Goal: Task Accomplishment & Management: Use online tool/utility

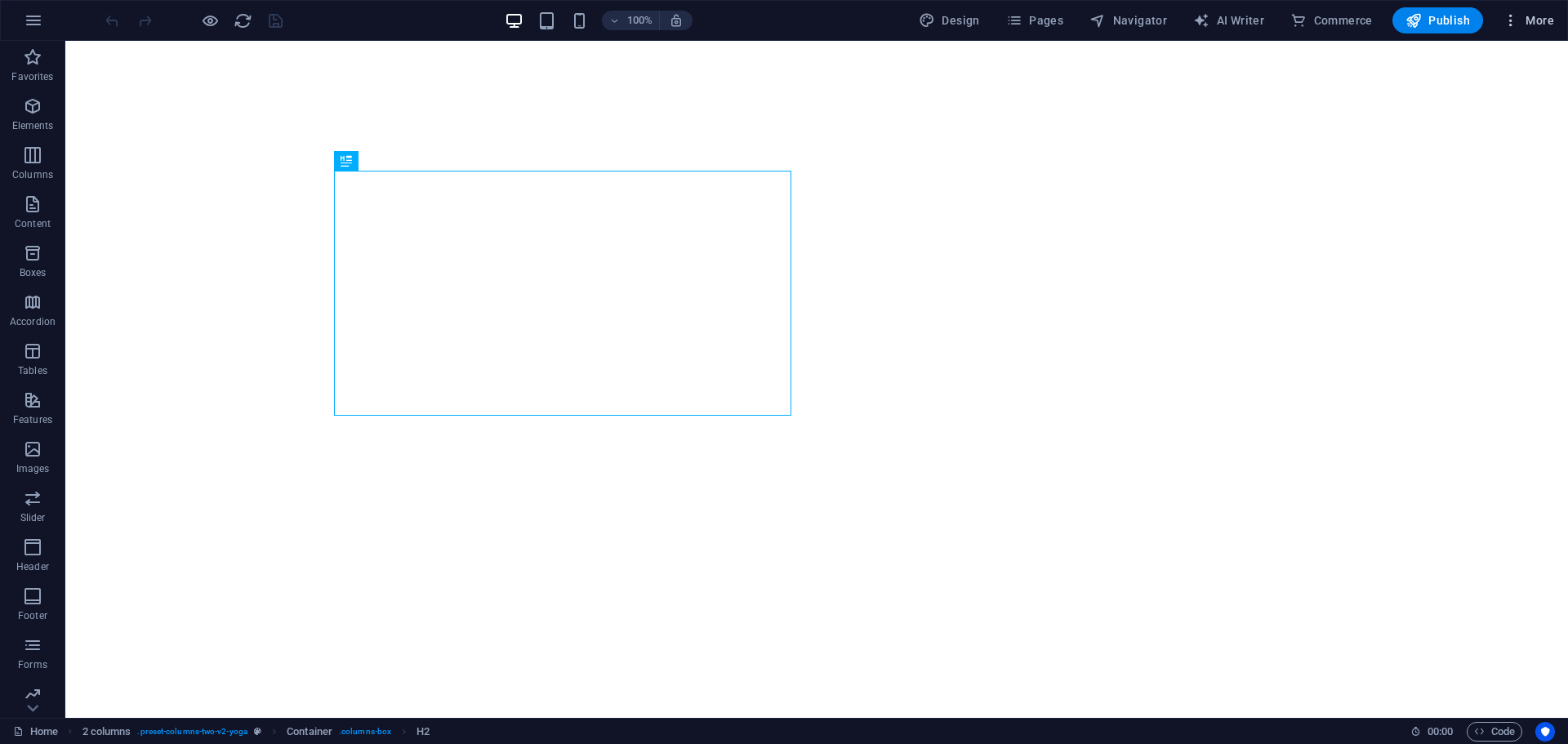
click at [1516, 24] on icon "button" at bounding box center [1511, 21] width 17 height 17
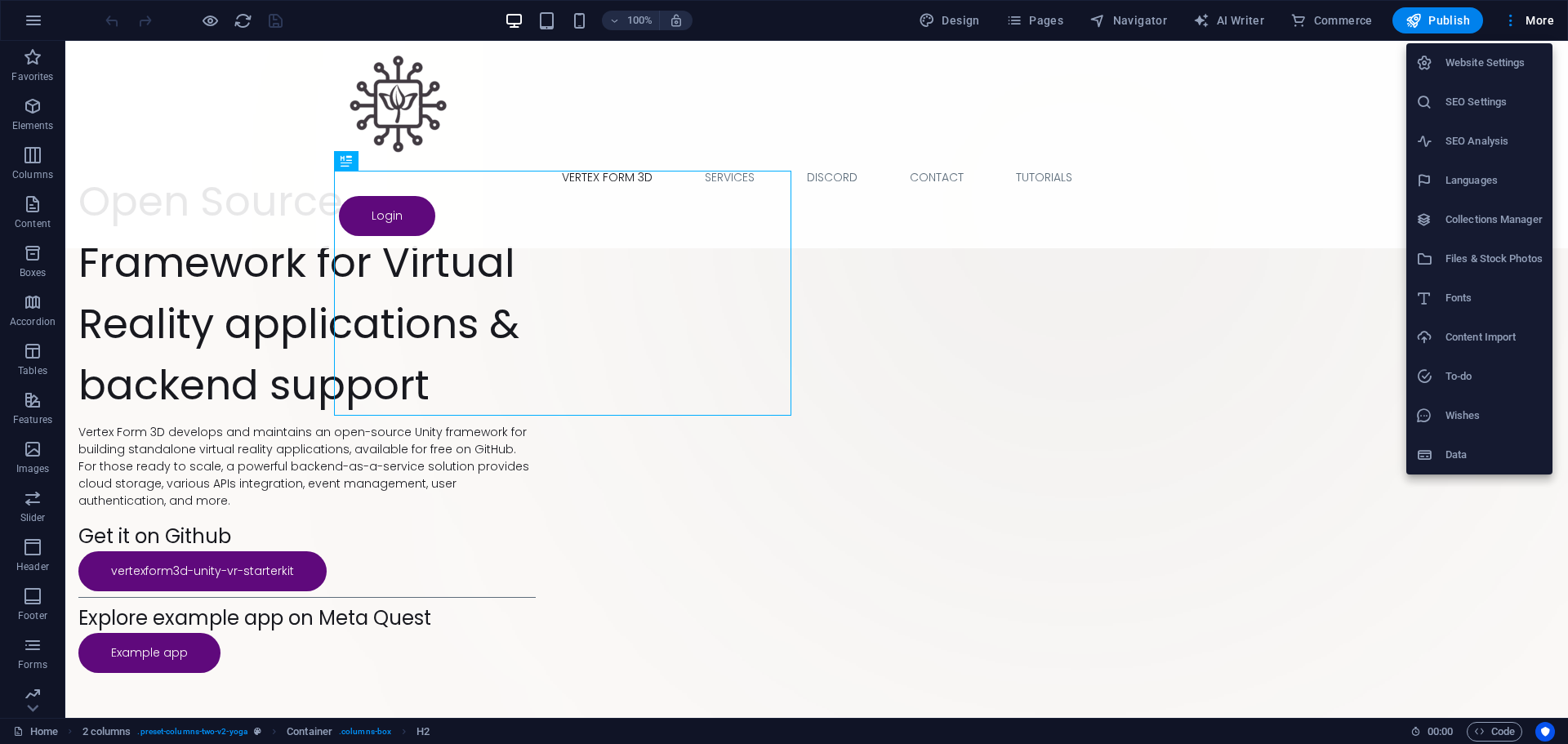
click at [1020, 19] on div at bounding box center [784, 372] width 1568 height 744
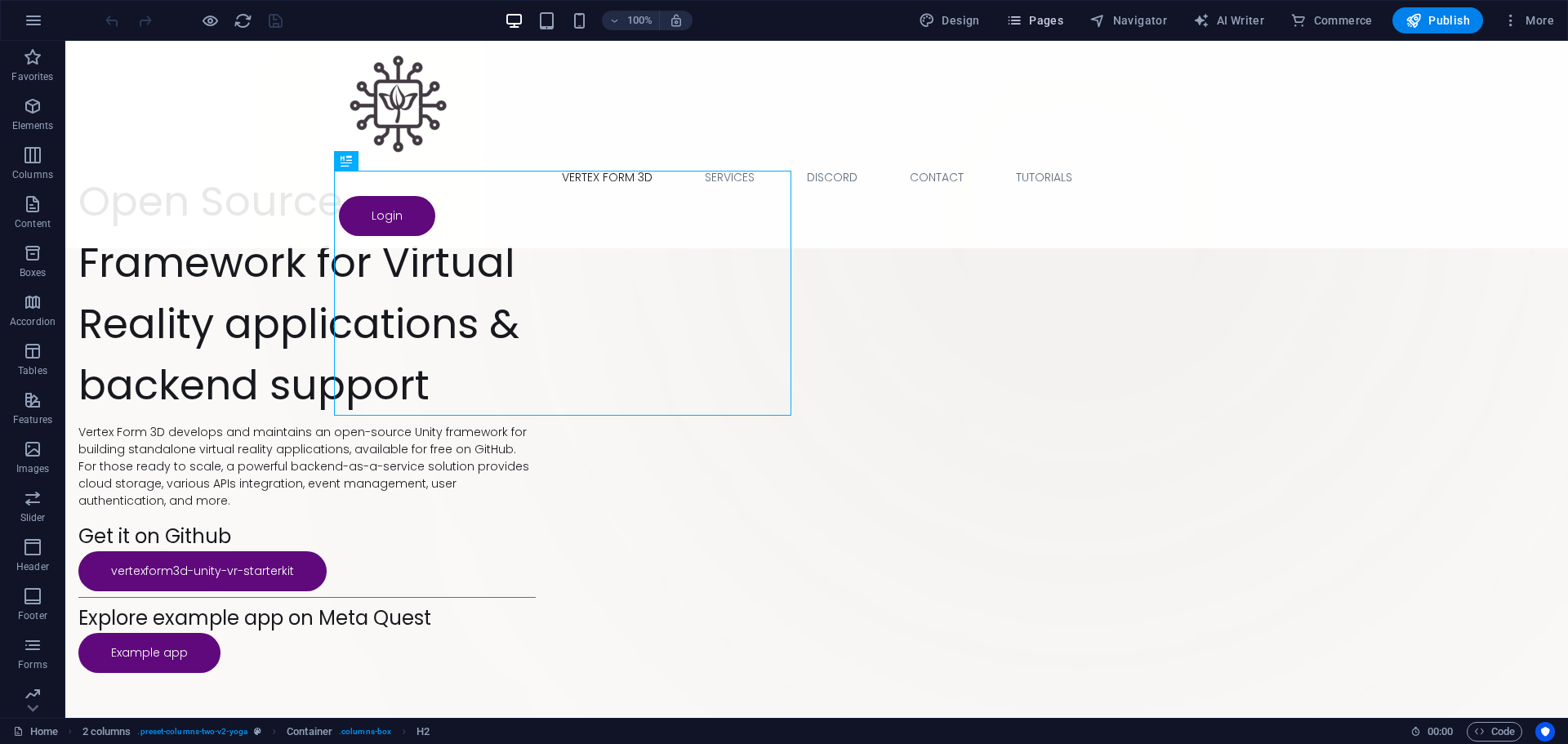
click at [1023, 22] on icon "button" at bounding box center [1014, 21] width 17 height 17
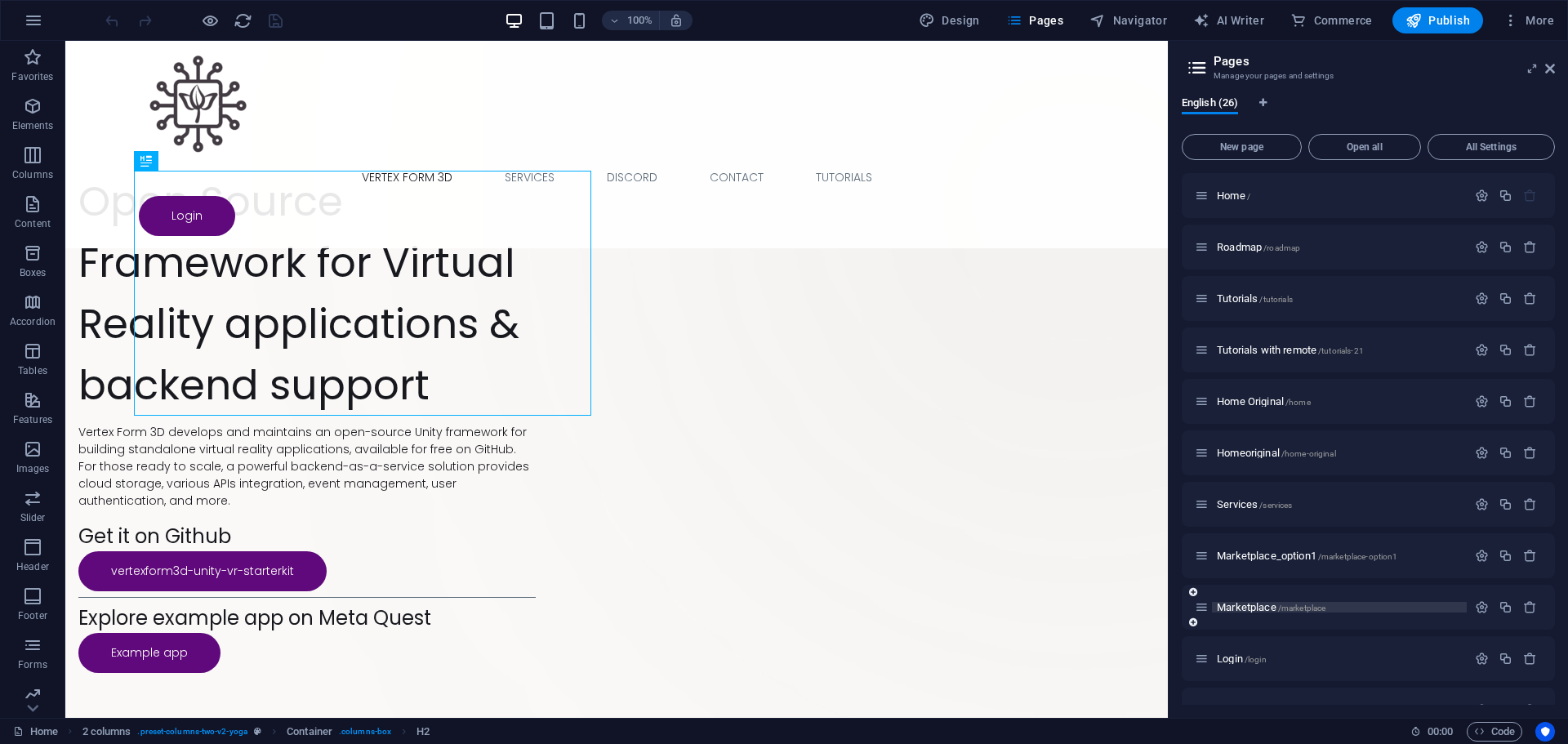
click at [1230, 604] on span "Marketplace /marketplace" at bounding box center [1271, 607] width 109 height 12
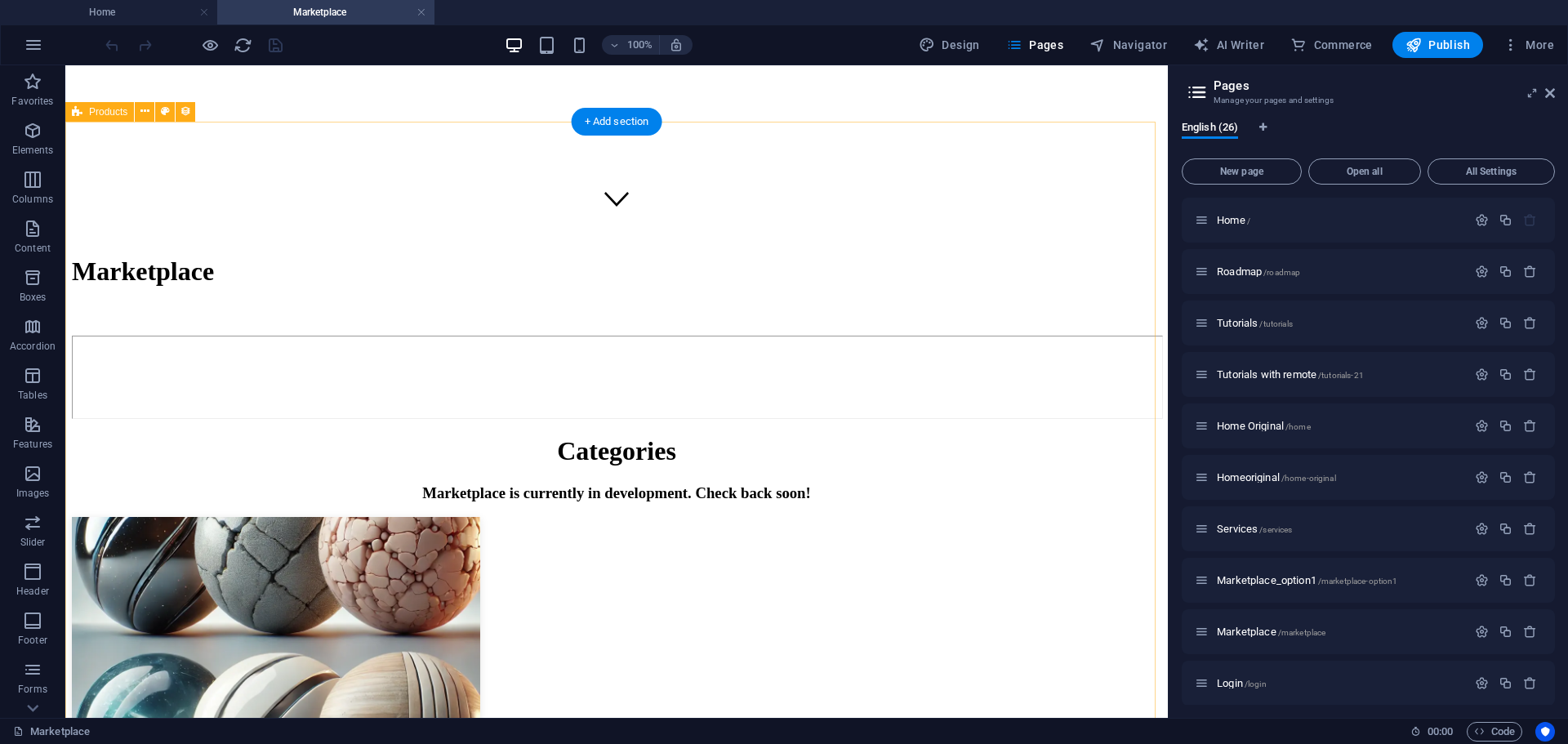
scroll to position [490, 0]
click at [1551, 97] on icon at bounding box center [1551, 93] width 10 height 13
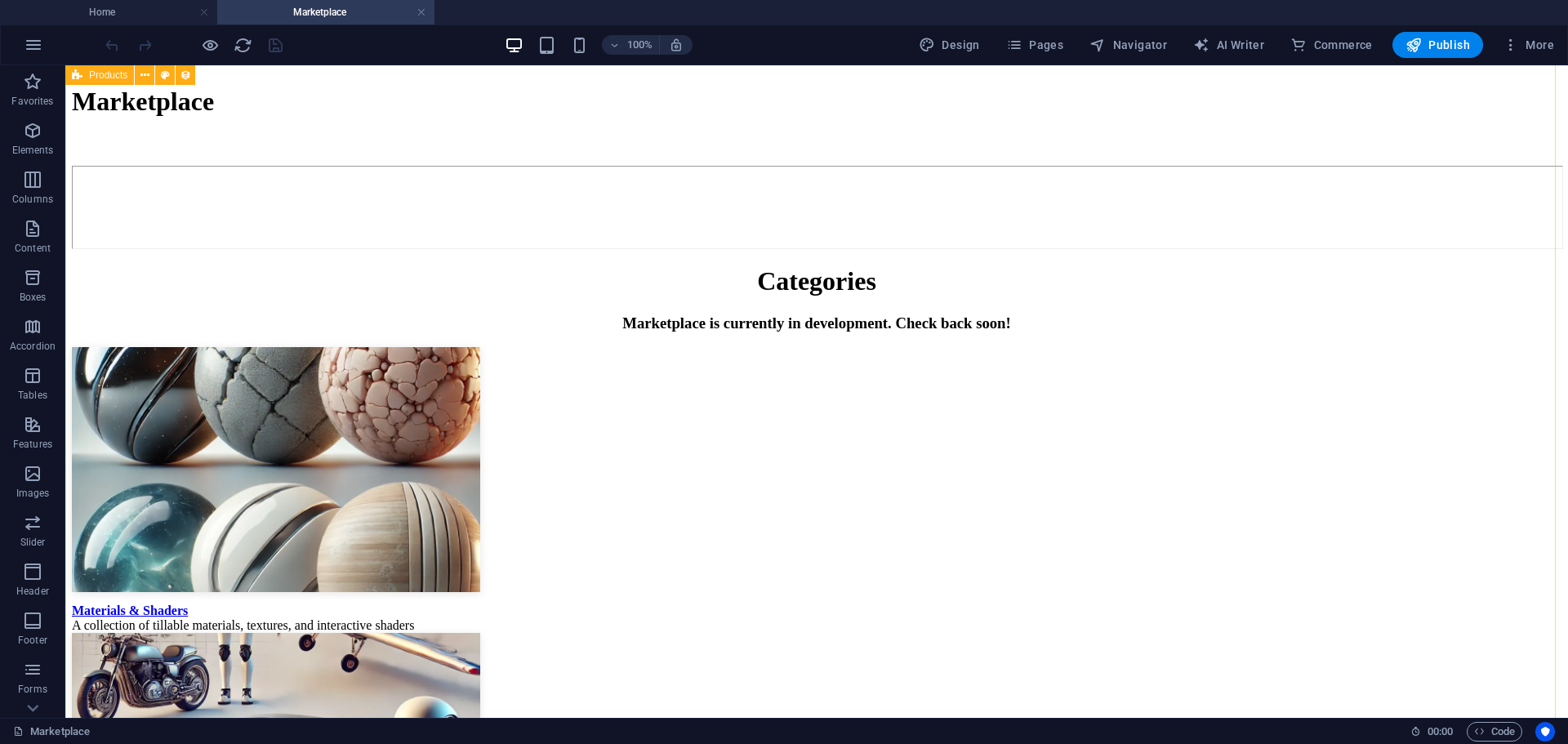
scroll to position [653, 0]
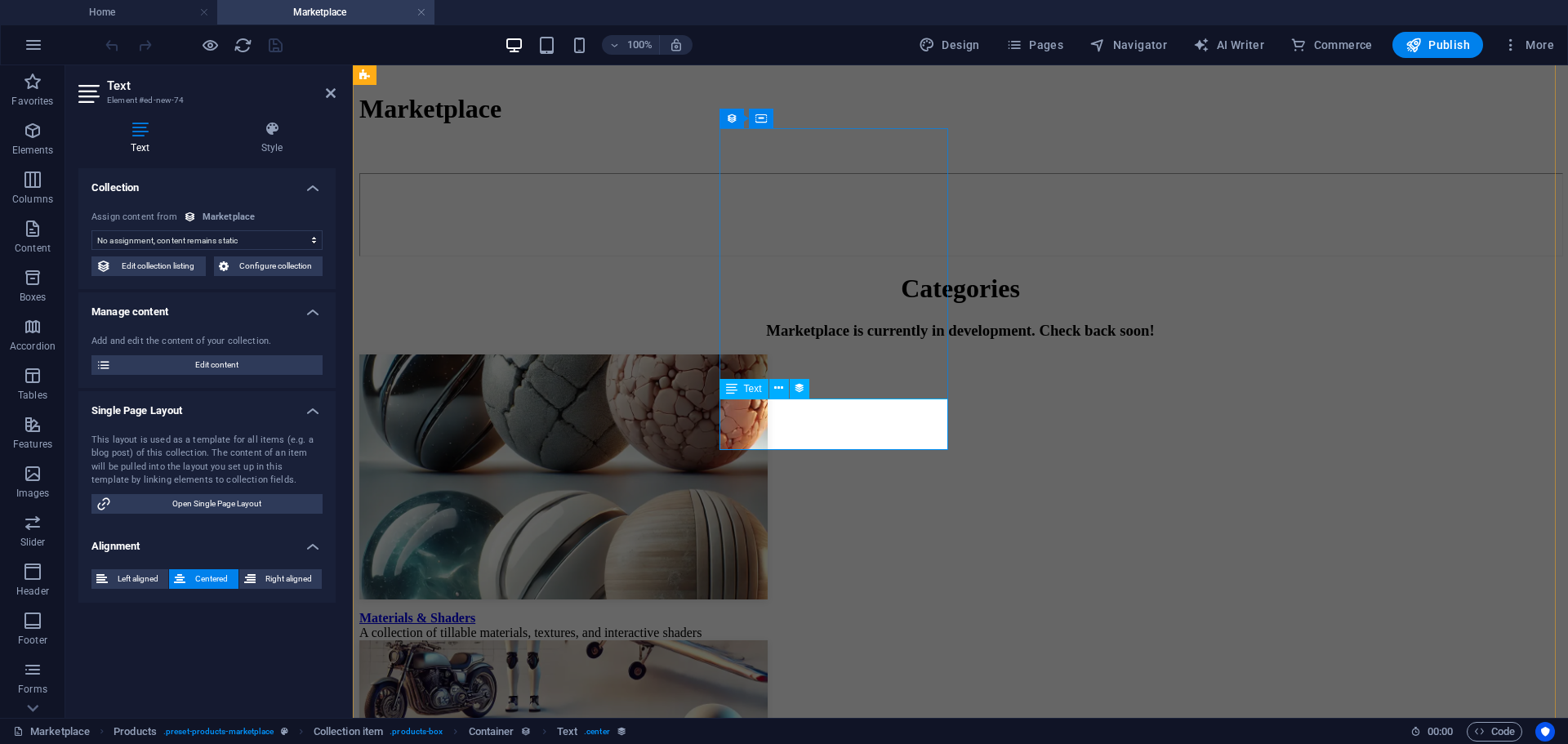
select select "price"
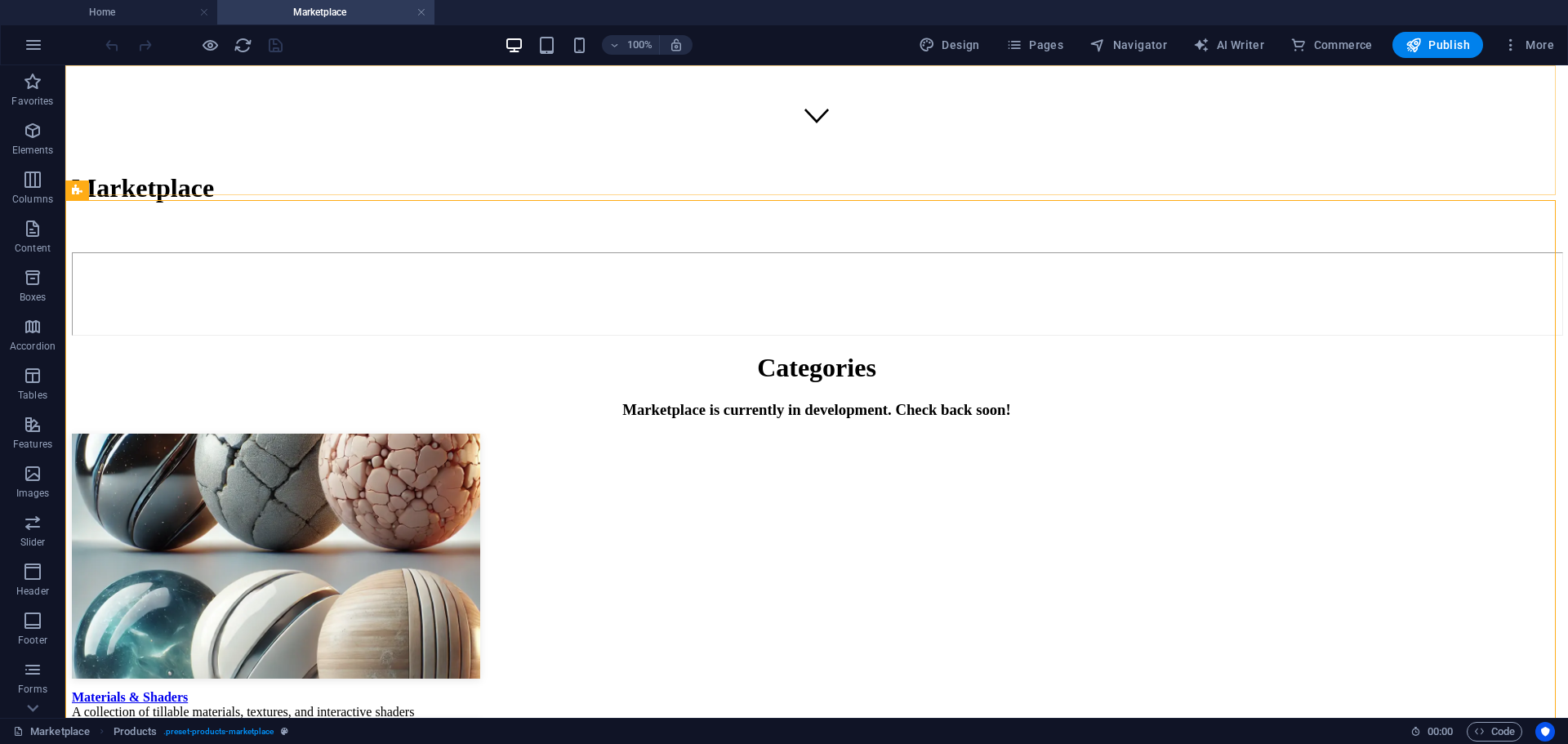
scroll to position [490, 0]
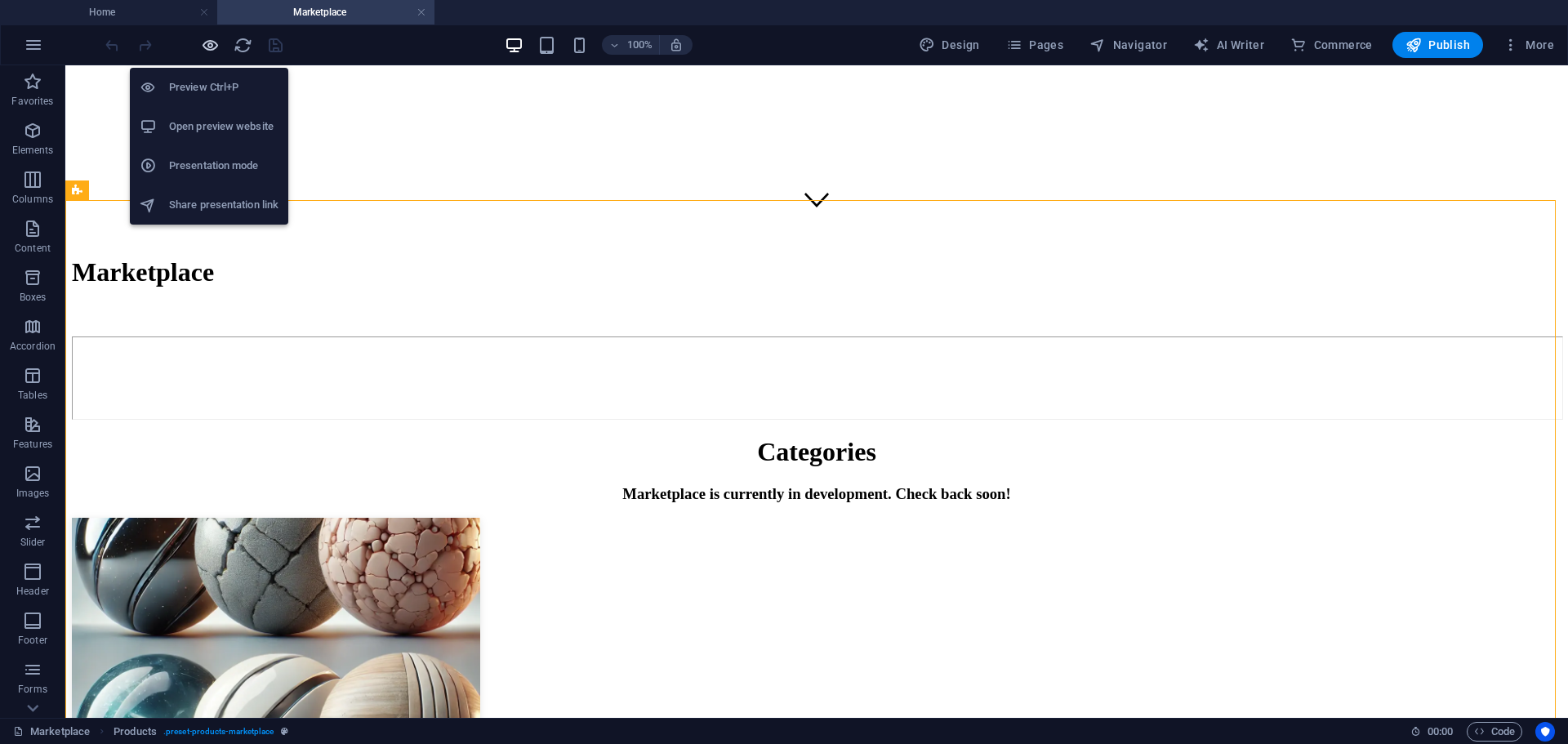
click at [208, 42] on icon "button" at bounding box center [210, 45] width 19 height 19
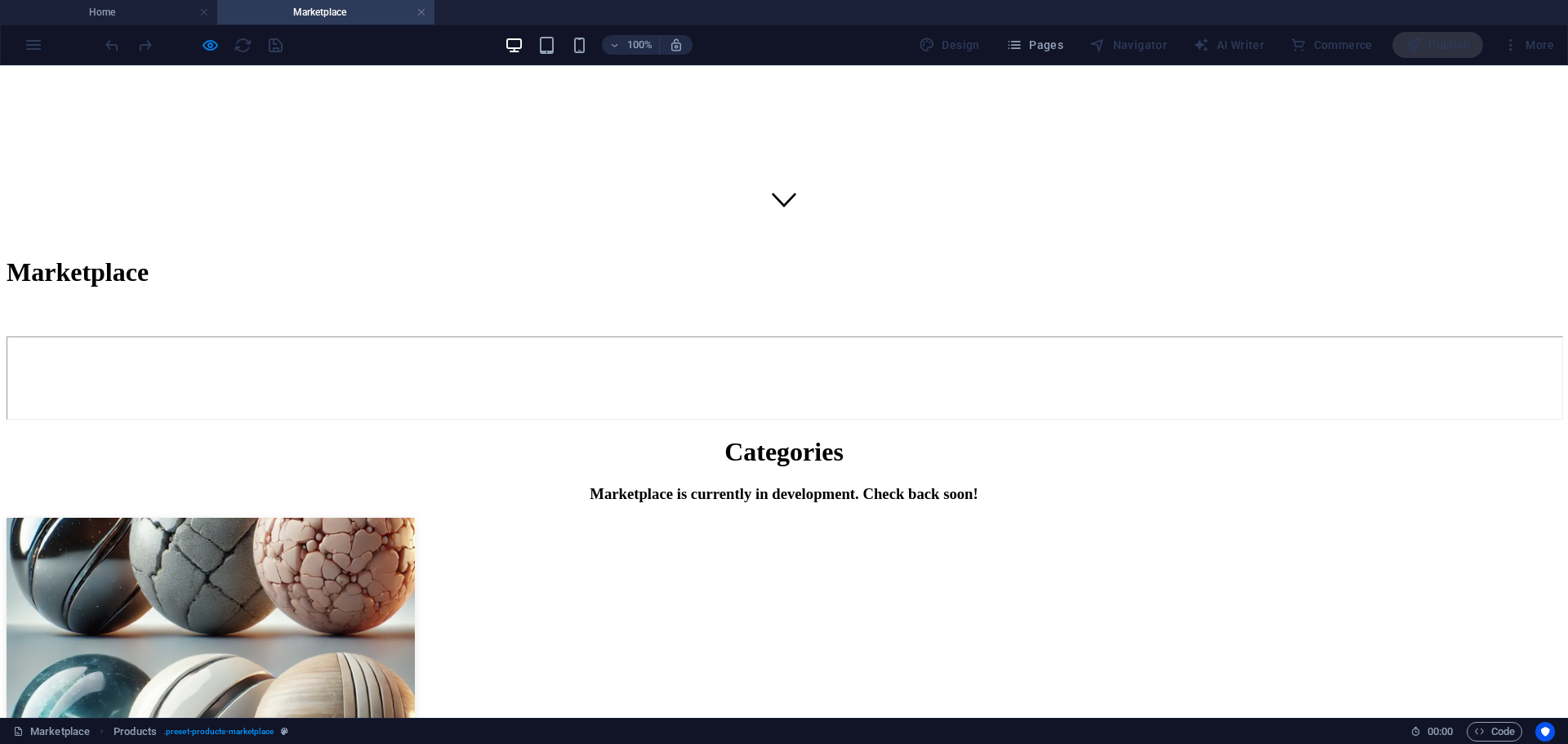
click at [415, 518] on img at bounding box center [210, 640] width 408 height 245
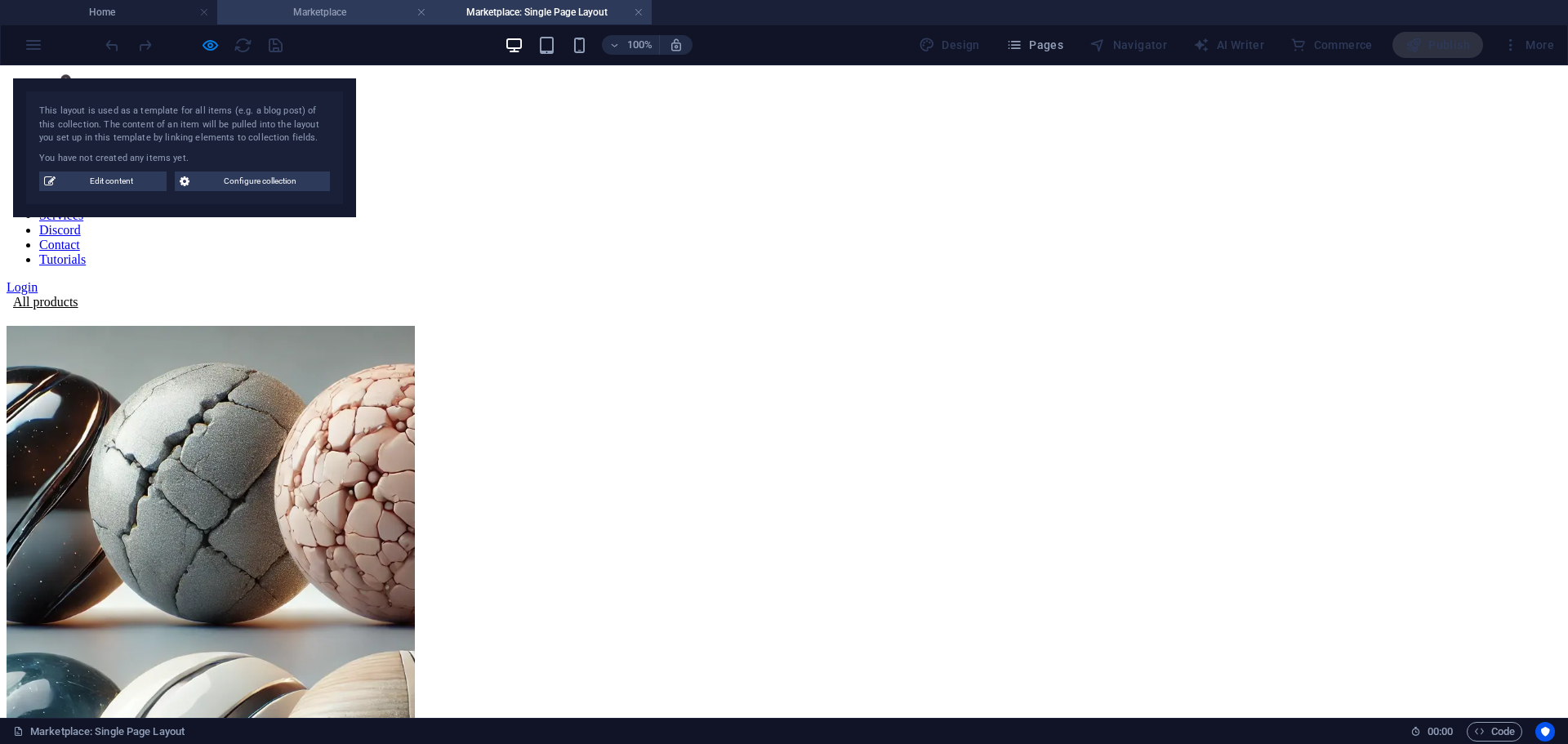
scroll to position [0, 0]
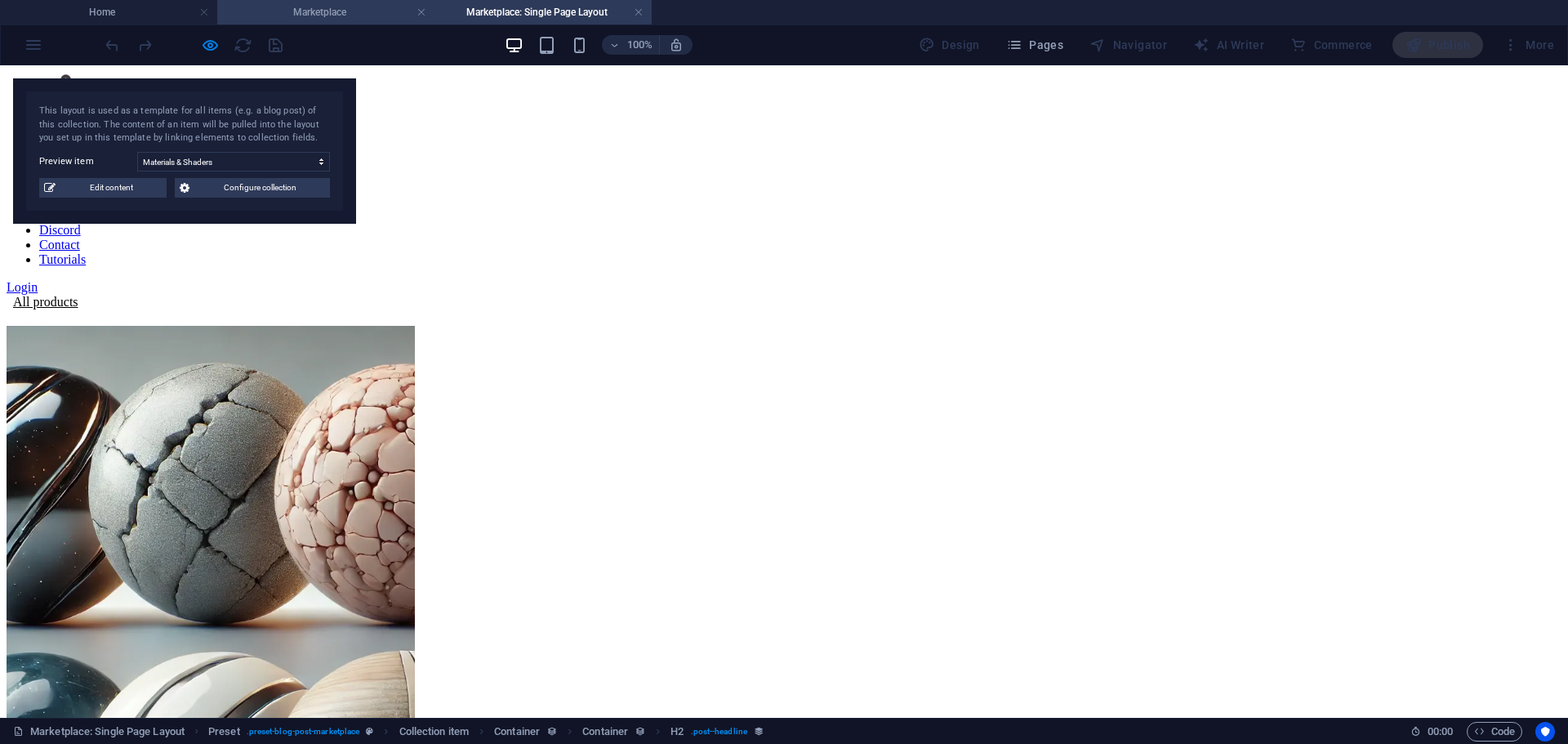
click at [328, 12] on h4 "Marketplace" at bounding box center [325, 12] width 217 height 18
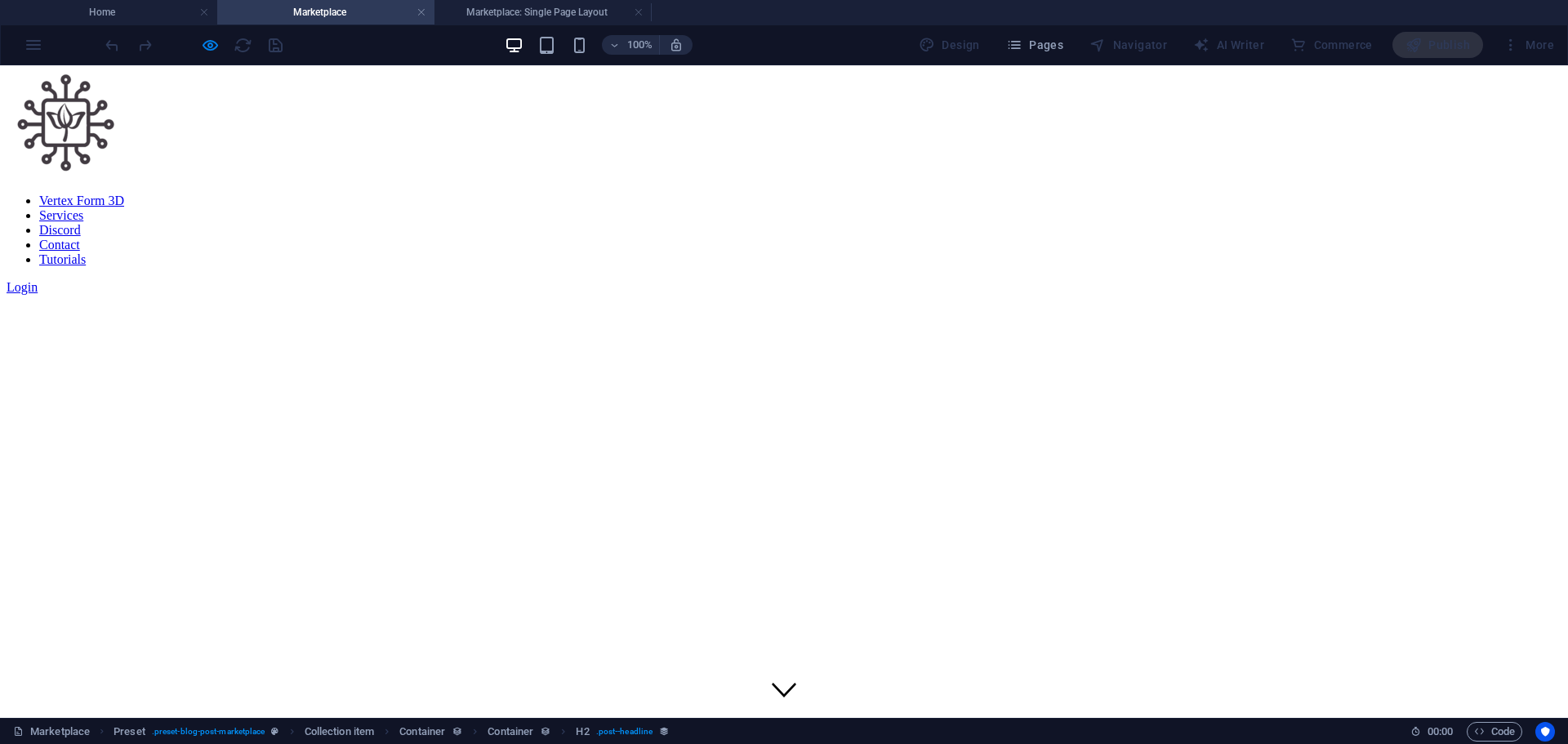
scroll to position [490, 0]
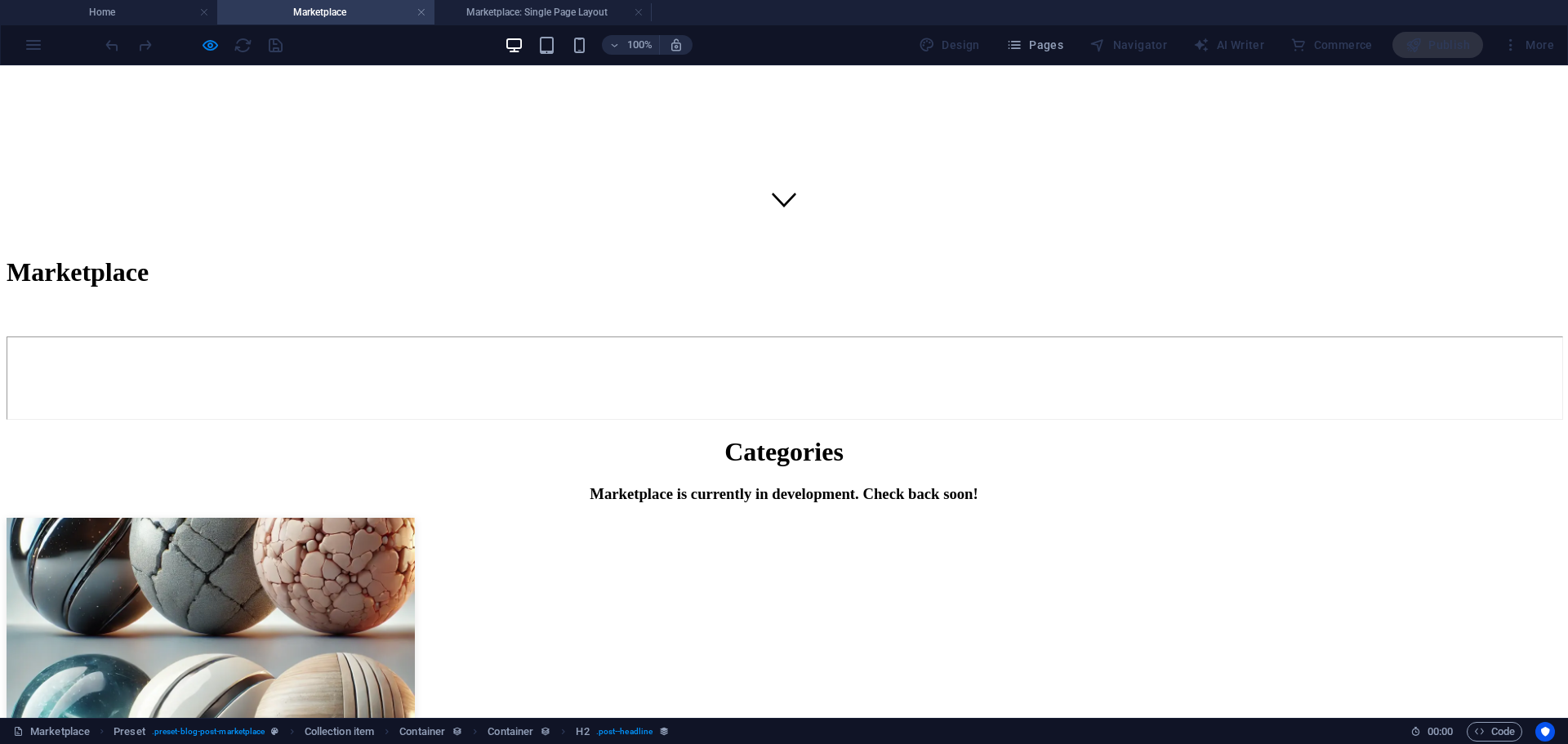
select select "688784b3c23fb82e2104e686"
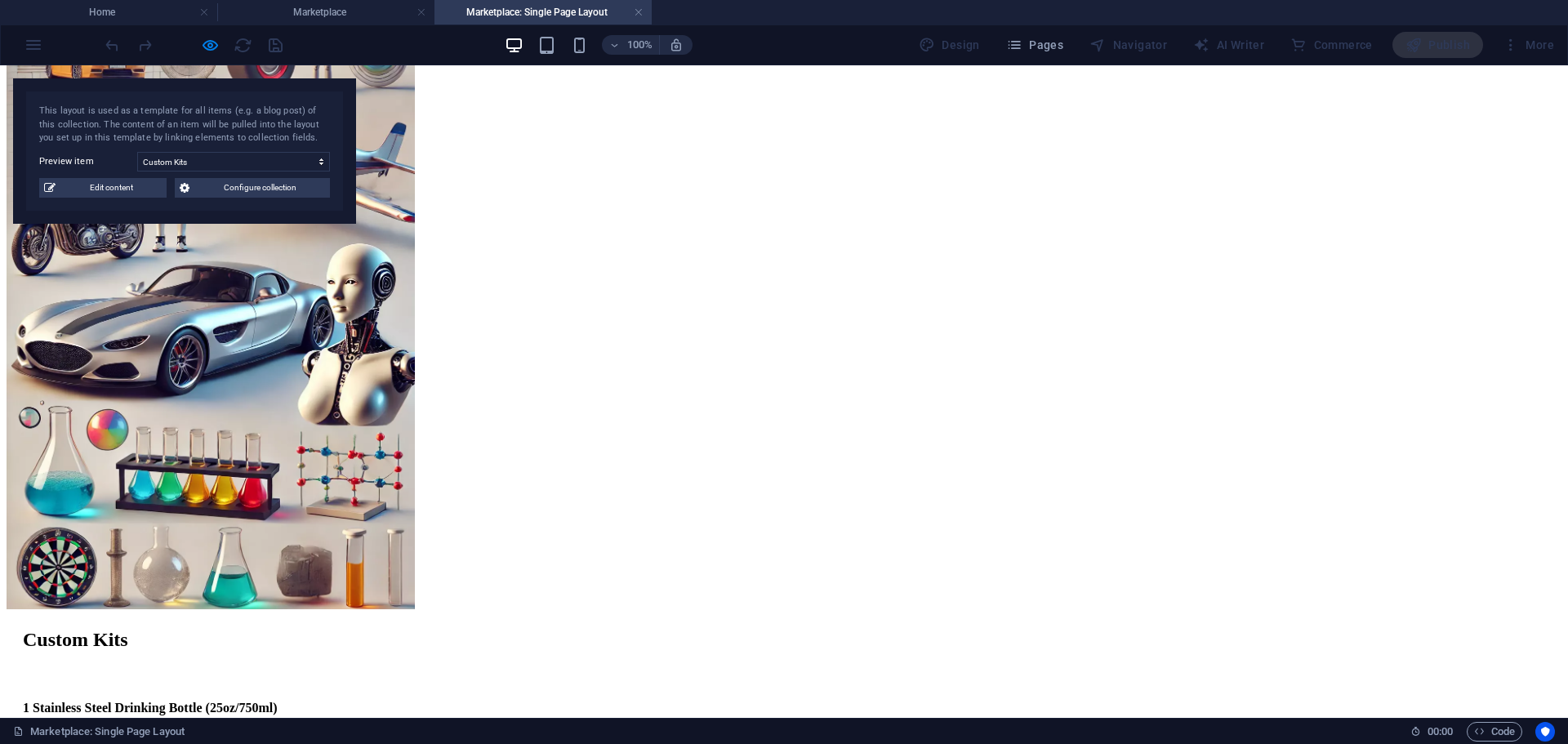
scroll to position [327, 0]
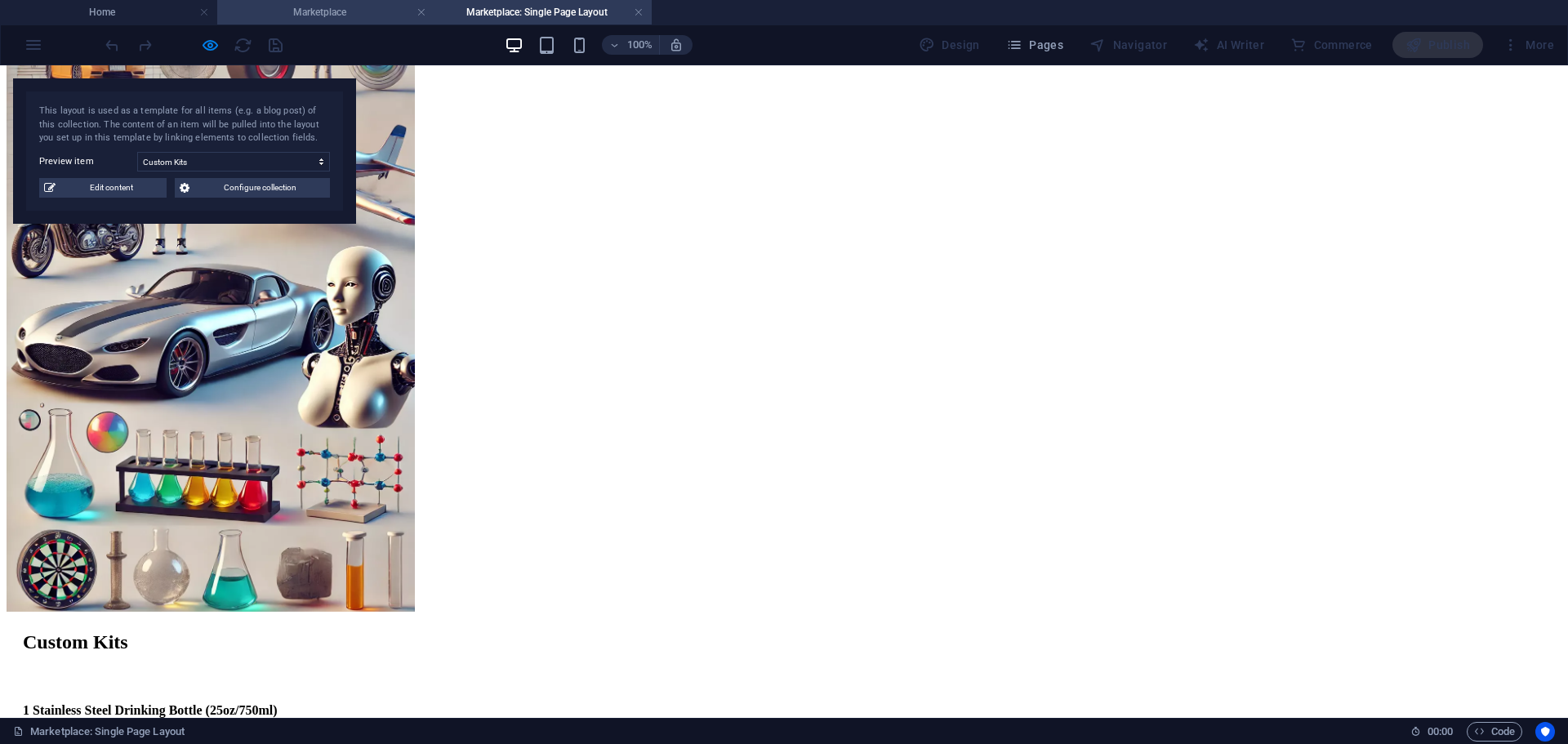
click at [327, 19] on h4 "Marketplace" at bounding box center [325, 12] width 217 height 18
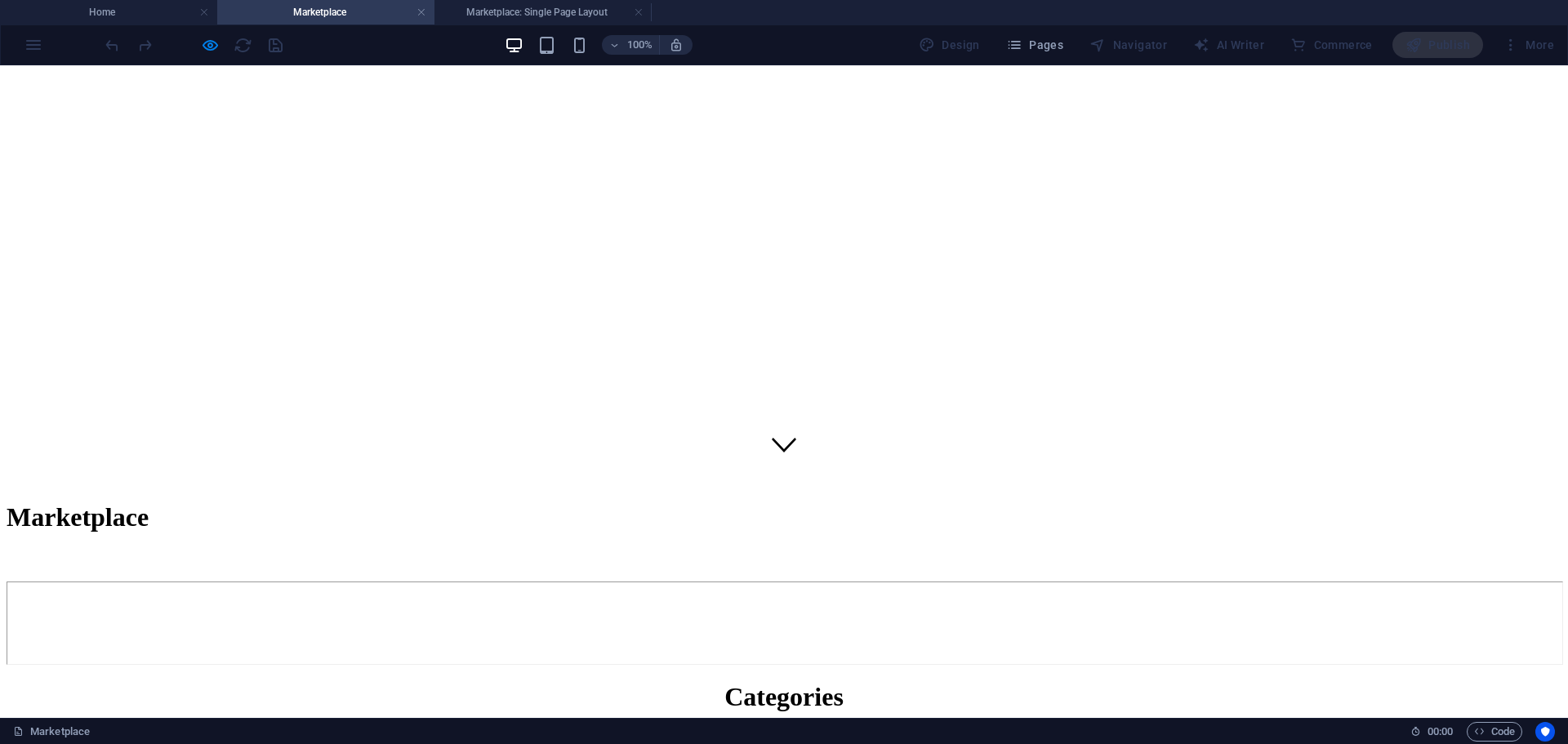
scroll to position [0, 0]
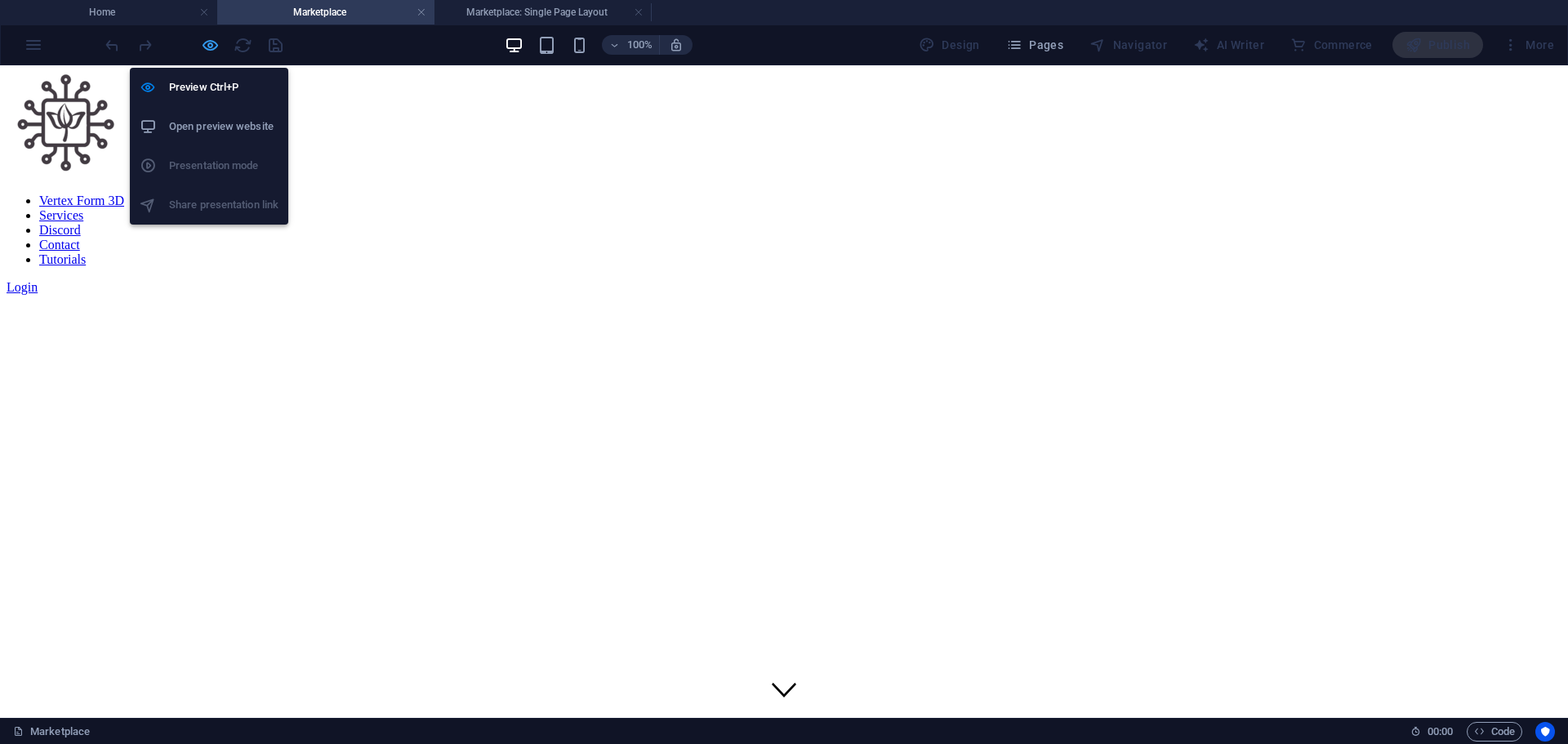
click at [210, 40] on icon "button" at bounding box center [210, 45] width 19 height 19
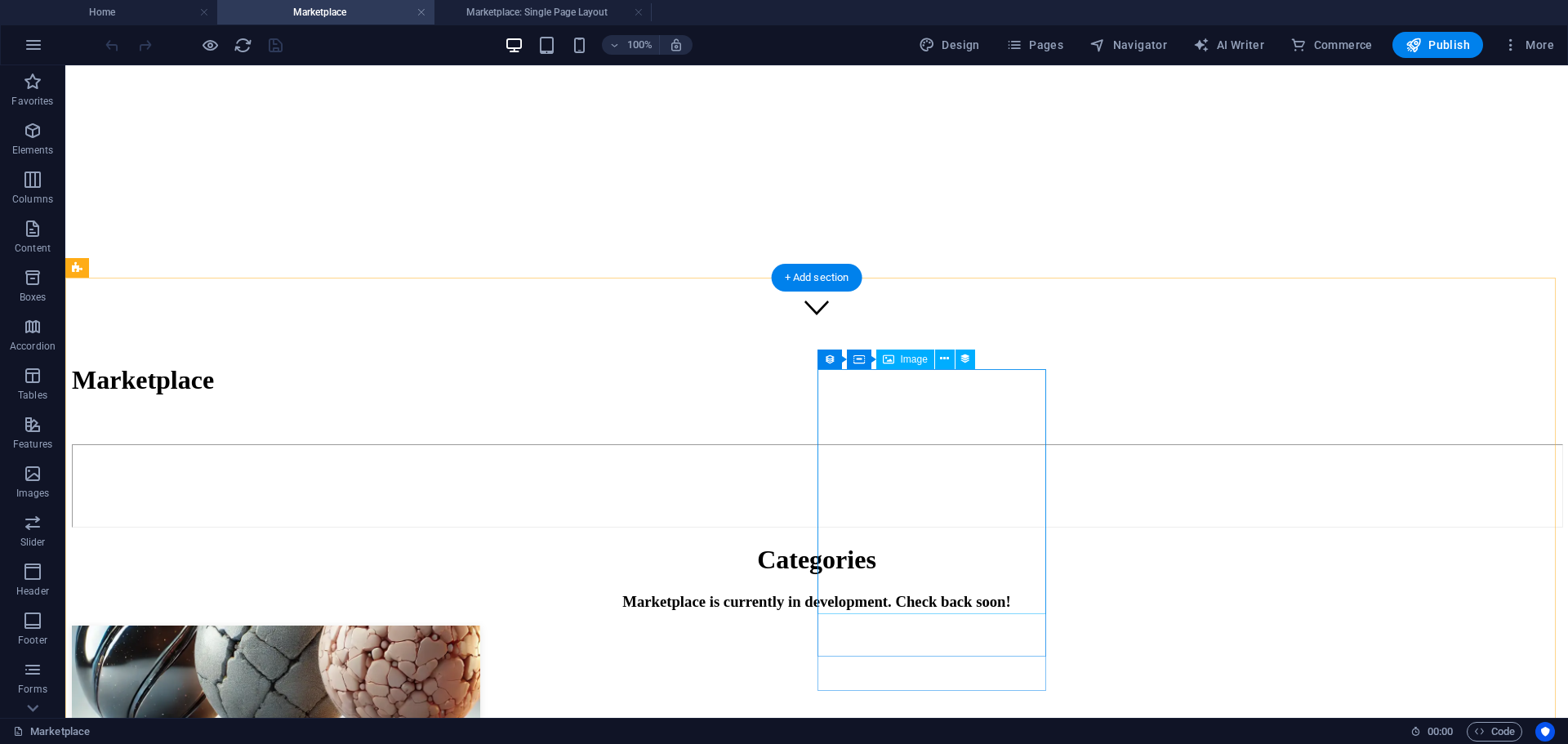
scroll to position [327, 0]
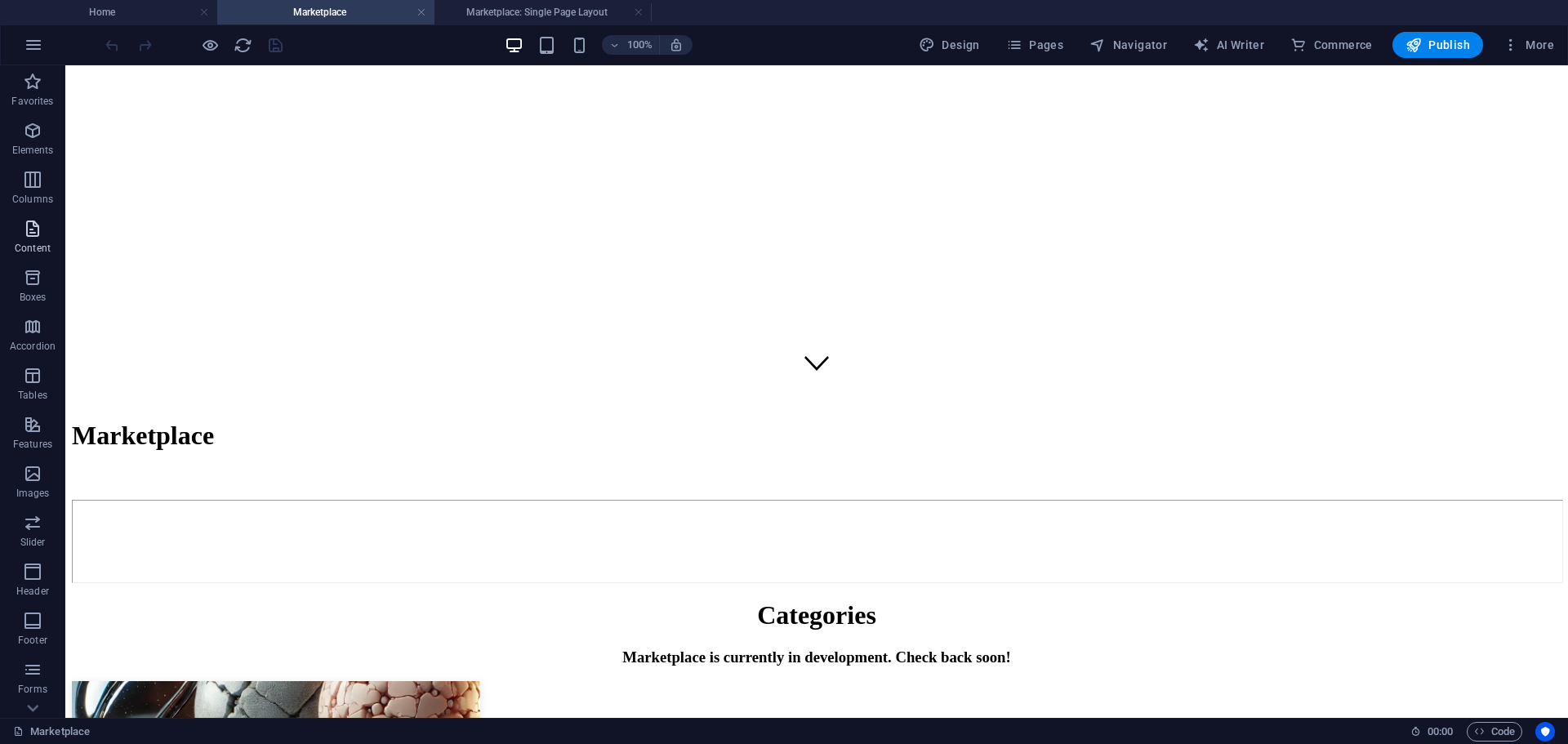
click at [27, 235] on icon "button" at bounding box center [33, 229] width 20 height 20
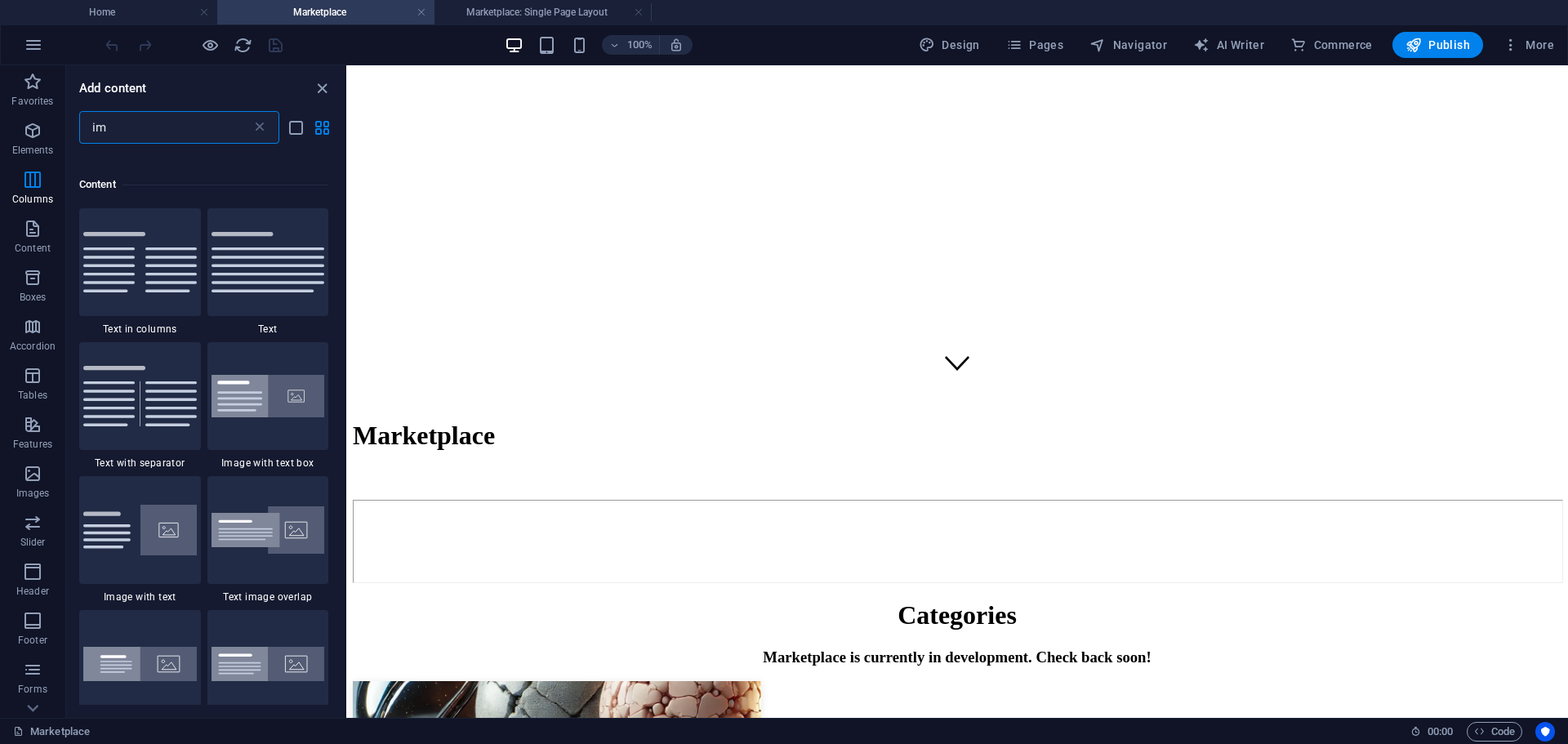
scroll to position [0, 0]
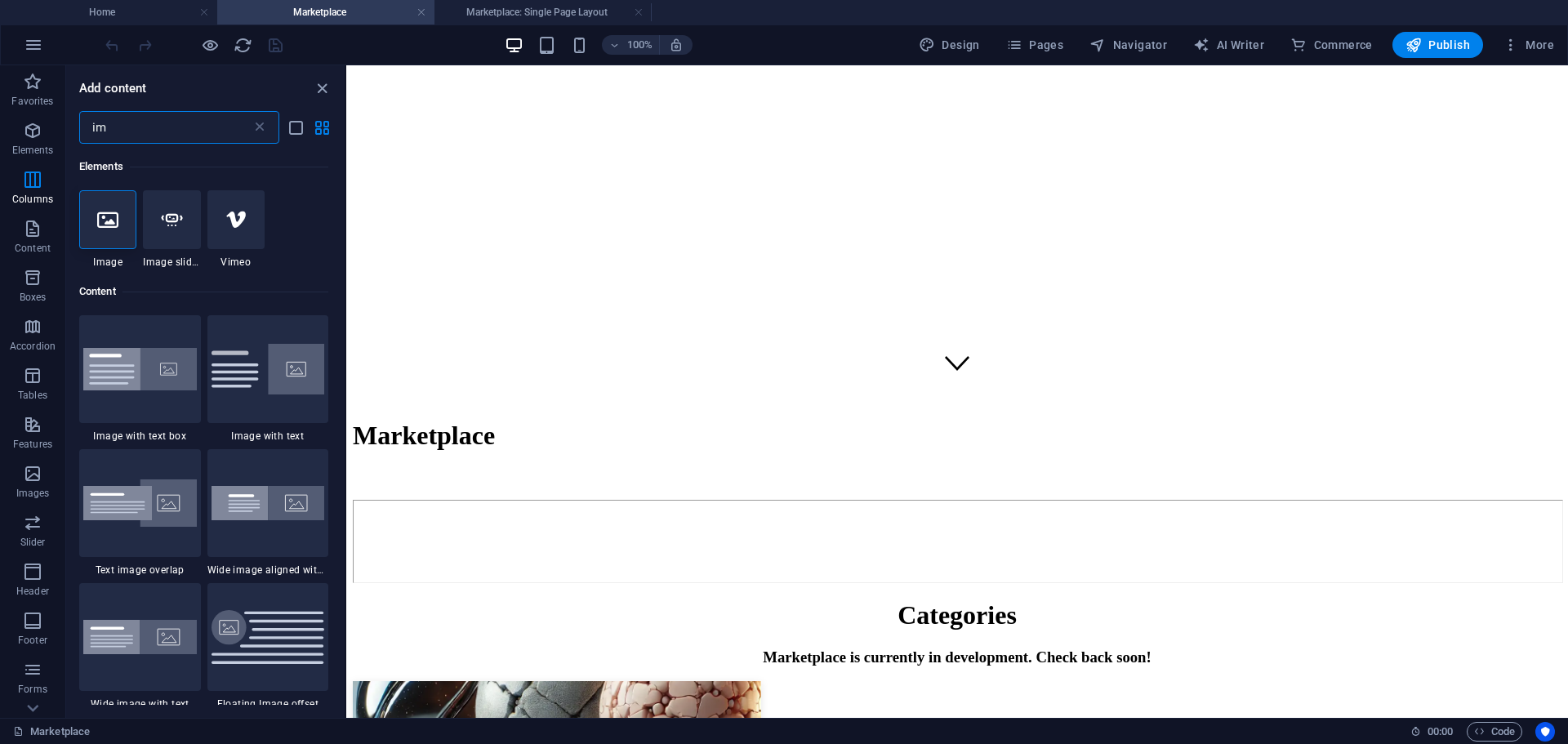
type input "i"
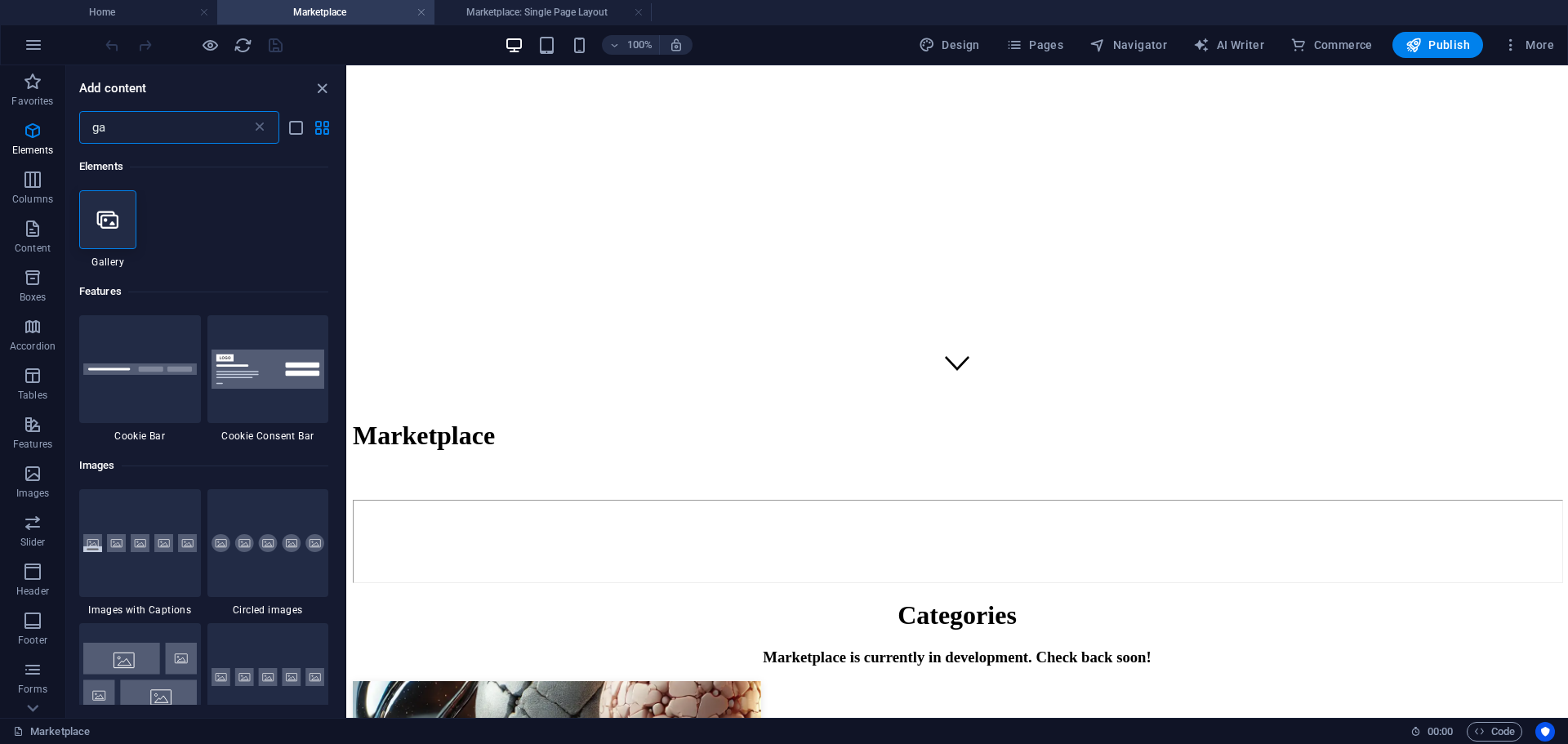
type input "g"
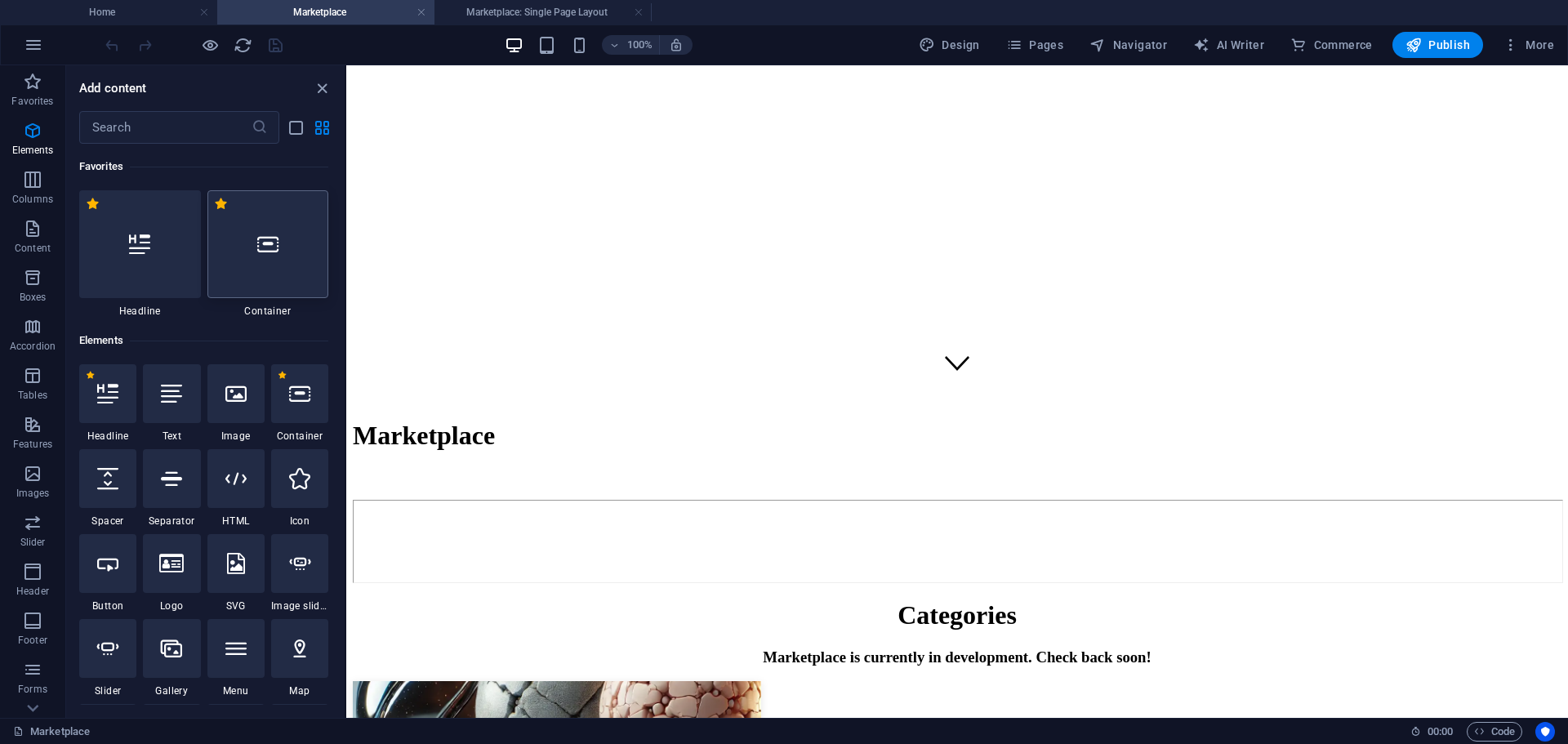
click at [262, 260] on div at bounding box center [269, 244] width 121 height 108
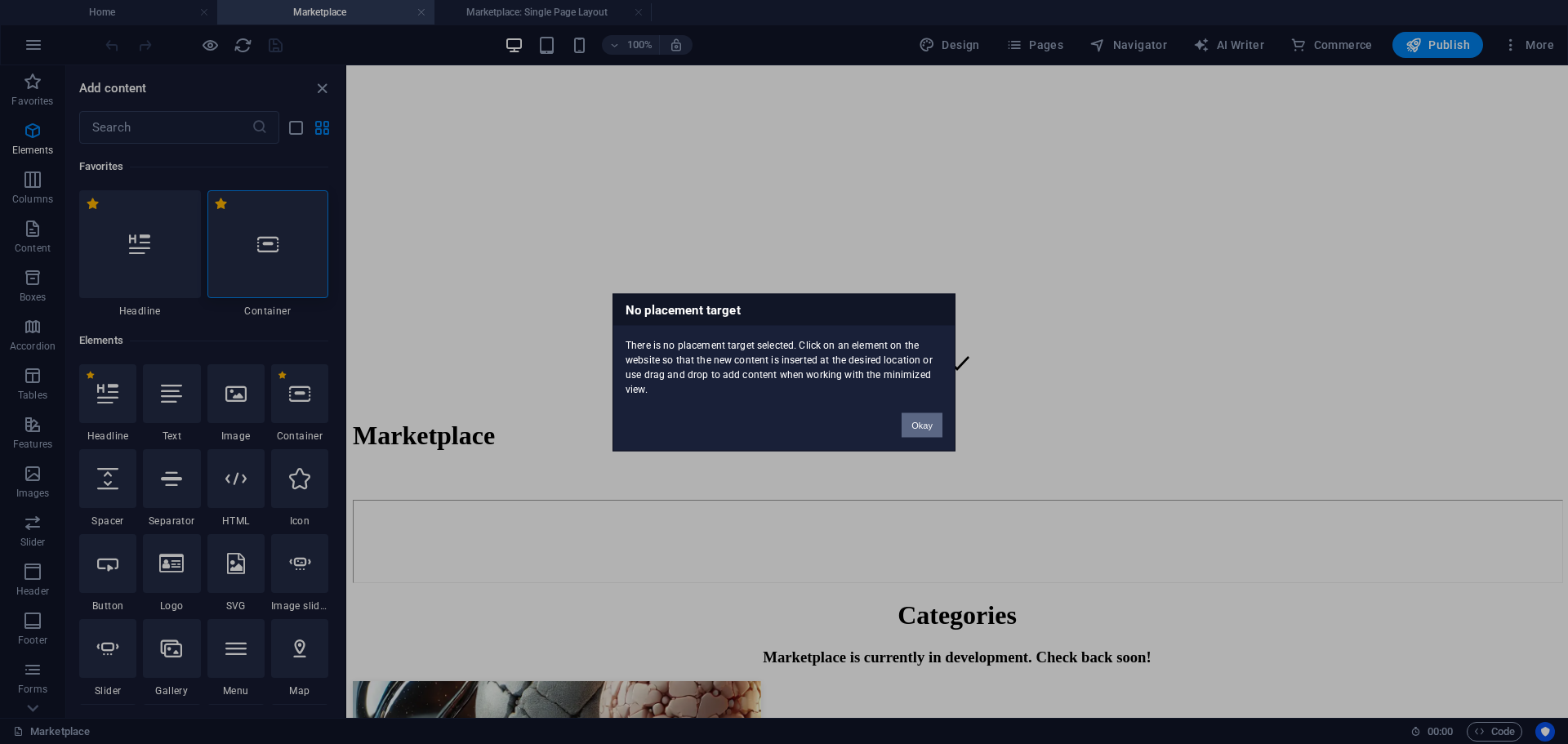
drag, startPoint x: 925, startPoint y: 431, endPoint x: 580, endPoint y: 365, distance: 351.3
click at [925, 431] on button "Okay" at bounding box center [922, 424] width 41 height 24
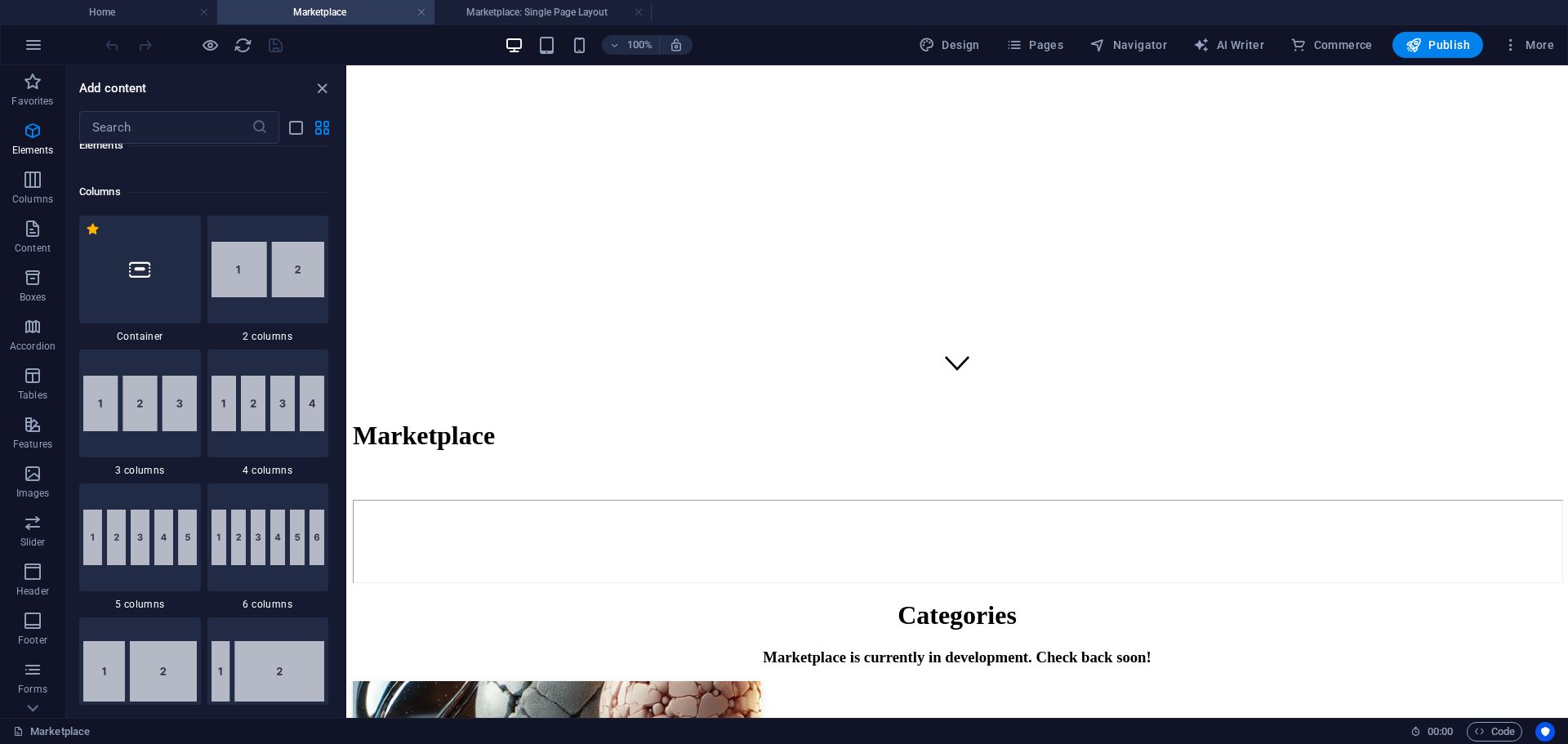
scroll to position [735, 0]
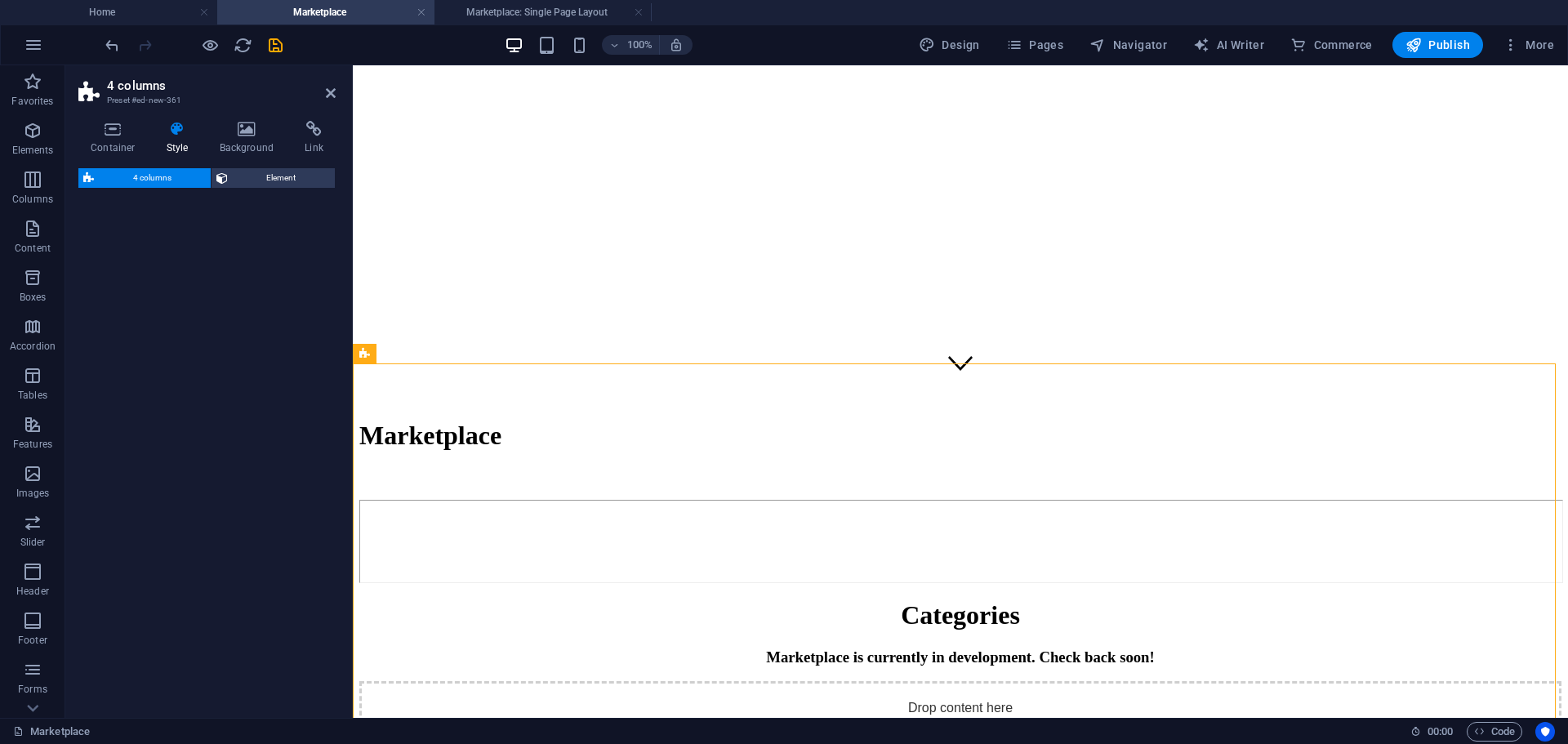
select select "rem"
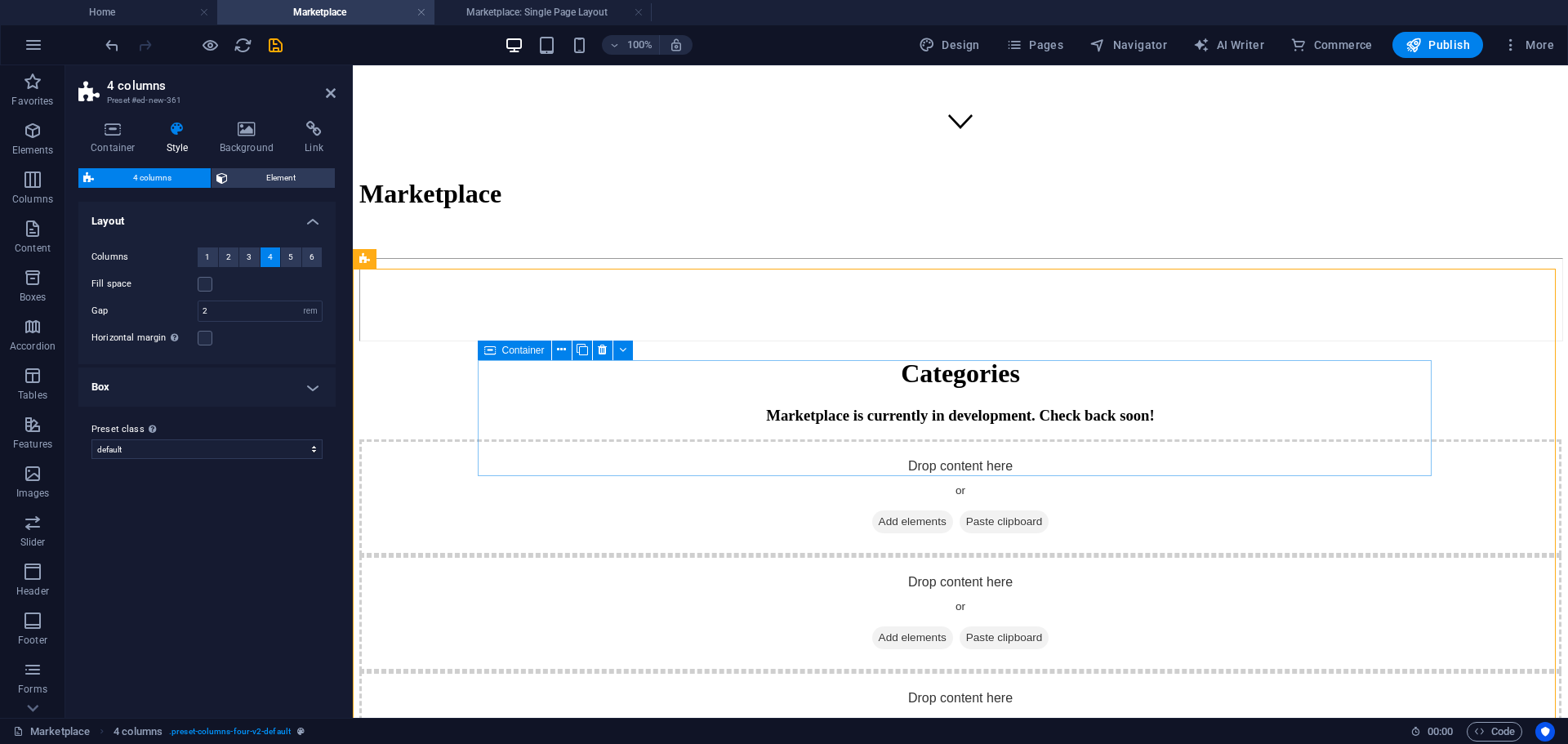
scroll to position [572, 0]
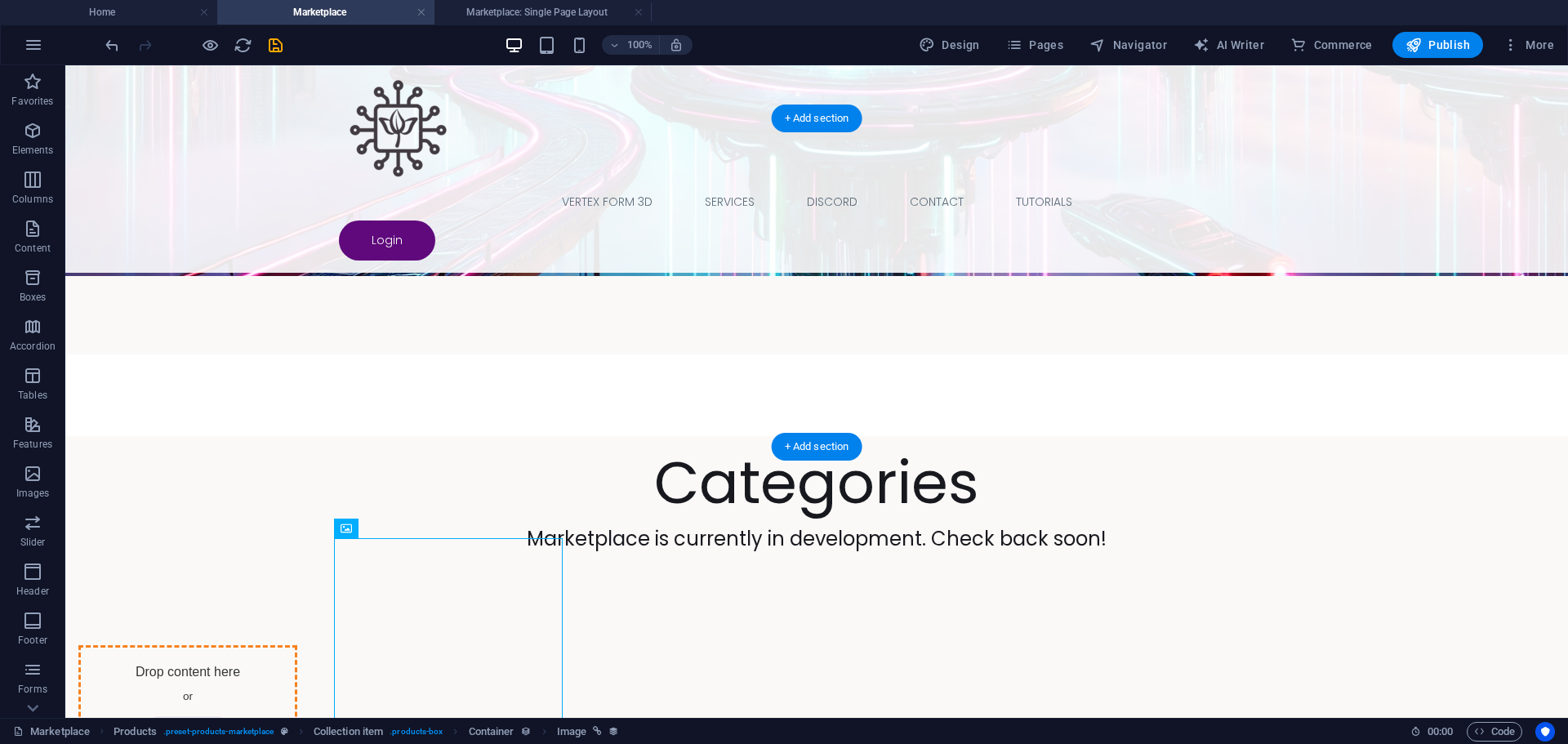
drag, startPoint x: 330, startPoint y: 653, endPoint x: 472, endPoint y: 263, distance: 415.0
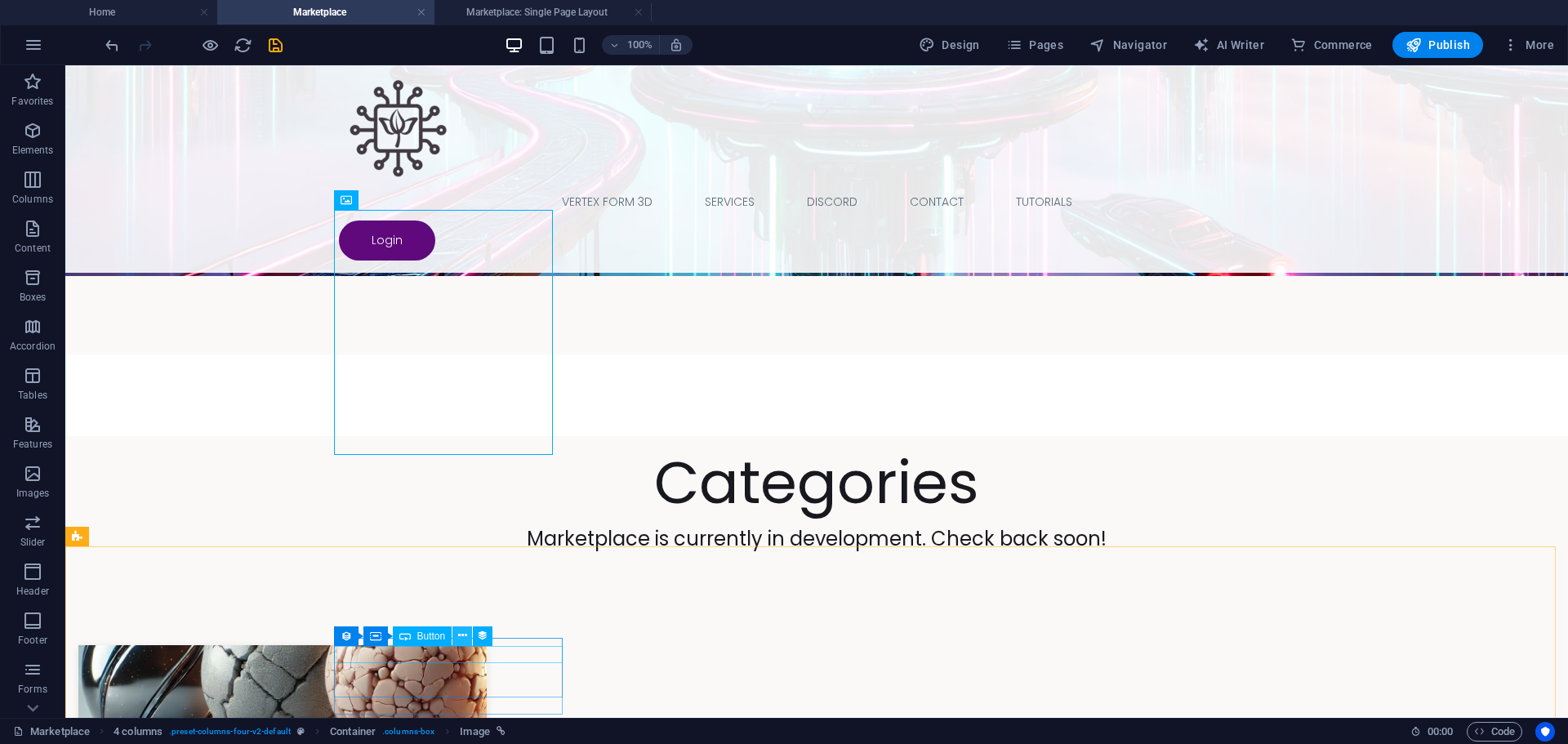
click at [461, 644] on icon at bounding box center [462, 635] width 9 height 17
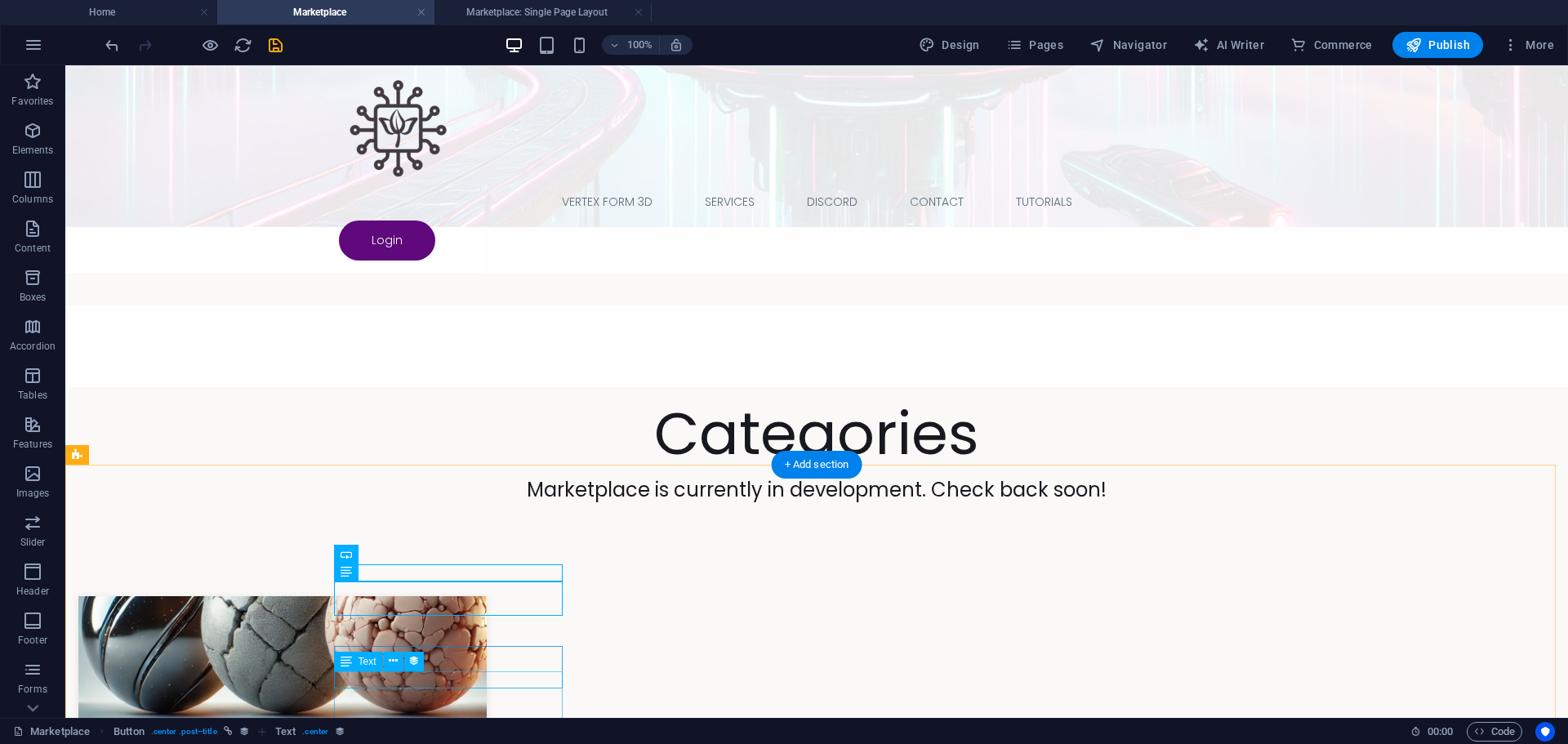
scroll to position [653, 0]
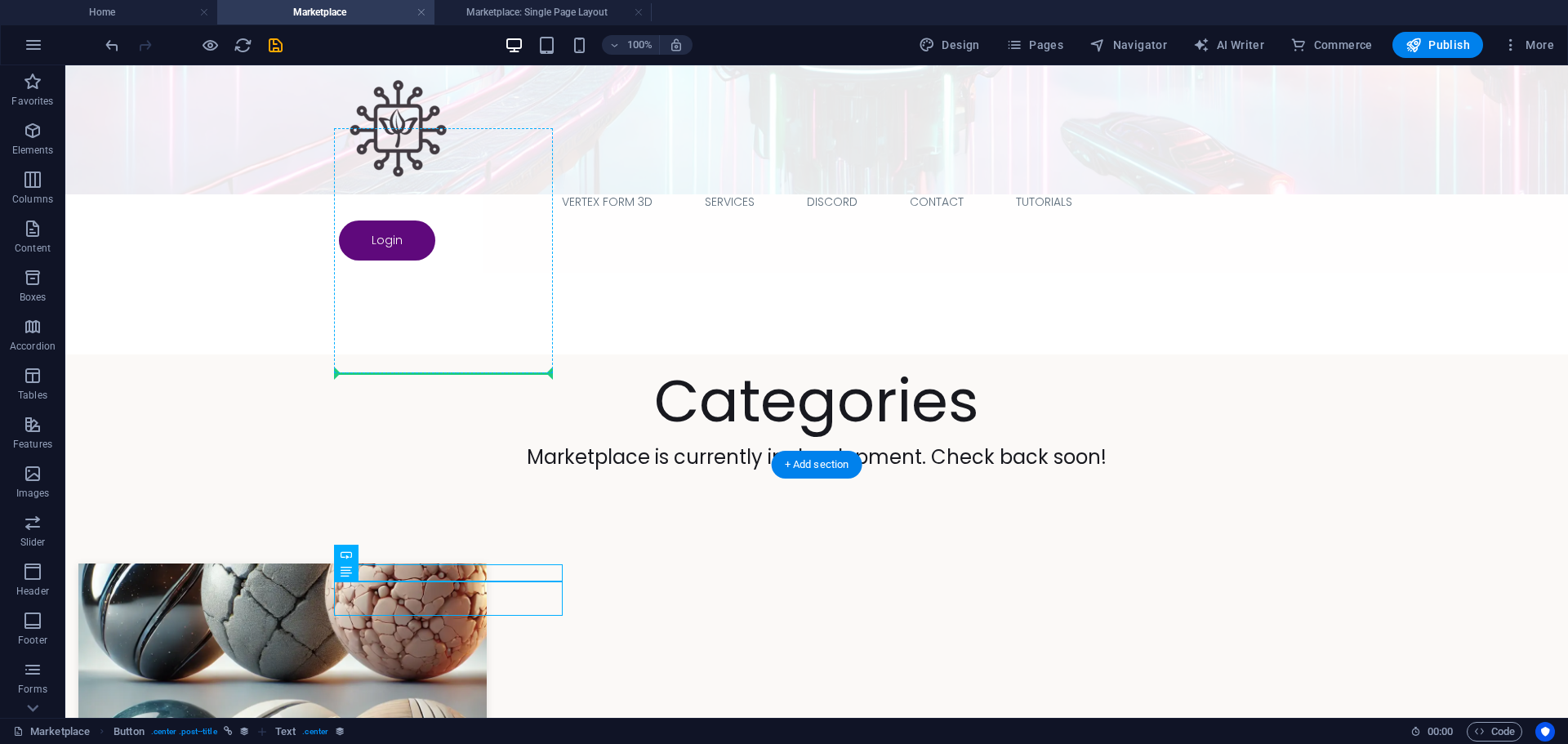
drag, startPoint x: 520, startPoint y: 603, endPoint x: 495, endPoint y: 368, distance: 236.3
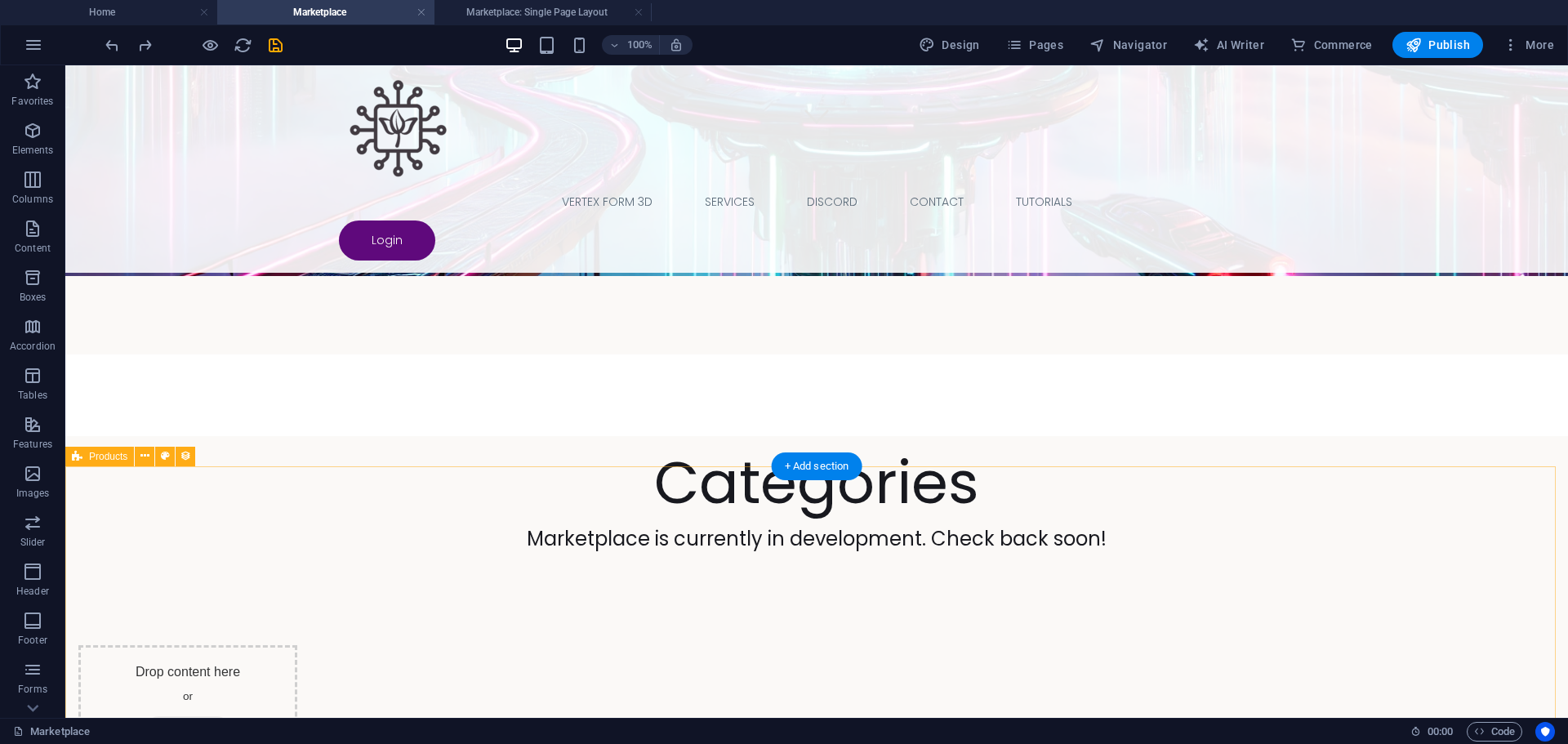
scroll to position [490, 0]
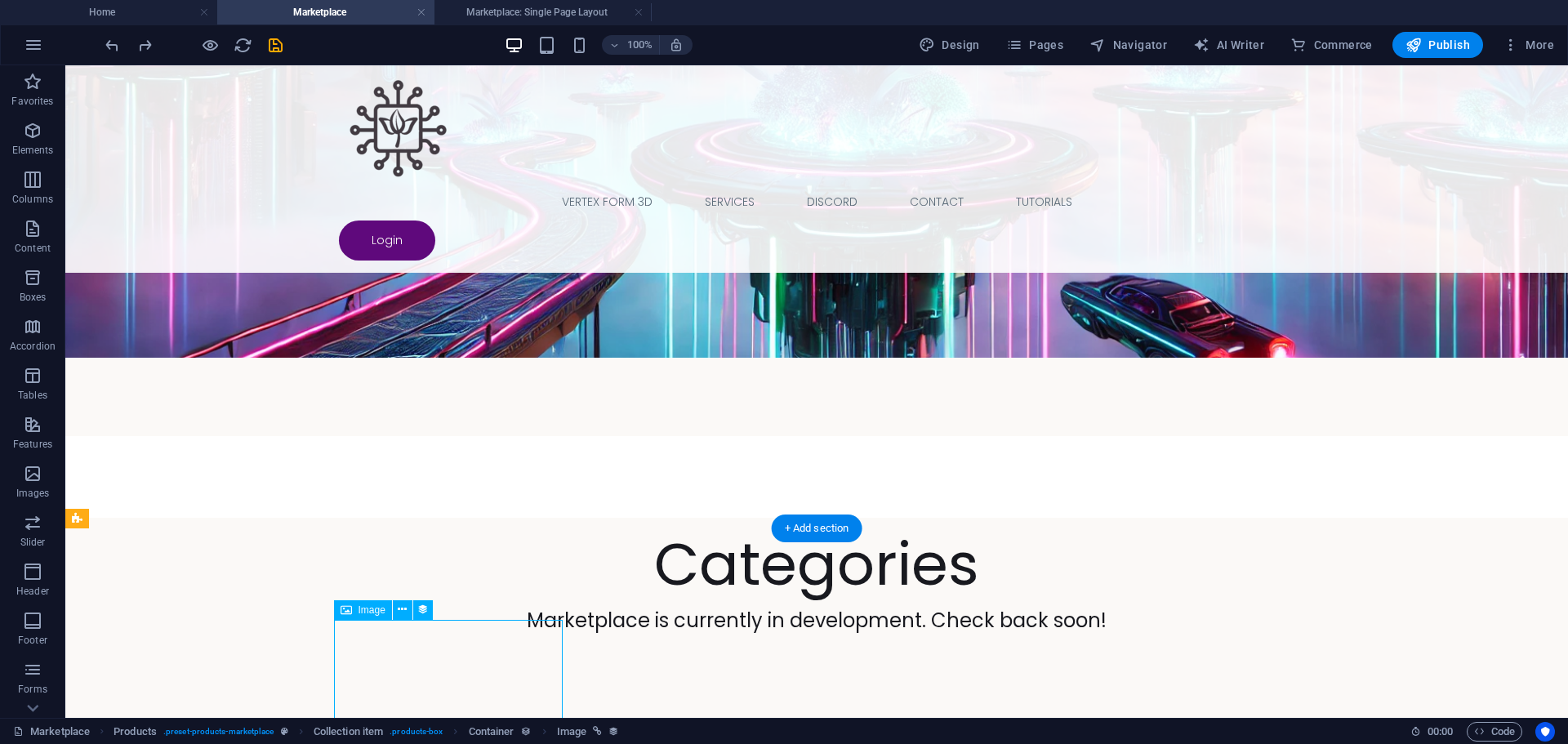
scroll to position [500, 0]
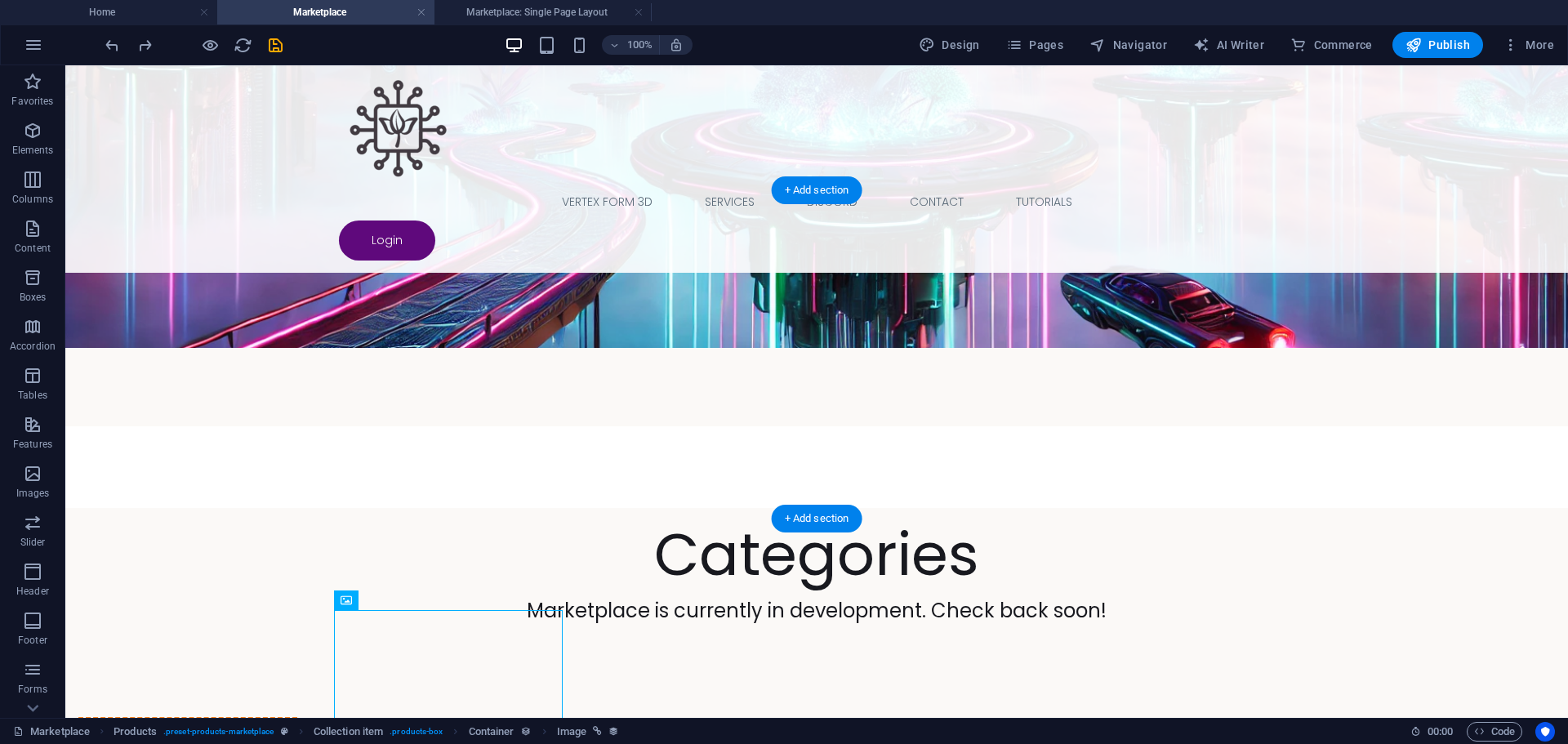
drag, startPoint x: 509, startPoint y: 663, endPoint x: 499, endPoint y: 331, distance: 332.2
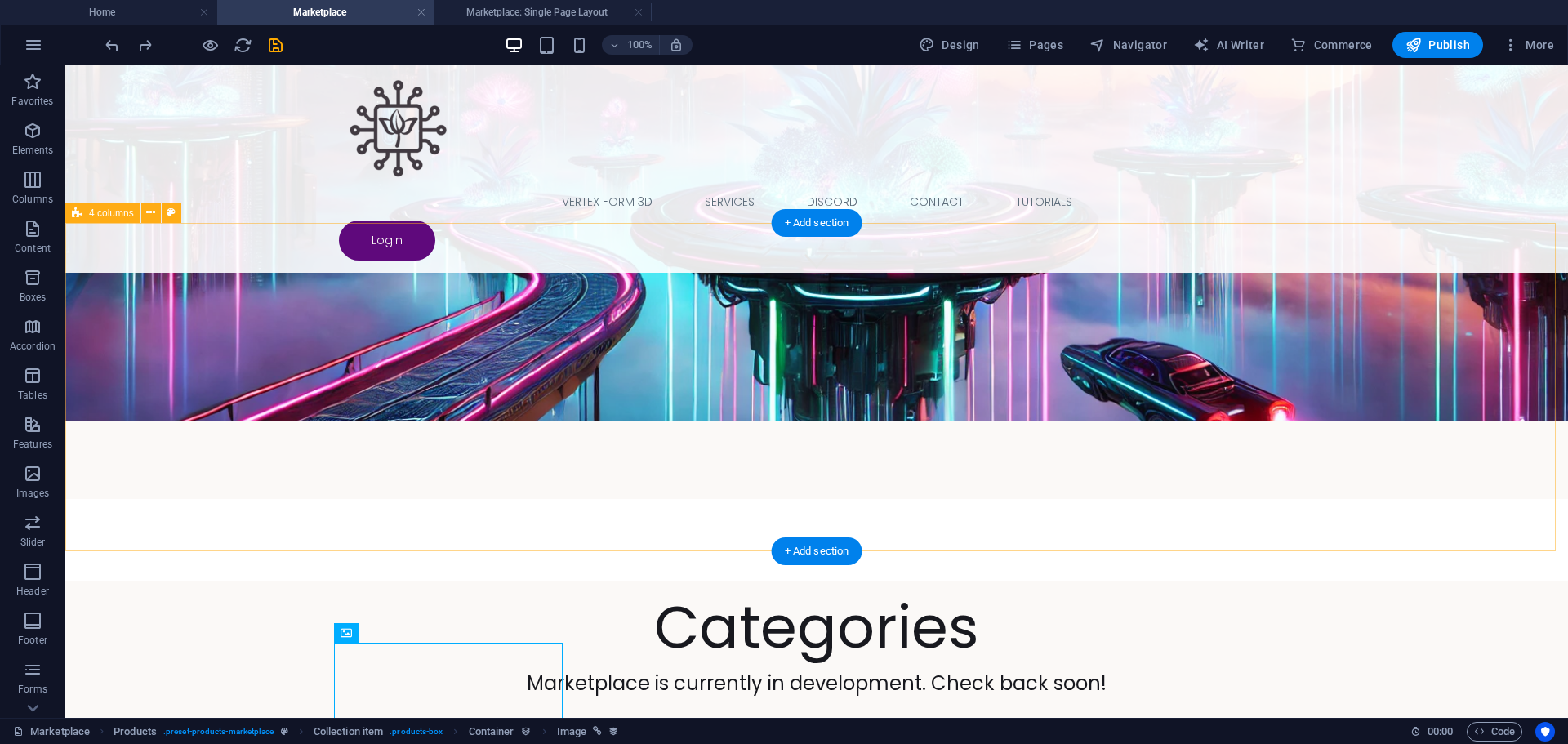
scroll to position [418, 0]
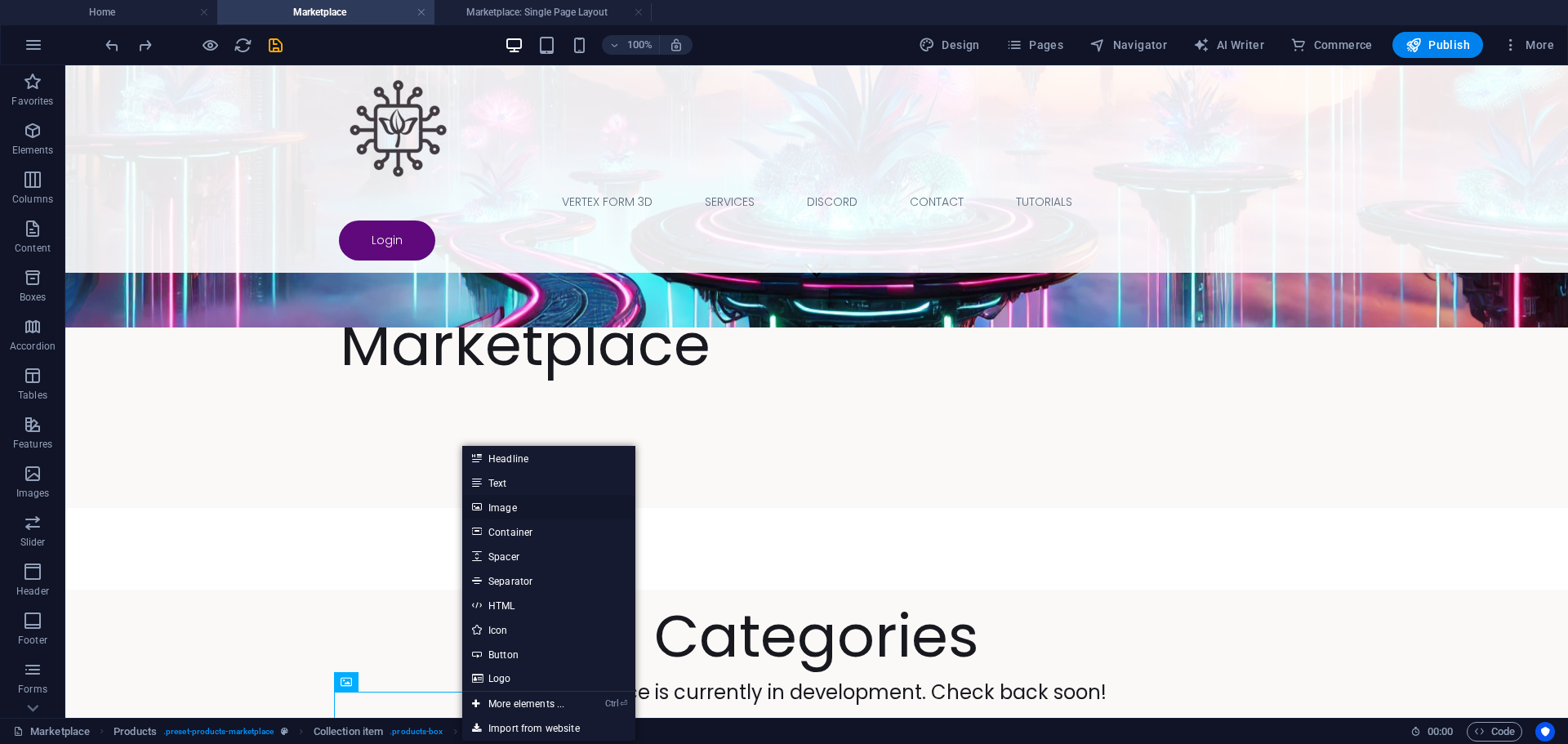
click at [508, 497] on link "Image" at bounding box center [549, 506] width 173 height 24
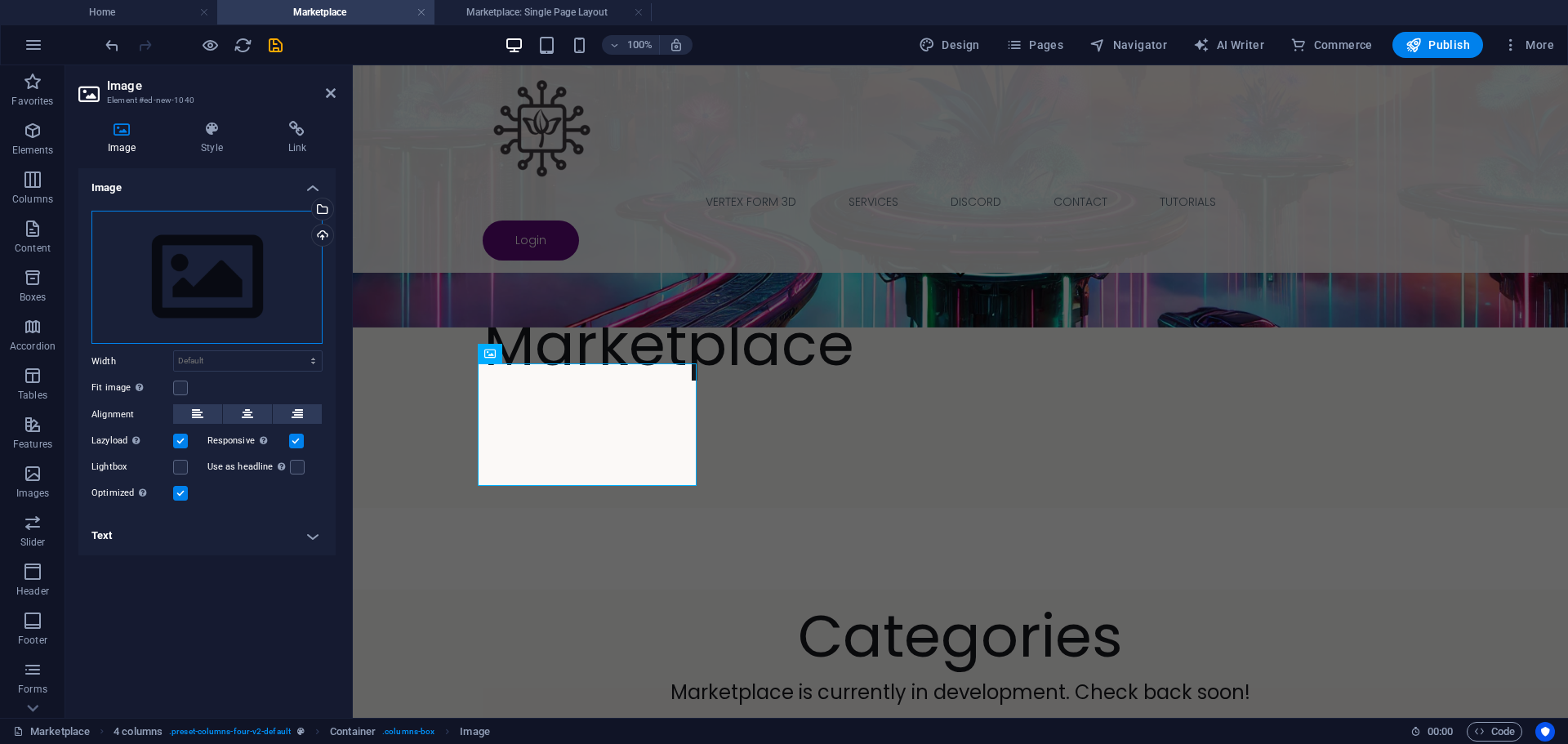
click at [205, 280] on div "Drag files here, click to choose files or select files from Files or our free s…" at bounding box center [207, 277] width 231 height 134
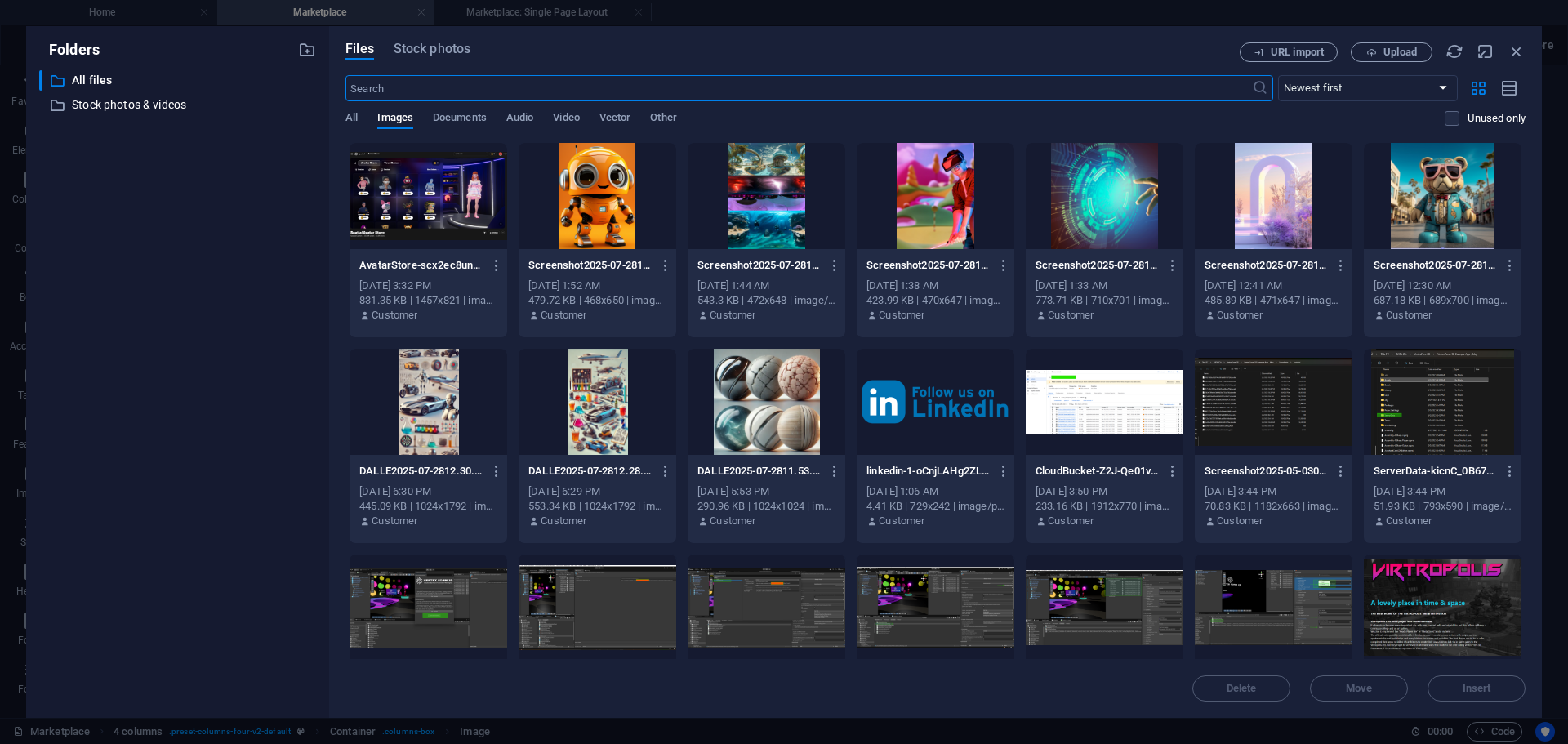
click at [776, 382] on div at bounding box center [767, 402] width 158 height 106
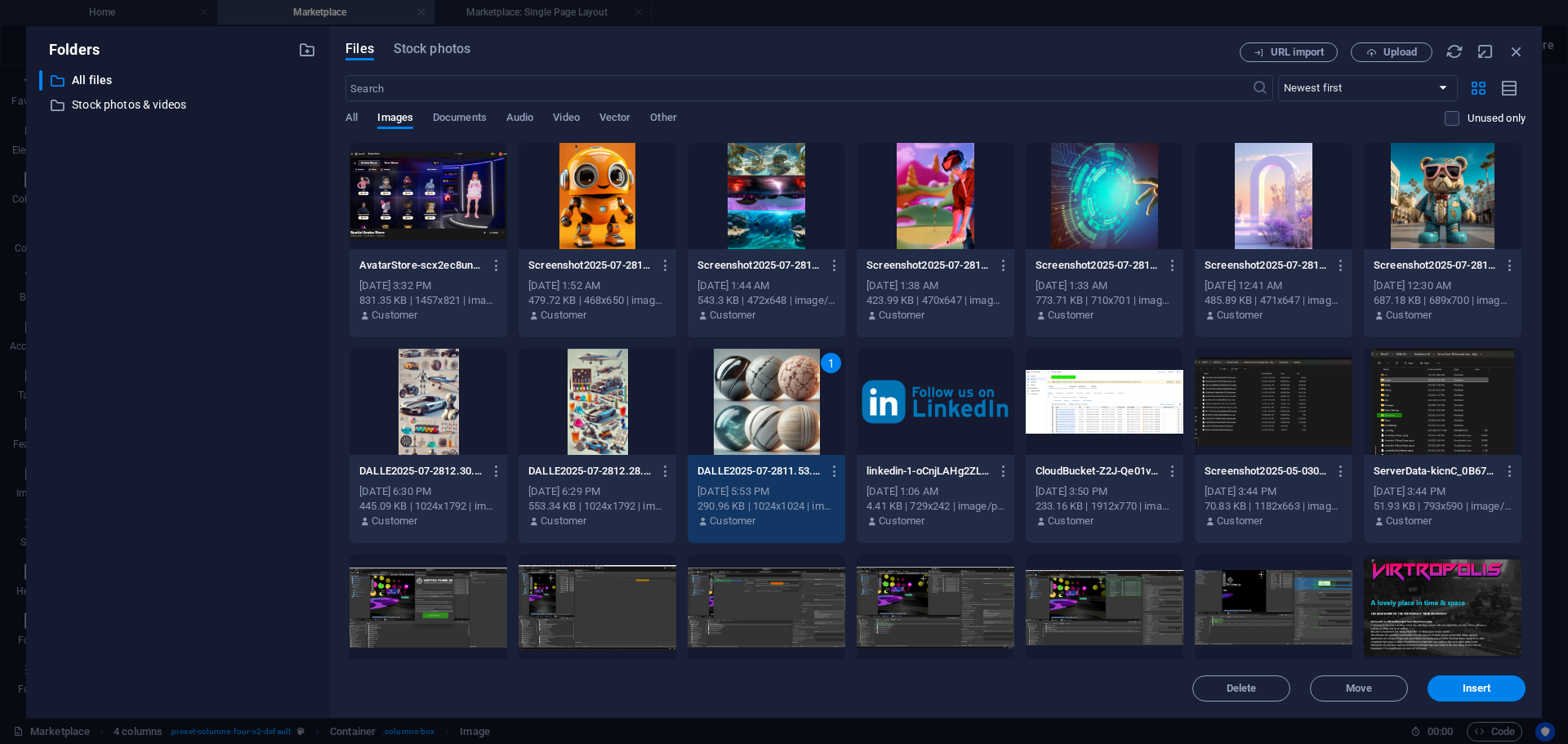
click at [776, 382] on div "1" at bounding box center [767, 402] width 158 height 106
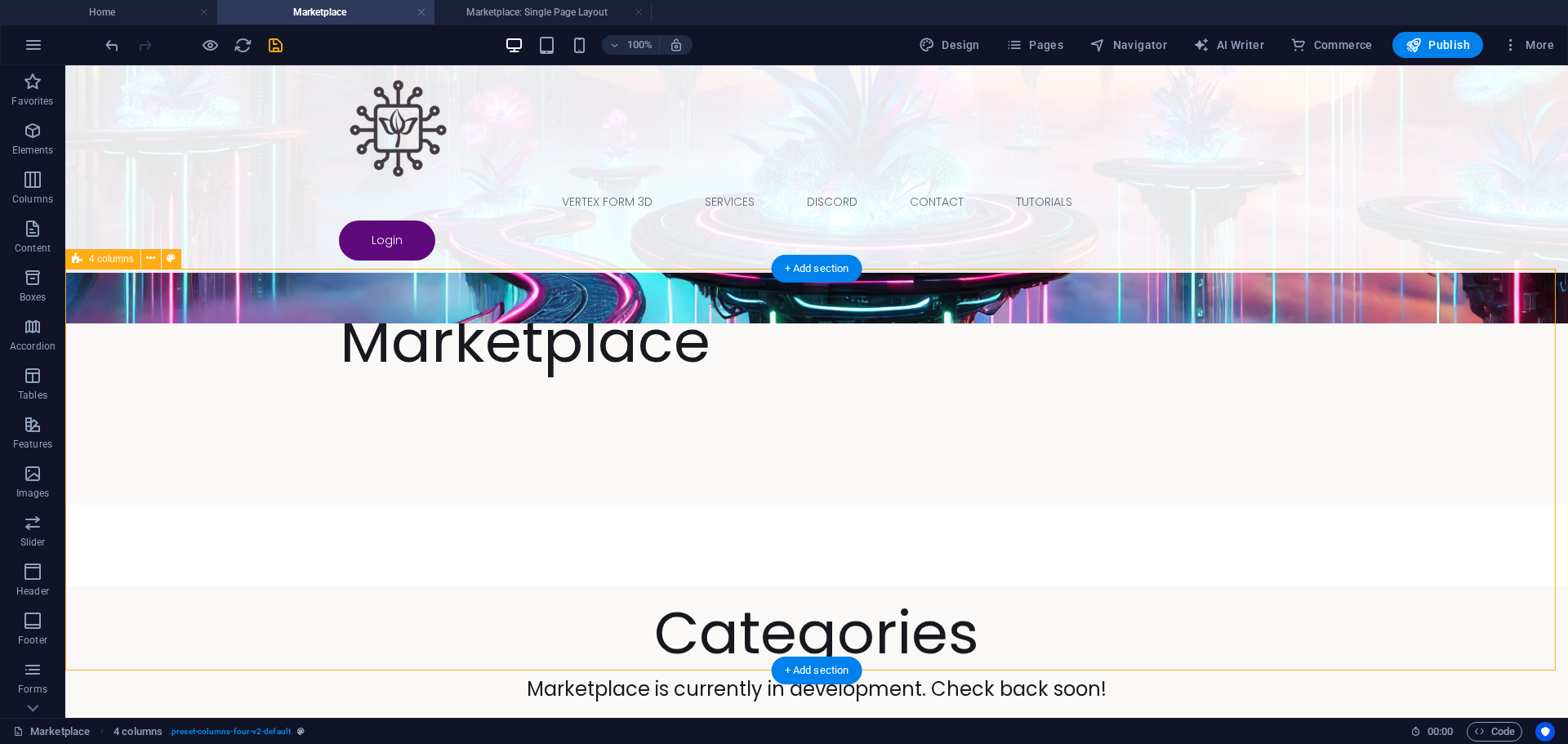
scroll to position [408, 0]
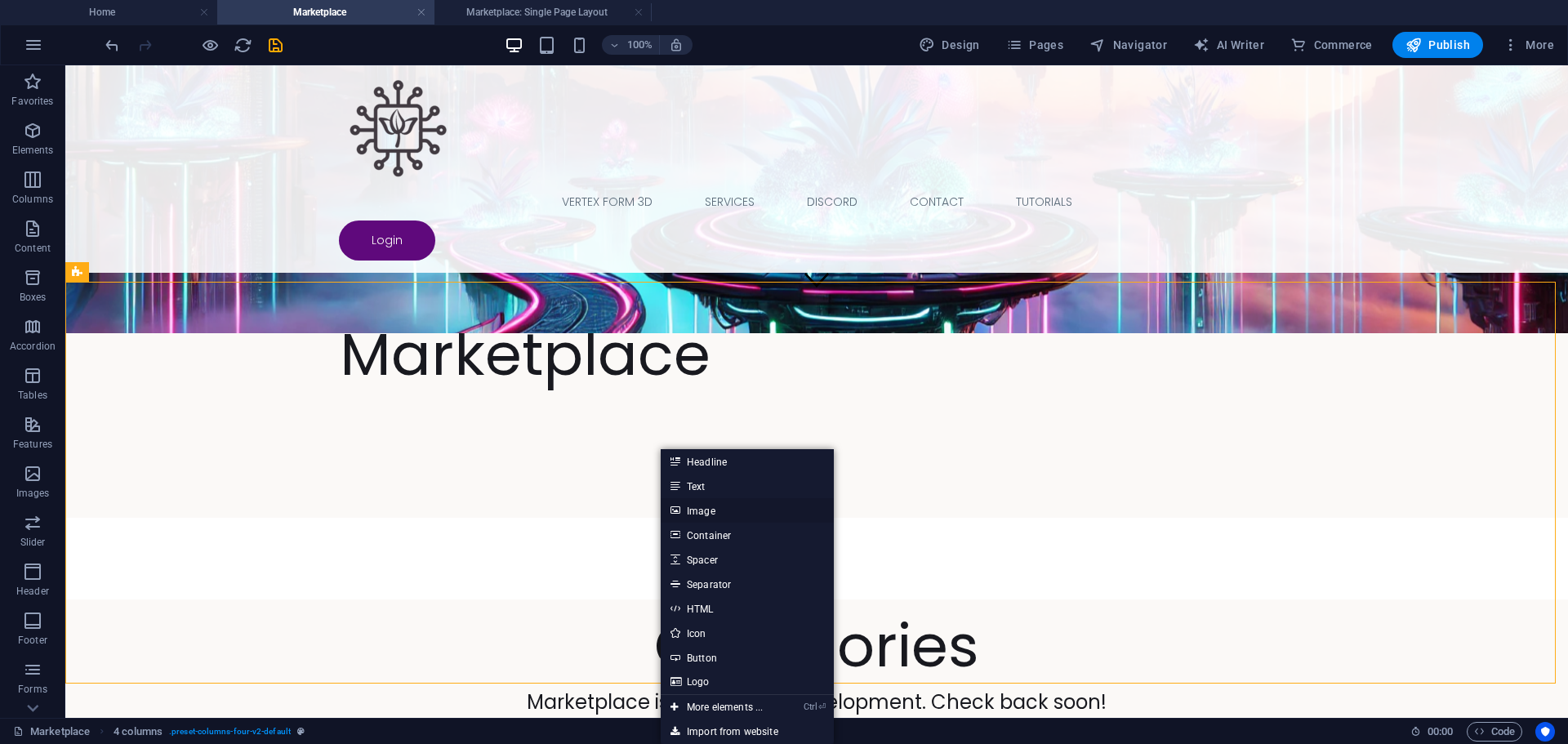
click at [750, 510] on link "Image" at bounding box center [747, 510] width 173 height 24
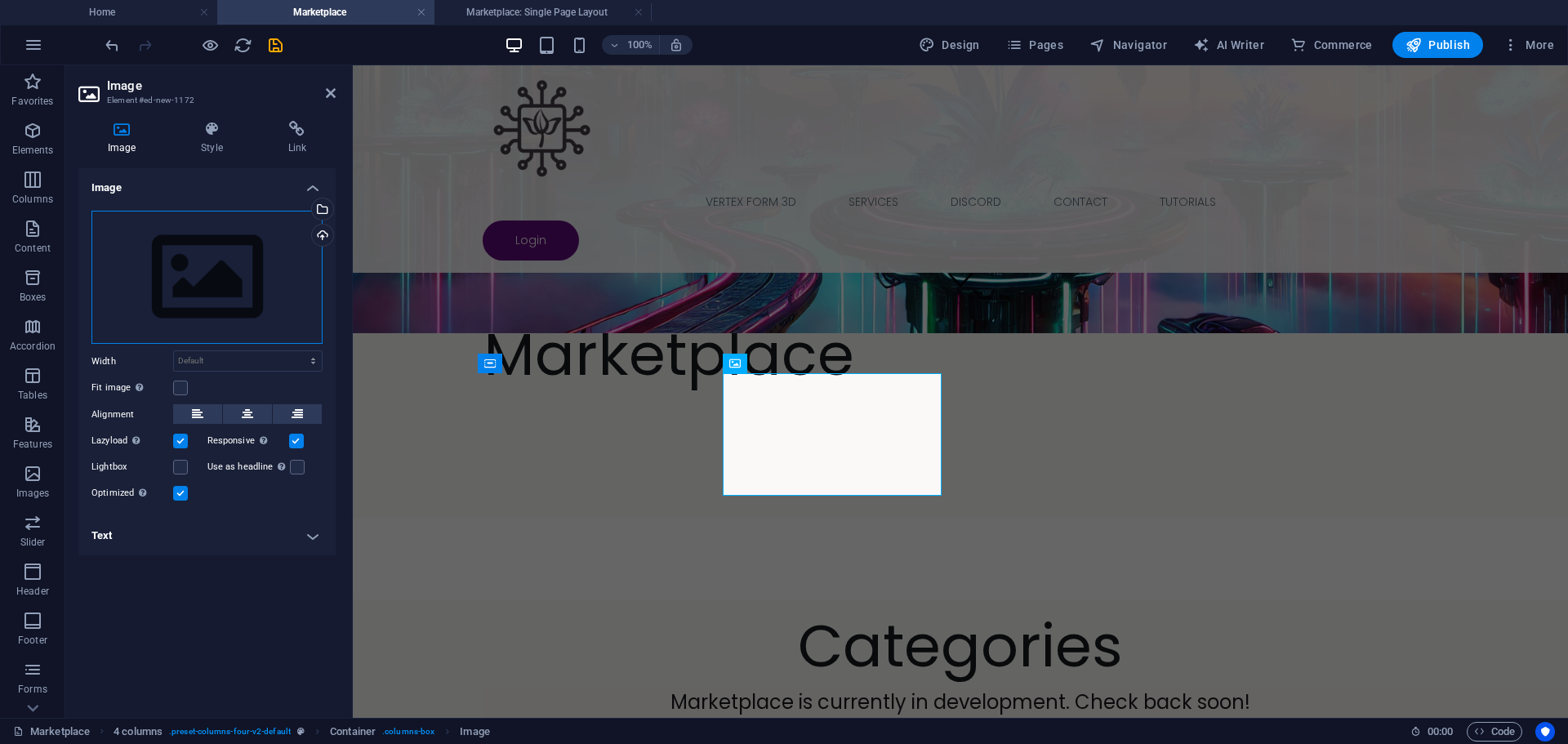
click at [214, 282] on div "Drag files here, click to choose files or select files from Files or our free s…" at bounding box center [207, 277] width 231 height 134
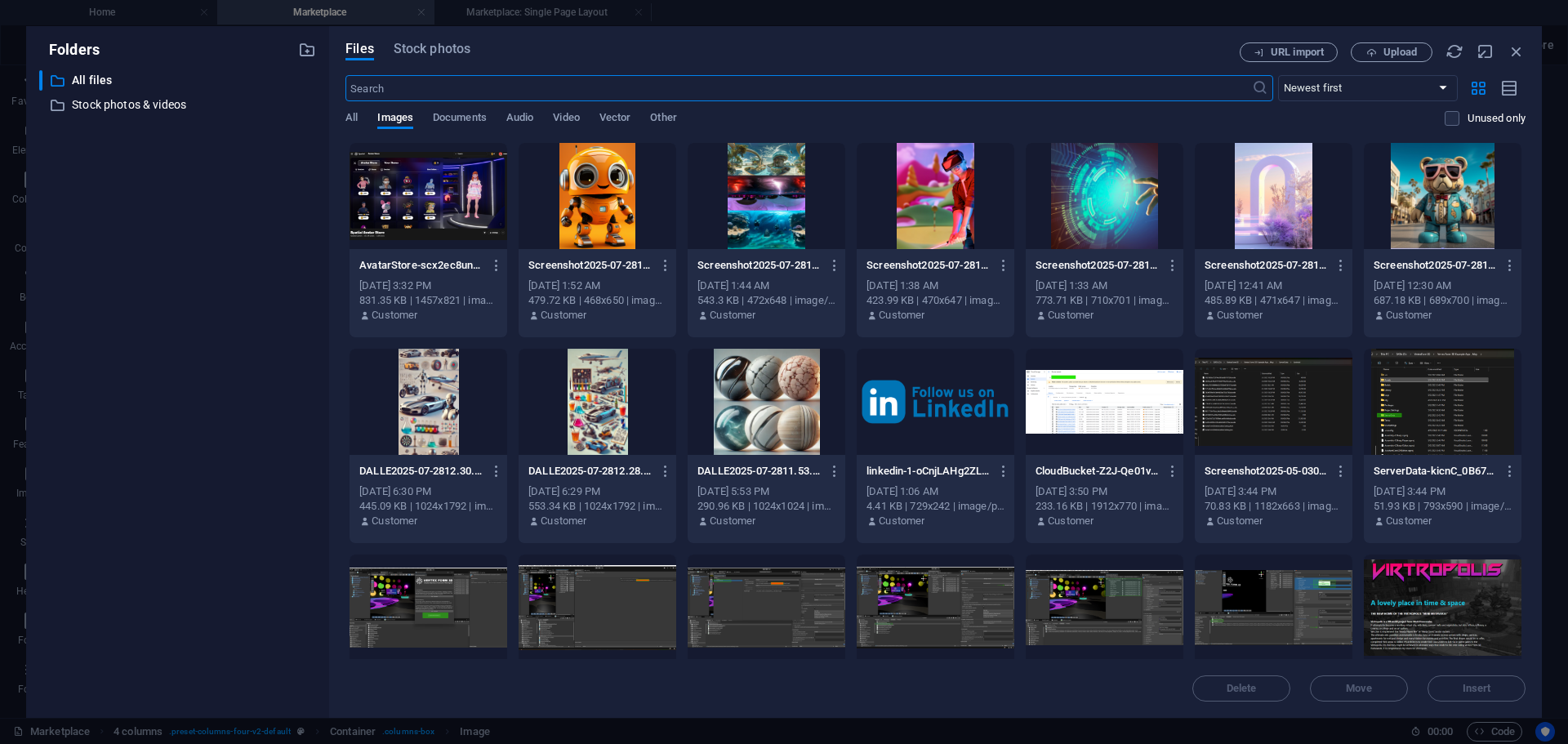
click at [420, 389] on div at bounding box center [428, 402] width 158 height 106
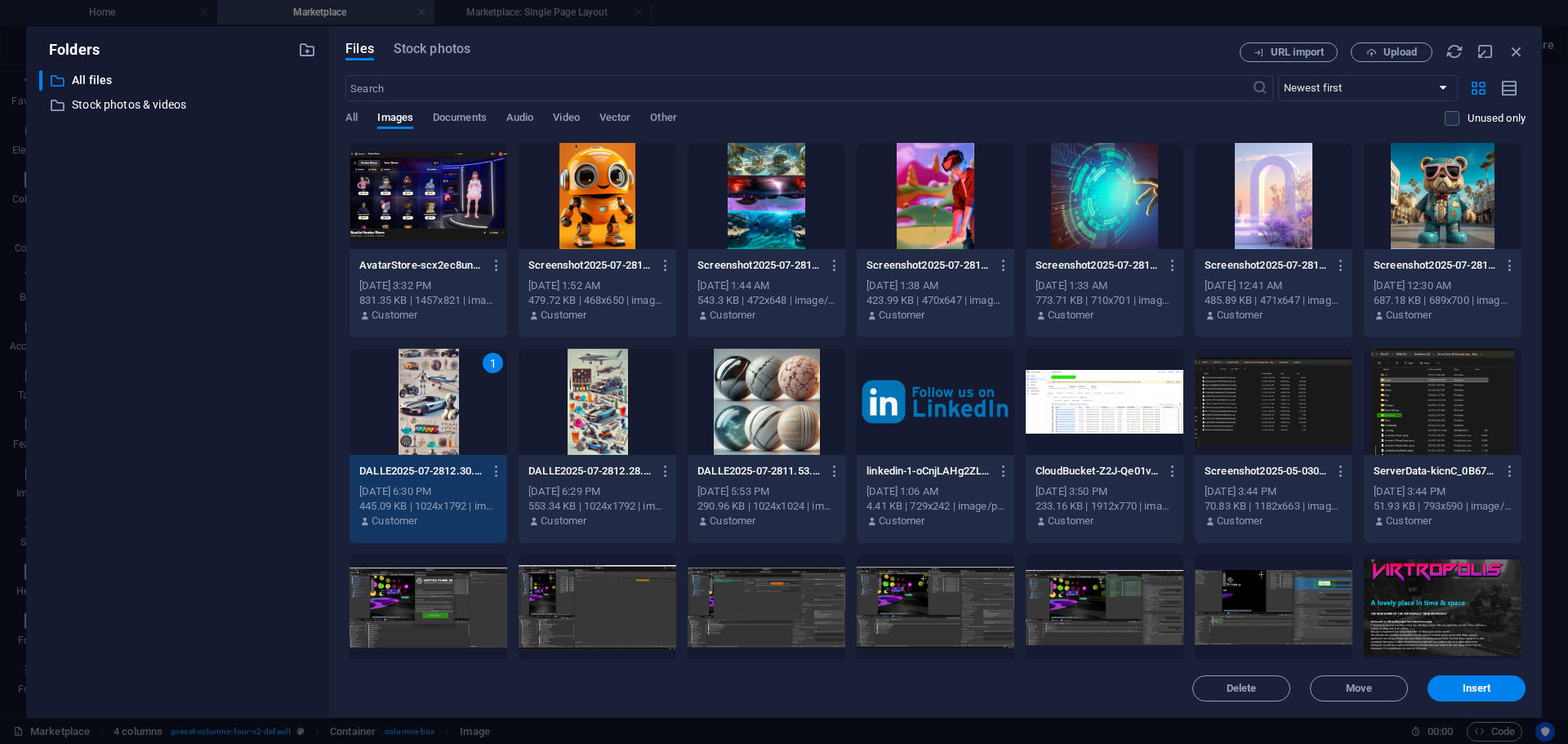
click at [420, 389] on div "1" at bounding box center [428, 402] width 158 height 106
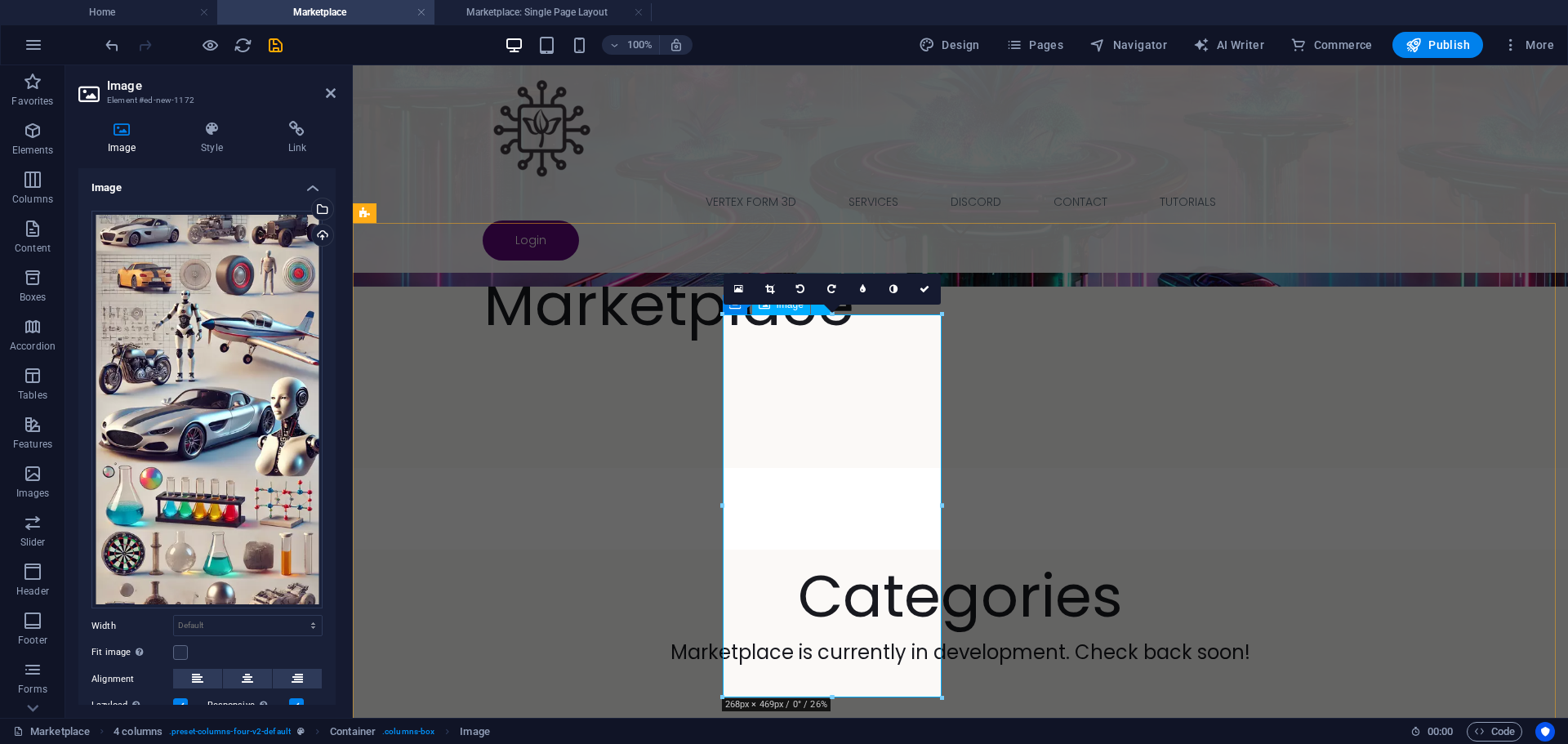
scroll to position [490, 0]
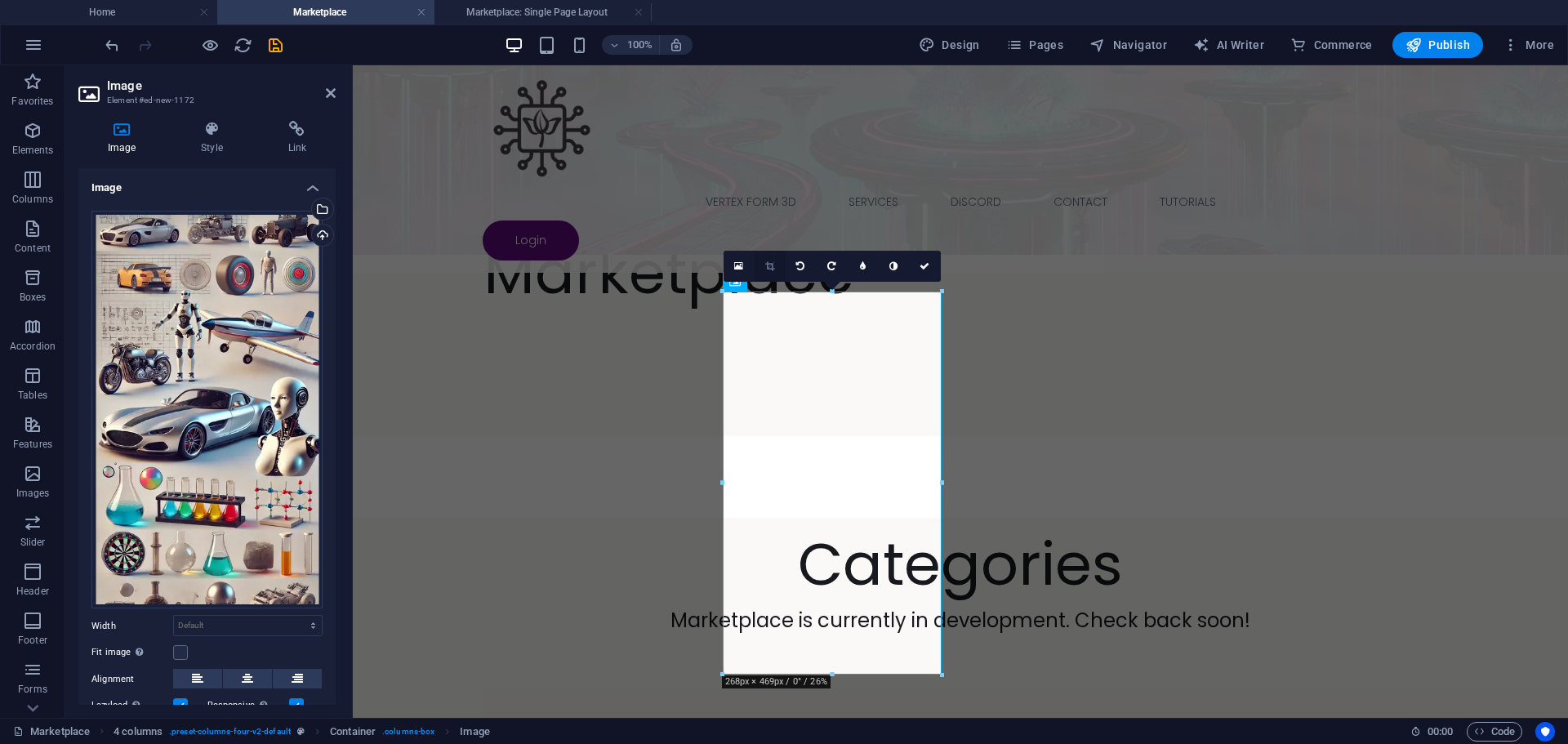
click at [773, 259] on link at bounding box center [770, 266] width 31 height 31
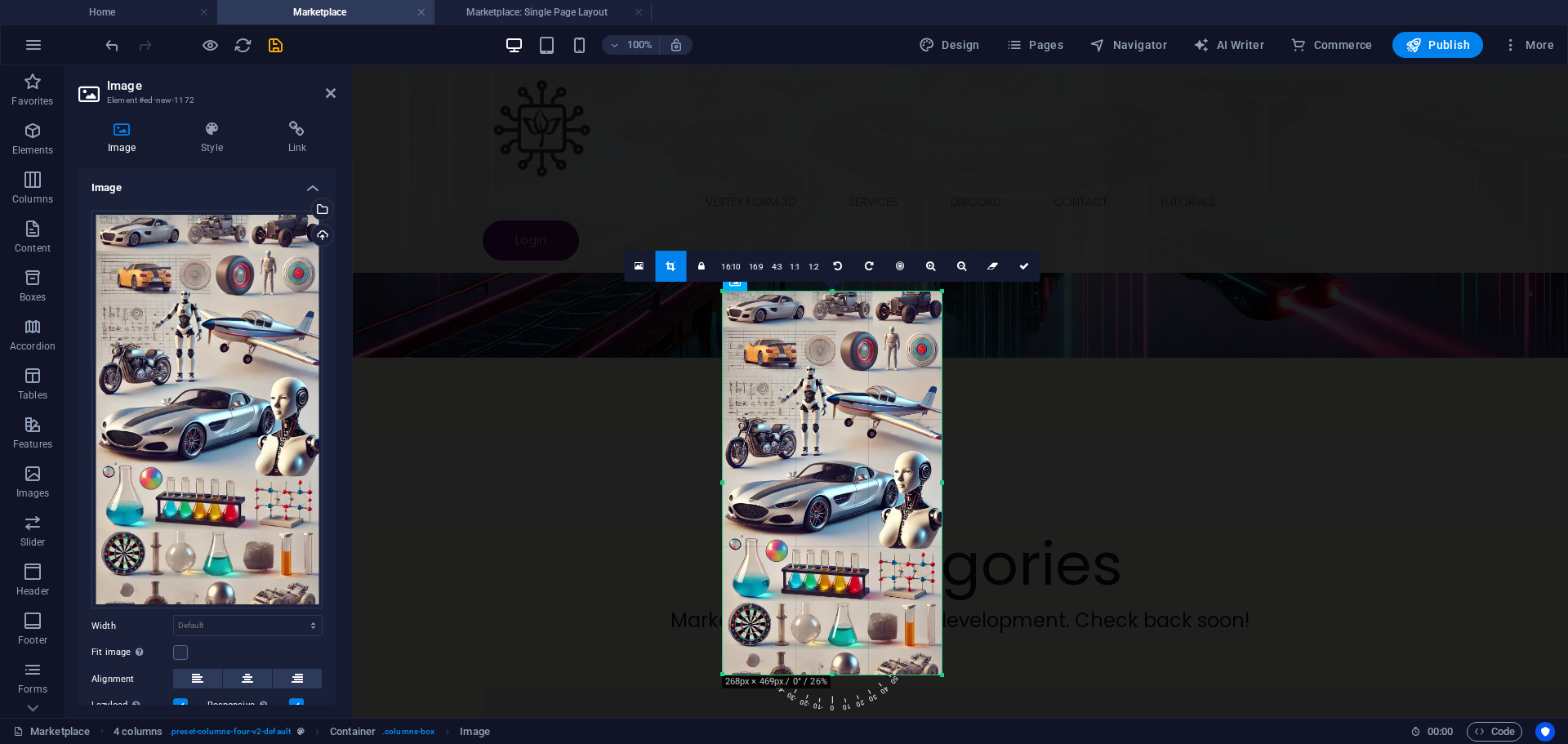
click at [835, 288] on div at bounding box center [831, 291] width 219 height 6
drag, startPoint x: 663, startPoint y: 269, endPoint x: 311, endPoint y: 204, distance: 358.0
click at [663, 269] on link at bounding box center [670, 266] width 31 height 31
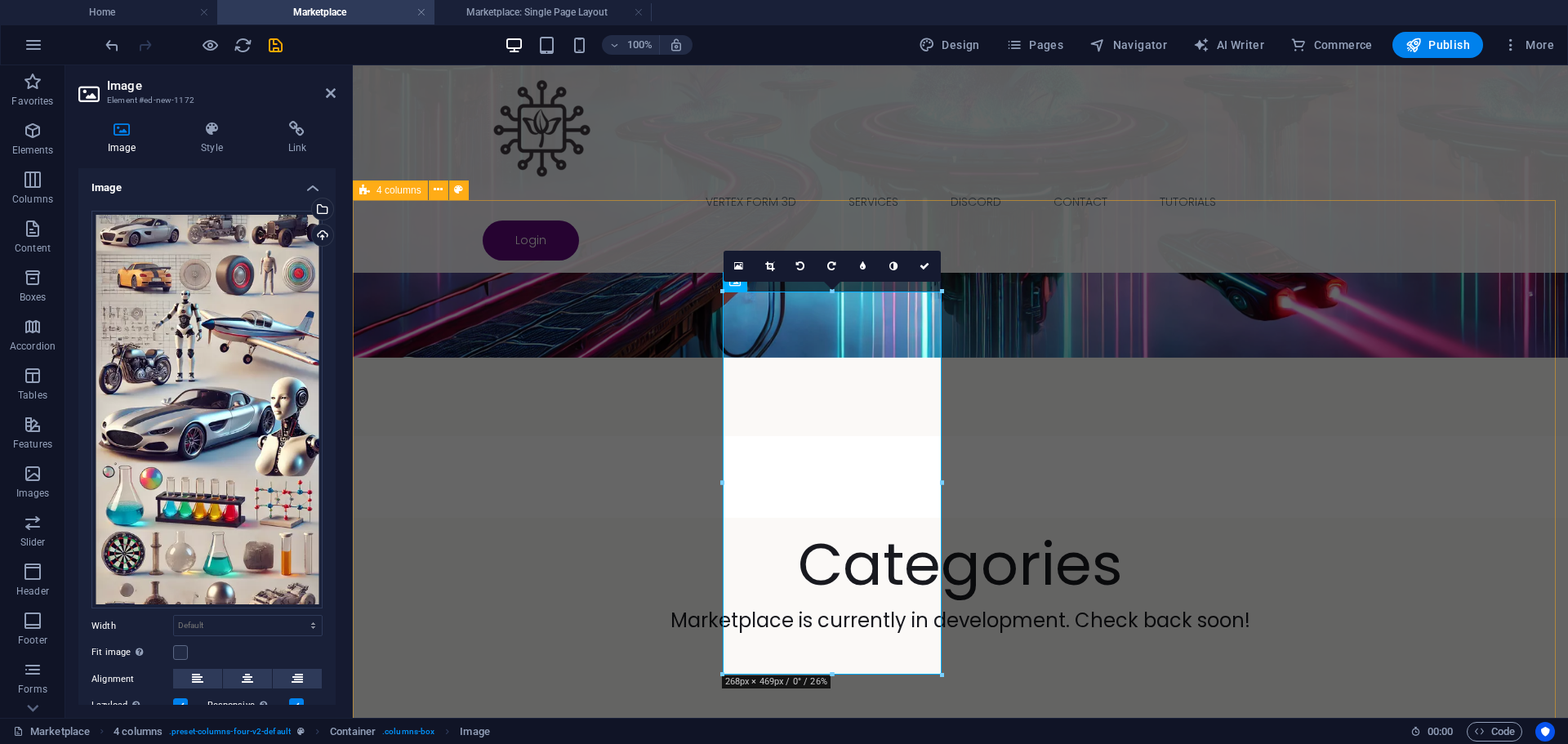
select select "rem"
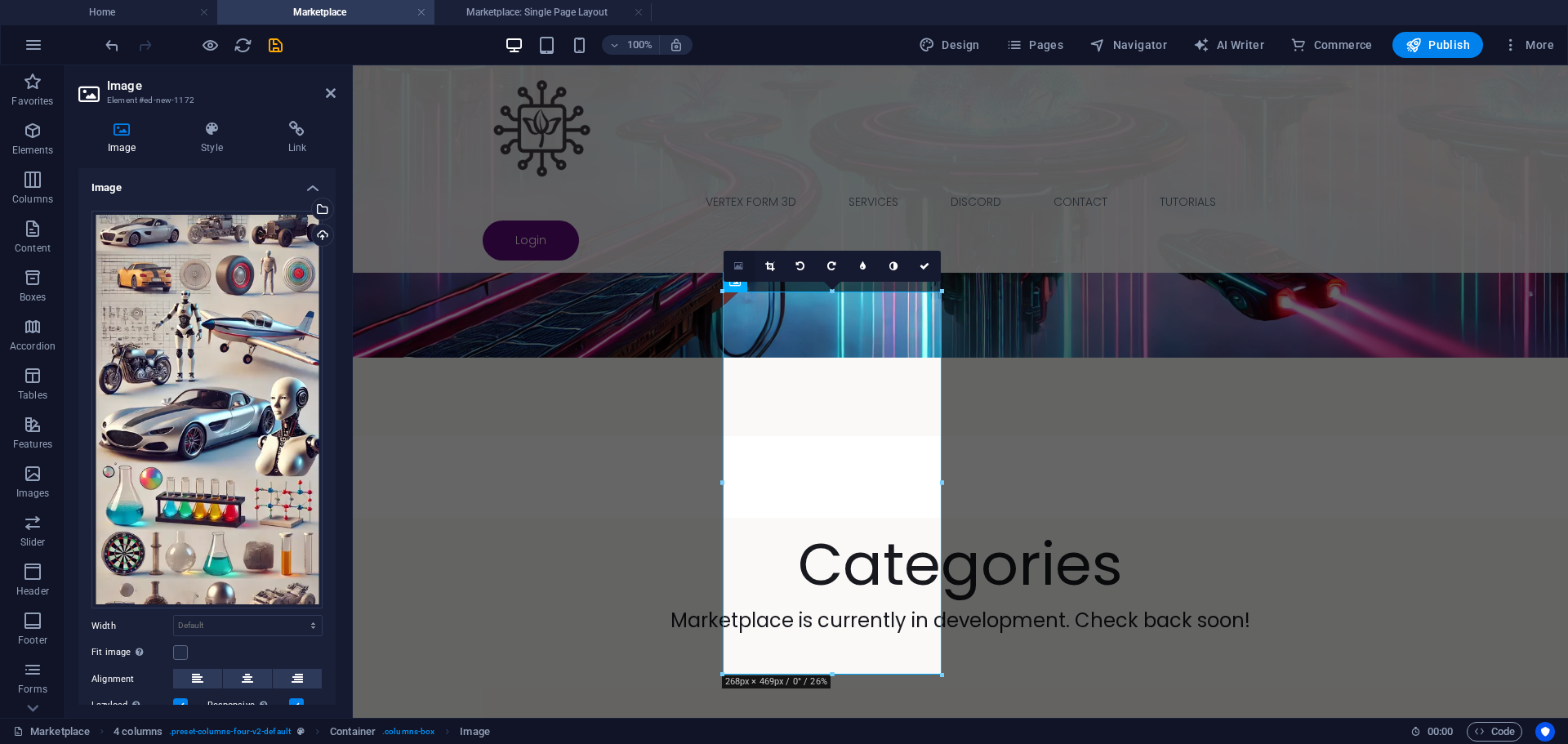
click at [736, 264] on icon at bounding box center [738, 266] width 9 height 12
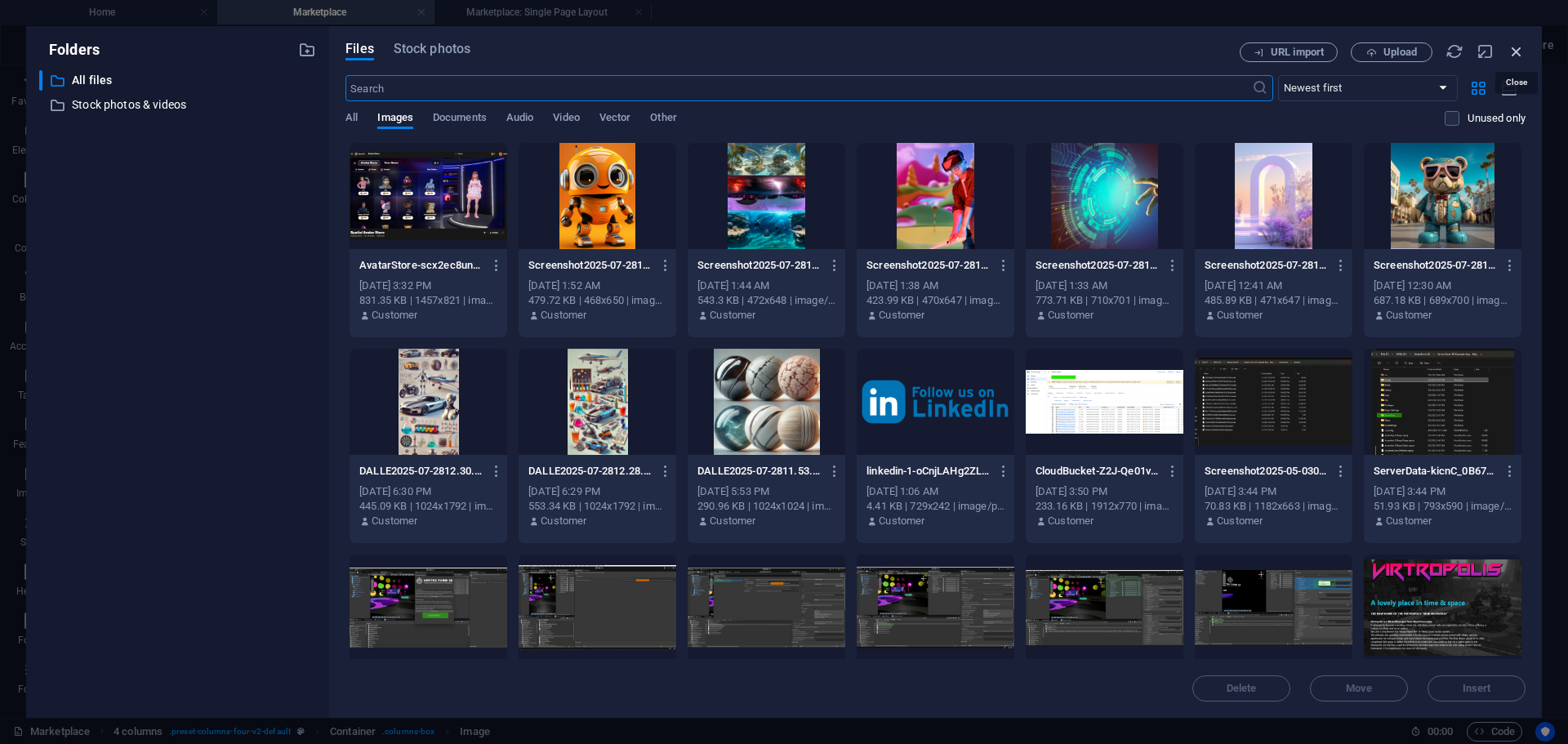
click at [1514, 48] on icon "button" at bounding box center [1516, 52] width 18 height 18
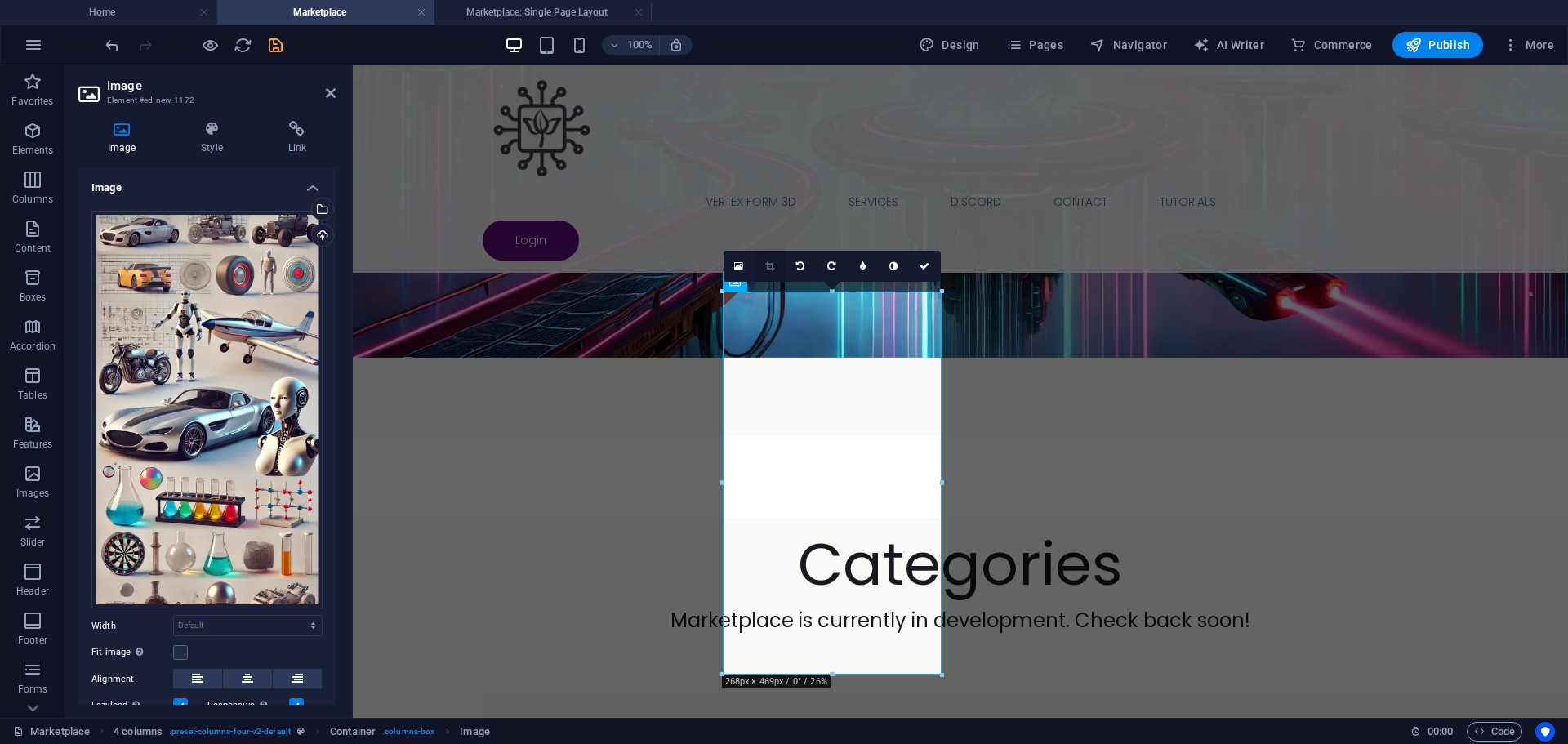
click at [772, 266] on icon at bounding box center [769, 266] width 9 height 10
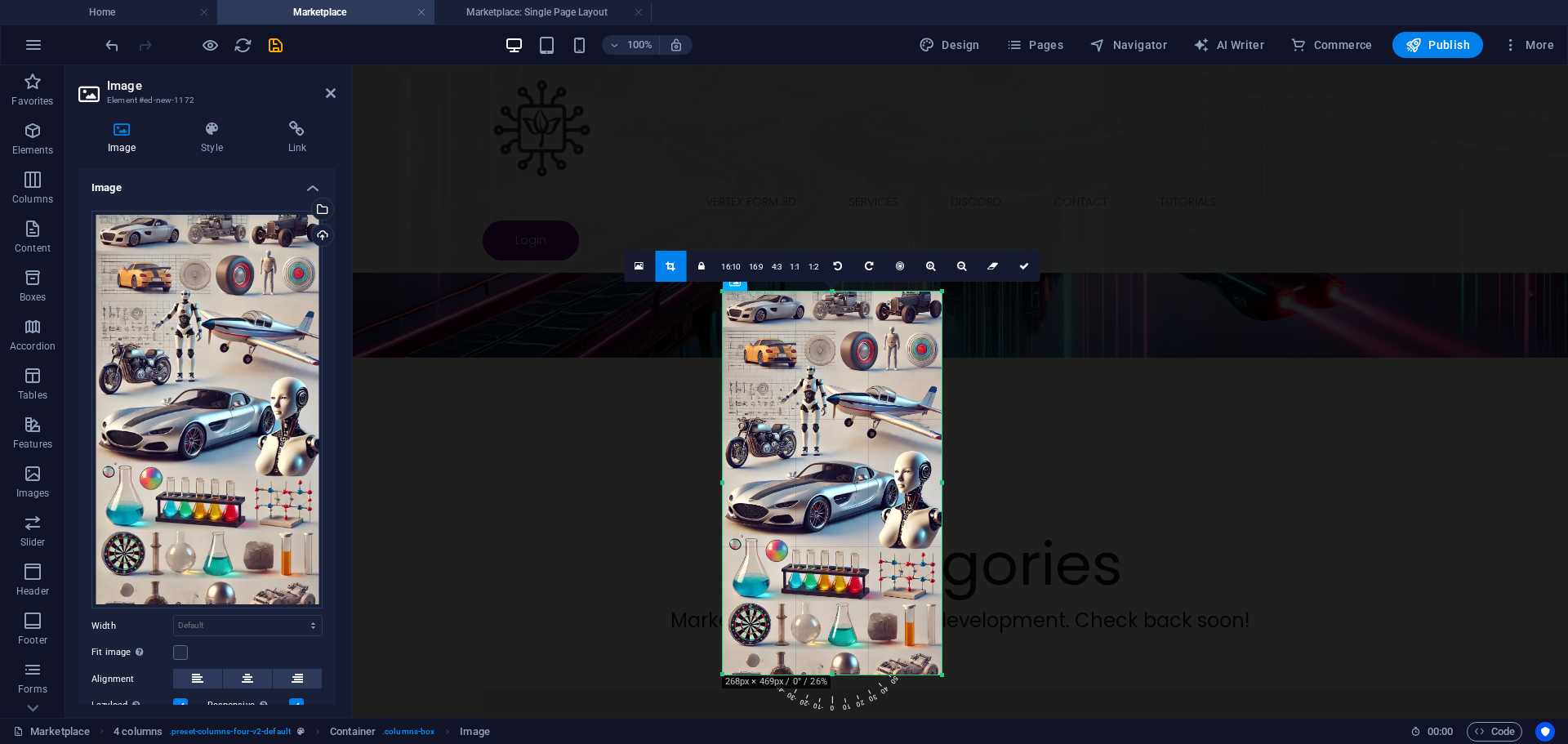
drag, startPoint x: 830, startPoint y: 673, endPoint x: 839, endPoint y: 673, distance: 9.0
click at [839, 673] on div at bounding box center [831, 674] width 219 height 6
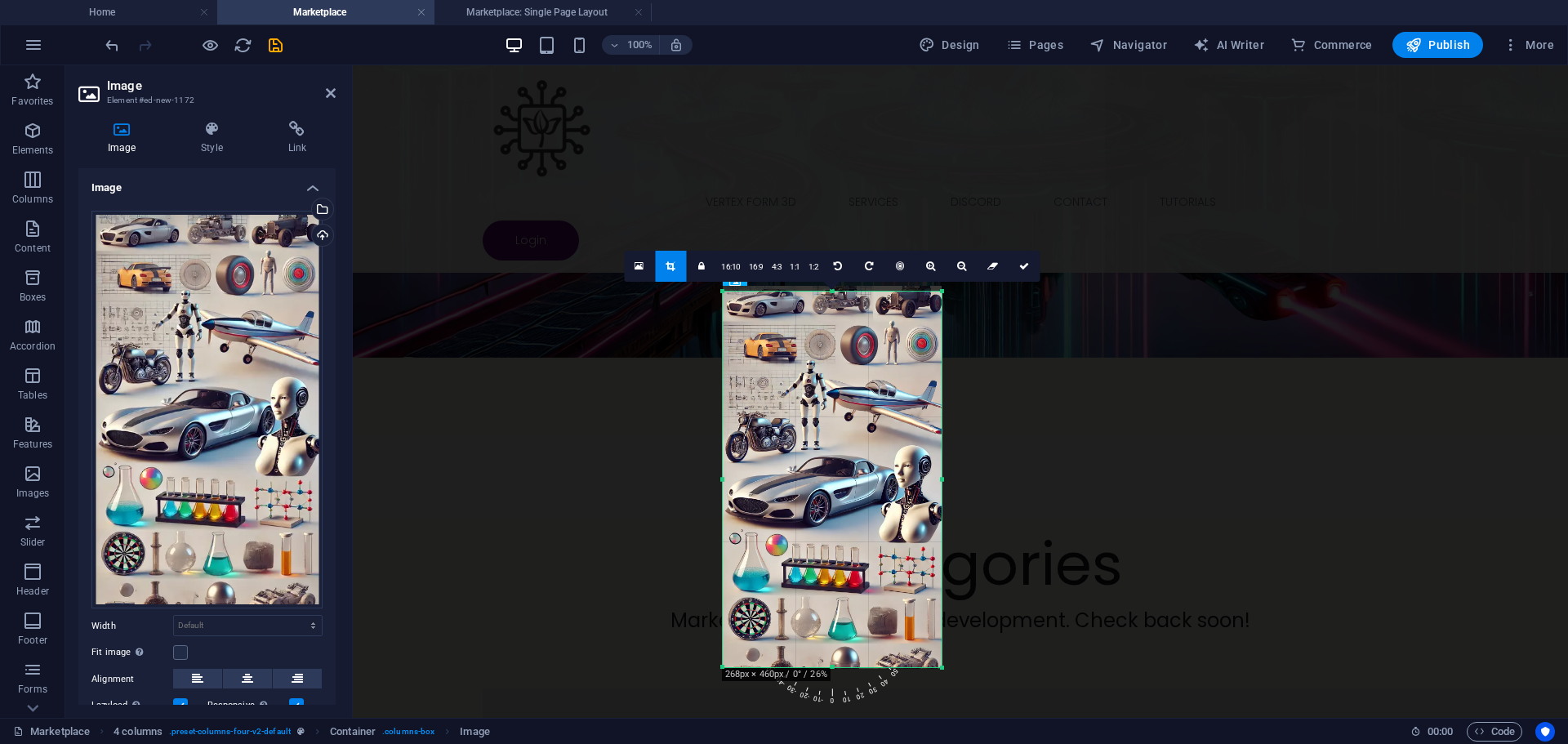
click at [837, 289] on div at bounding box center [831, 291] width 219 height 6
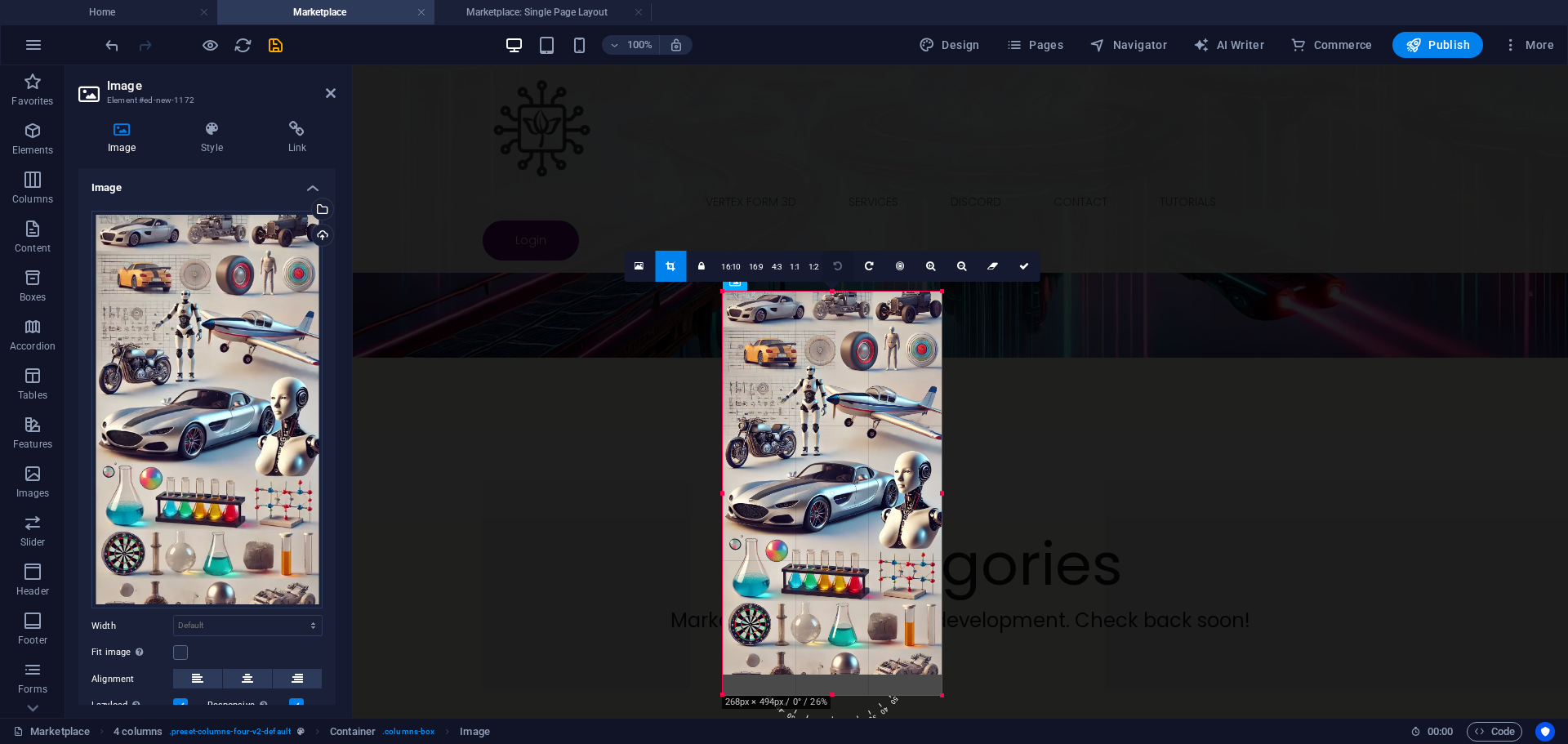
drag, startPoint x: 831, startPoint y: 289, endPoint x: 831, endPoint y: 269, distance: 20.0
click at [831, 292] on div "180 170 160 150 140 130 120 110 100 90 80 70 60 50 40 30 20 10 0 -10 -20 -30 -4…" at bounding box center [831, 493] width 219 height 403
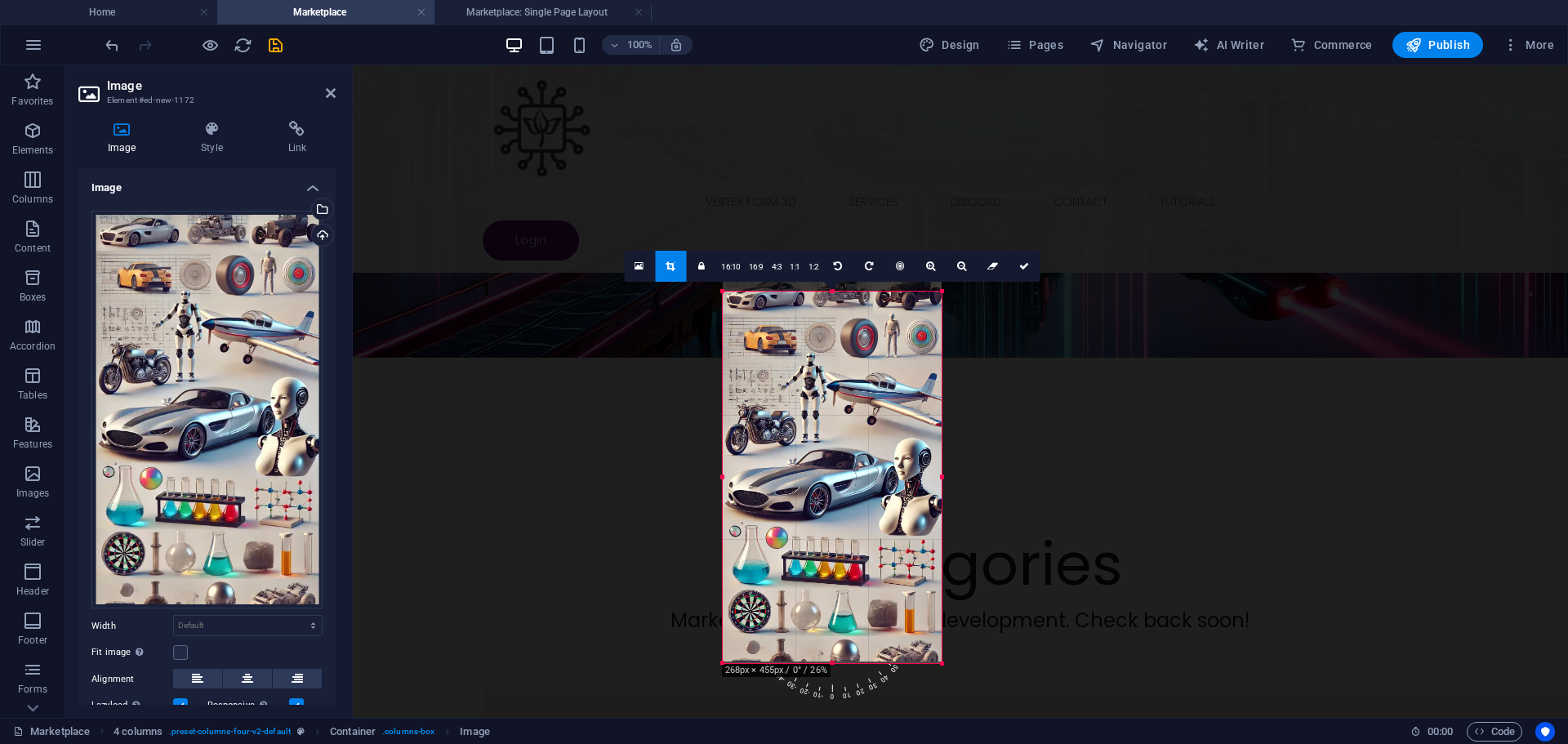
drag, startPoint x: 827, startPoint y: 291, endPoint x: 829, endPoint y: 303, distance: 12.2
click at [829, 303] on div "180 170 160 150 140 130 120 110 100 90 80 70 60 50 40 30 20 10 0 -10 -20 -30 -4…" at bounding box center [831, 477] width 219 height 372
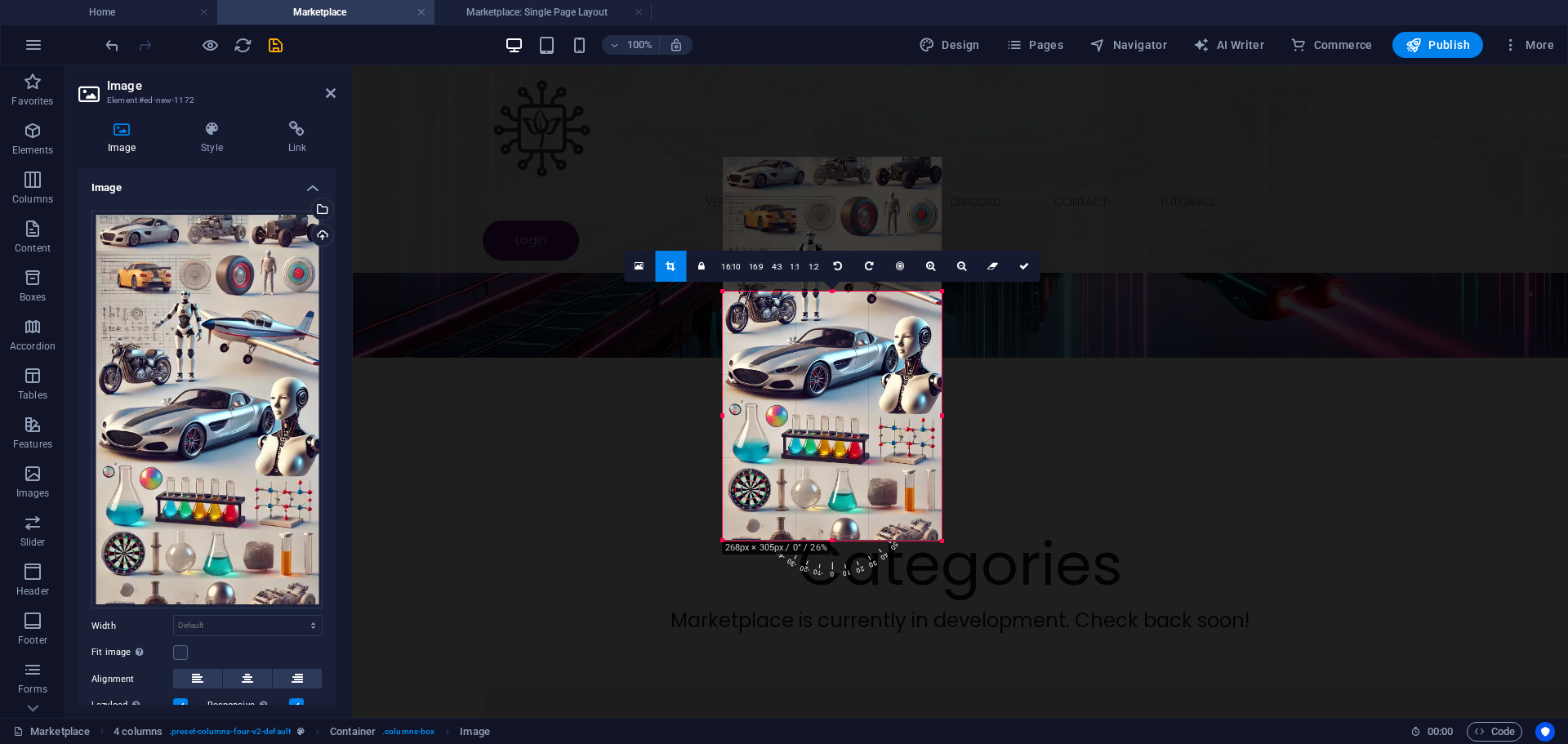
drag, startPoint x: 831, startPoint y: 313, endPoint x: 829, endPoint y: 418, distance: 105.0
click at [829, 418] on div "180 170 160 150 140 130 120 110 100 90 80 70 60 50 40 30 20 10 0 -10 -20 -30 -4…" at bounding box center [831, 416] width 219 height 249
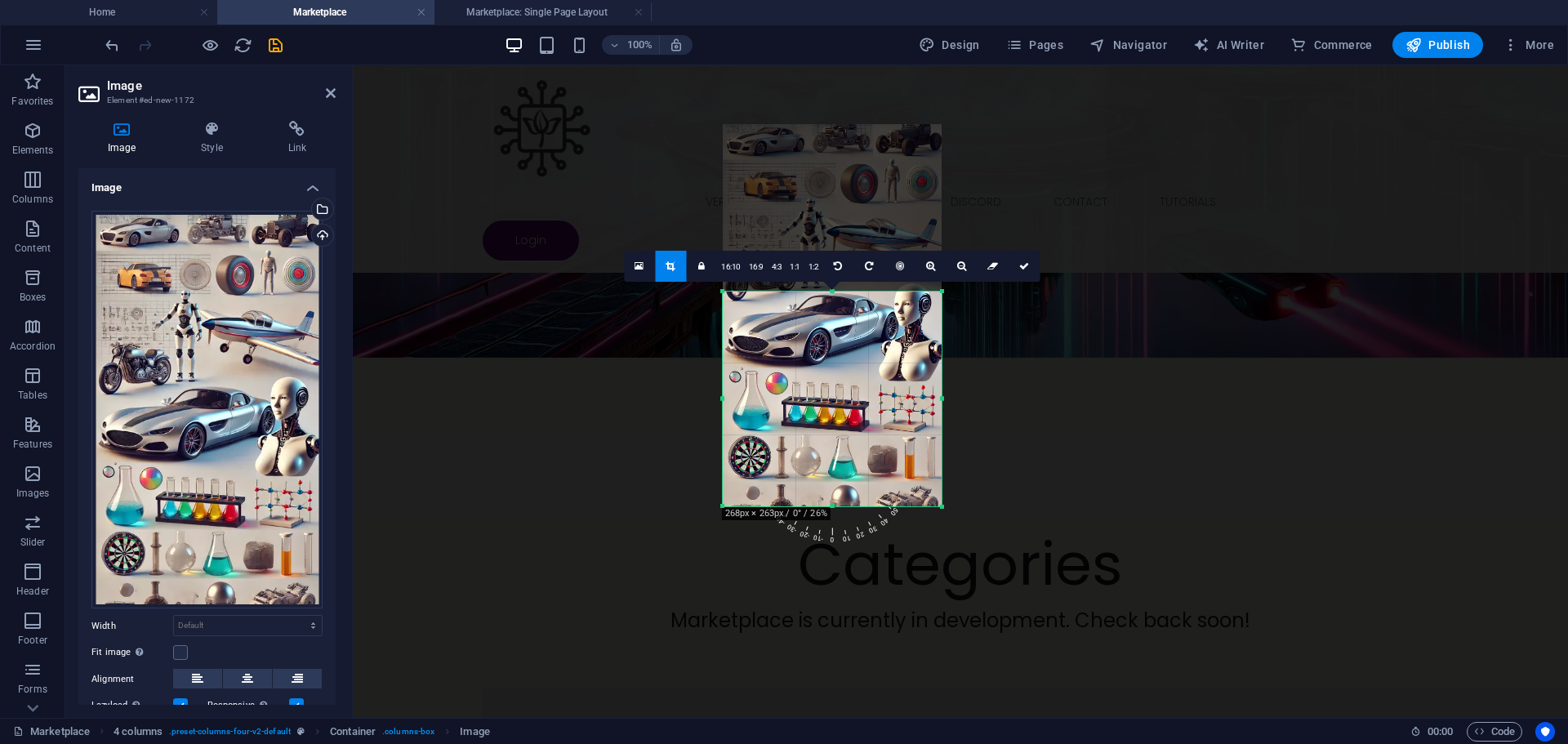
drag, startPoint x: 832, startPoint y: 292, endPoint x: 832, endPoint y: 316, distance: 24.0
click at [832, 316] on div "180 170 160 150 140 130 120 110 100 90 80 70 60 50 40 30 20 10 0 -10 -20 -30 -4…" at bounding box center [831, 399] width 219 height 214
click at [1028, 261] on link at bounding box center [1023, 266] width 31 height 31
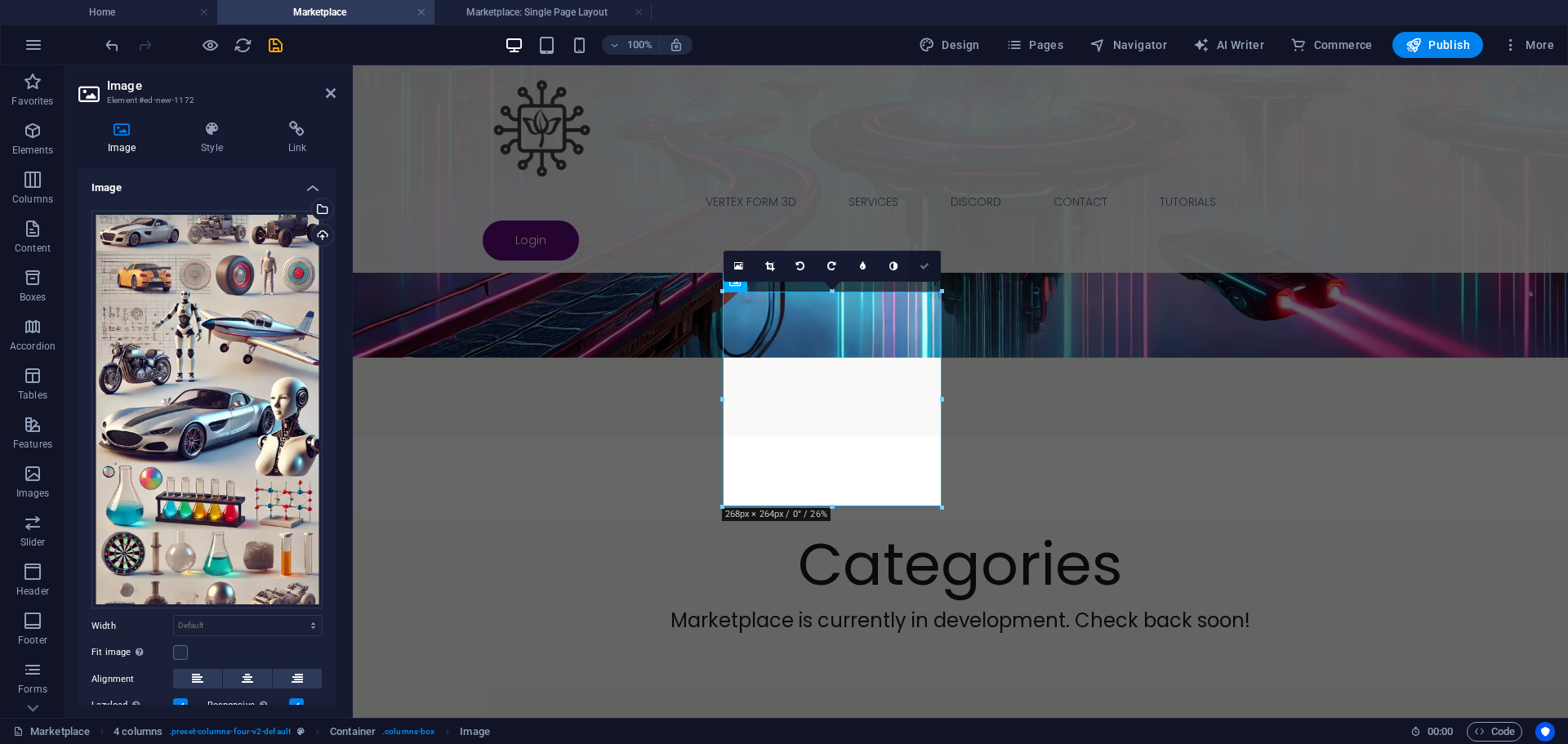
click at [926, 264] on icon at bounding box center [925, 266] width 10 height 10
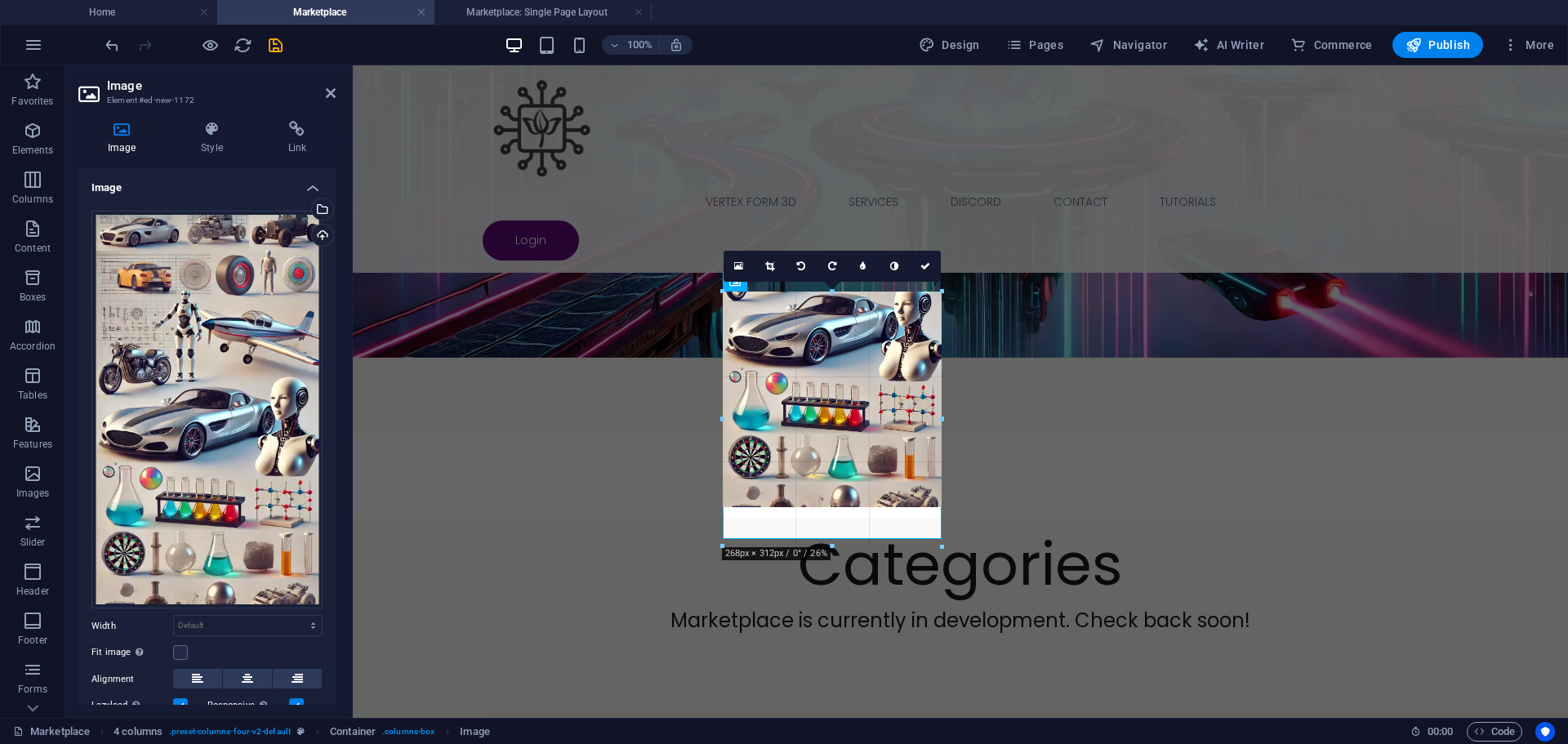
drag, startPoint x: 832, startPoint y: 507, endPoint x: 483, endPoint y: 482, distance: 349.9
click at [836, 547] on div at bounding box center [832, 546] width 219 height 6
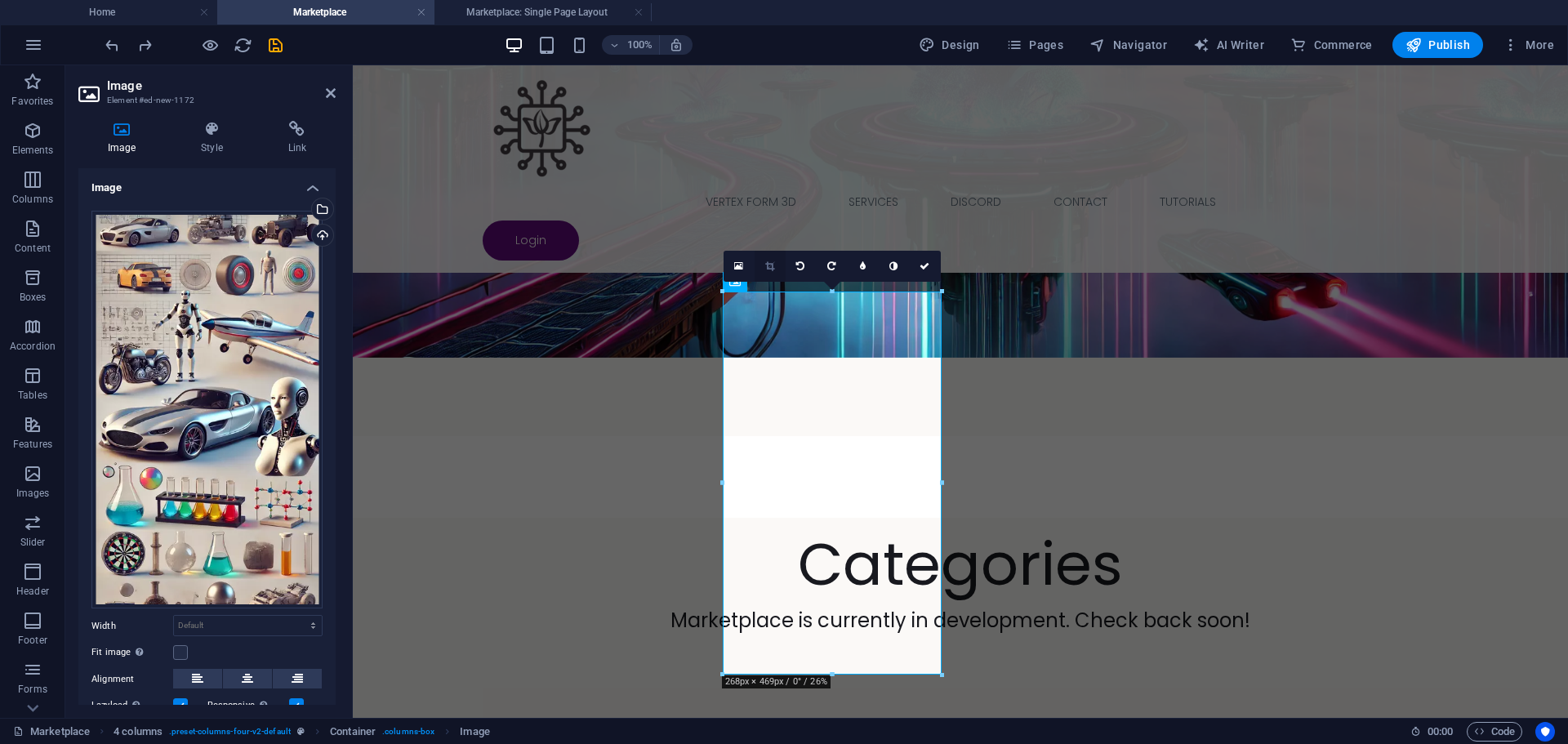
click at [766, 264] on icon at bounding box center [769, 266] width 9 height 10
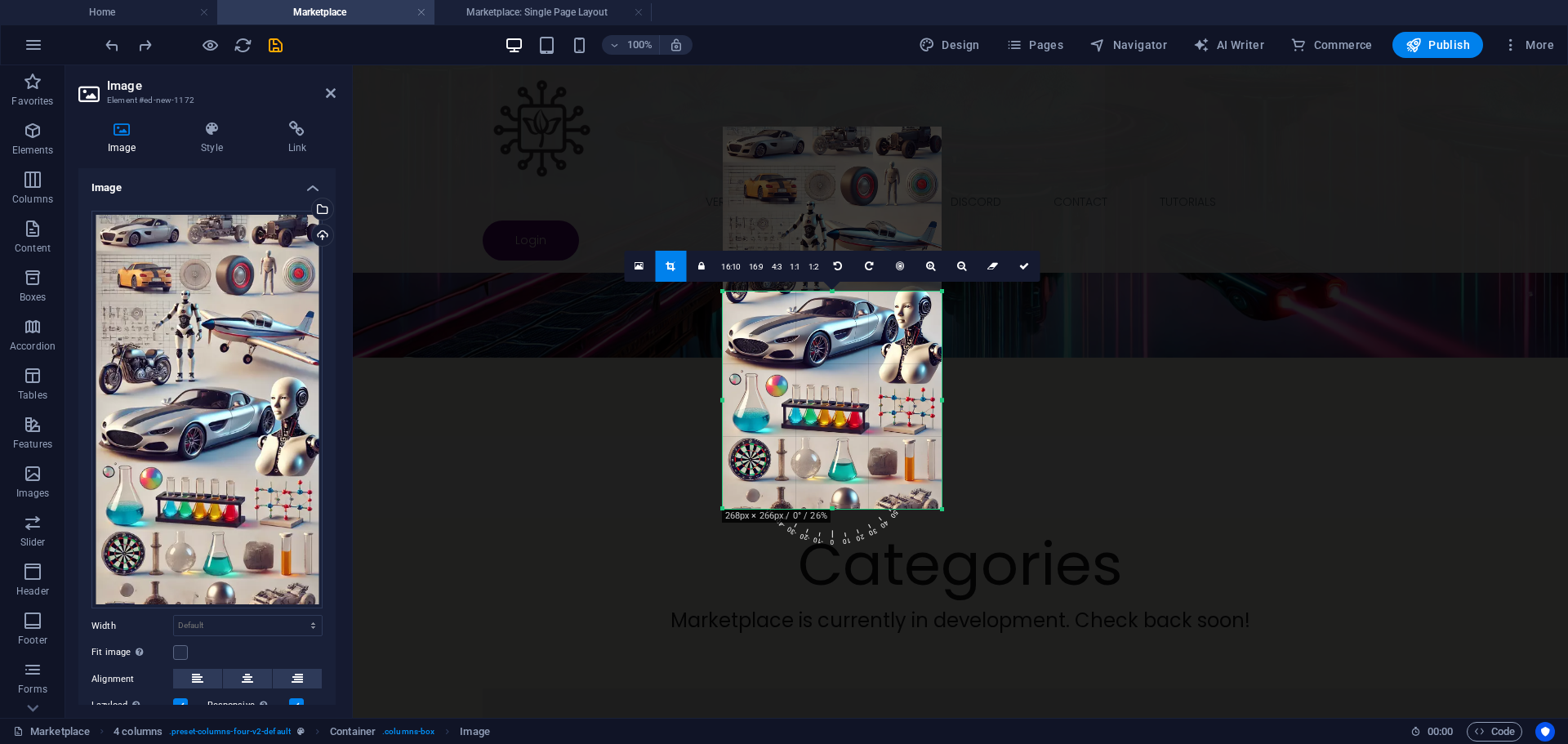
drag, startPoint x: 833, startPoint y: 292, endPoint x: 843, endPoint y: 447, distance: 155.3
click at [839, 456] on div "180 170 160 150 140 130 120 110 100 90 80 70 60 50 40 30 20 10 0 -10 -20 -30 -4…" at bounding box center [831, 400] width 219 height 217
click at [1019, 266] on icon at bounding box center [1024, 266] width 10 height 10
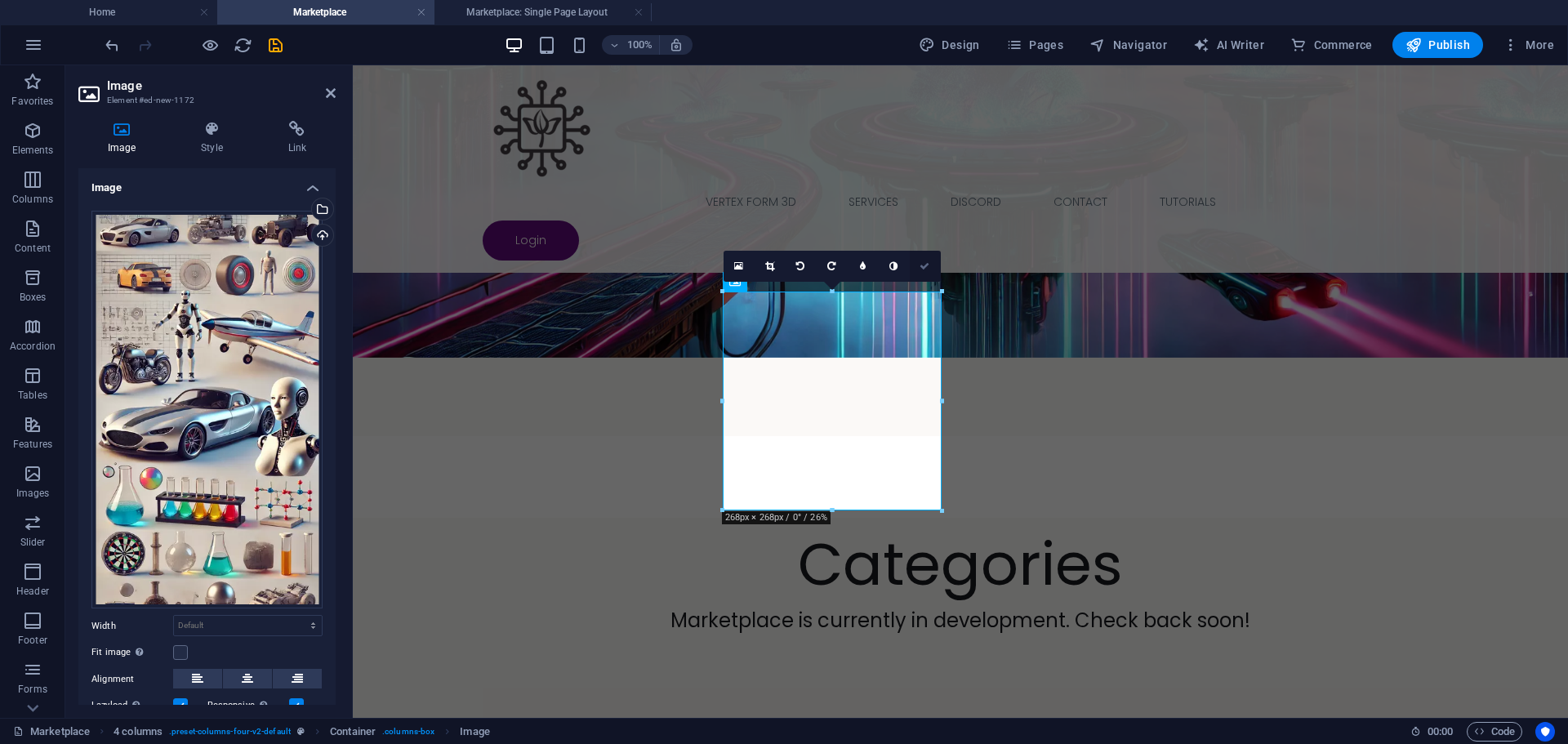
click at [926, 264] on icon at bounding box center [925, 266] width 10 height 10
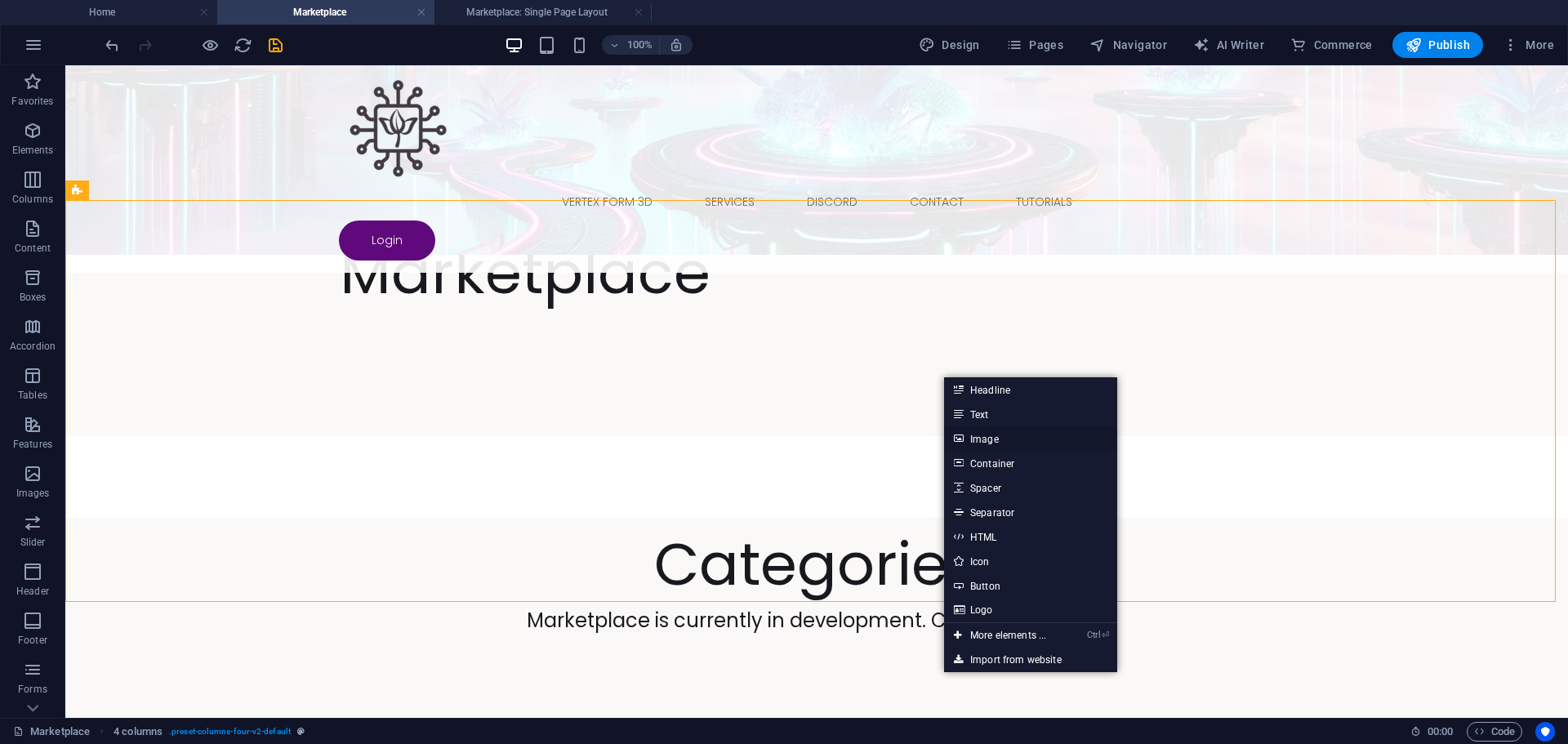
click at [1010, 443] on link "Image" at bounding box center [1031, 438] width 173 height 24
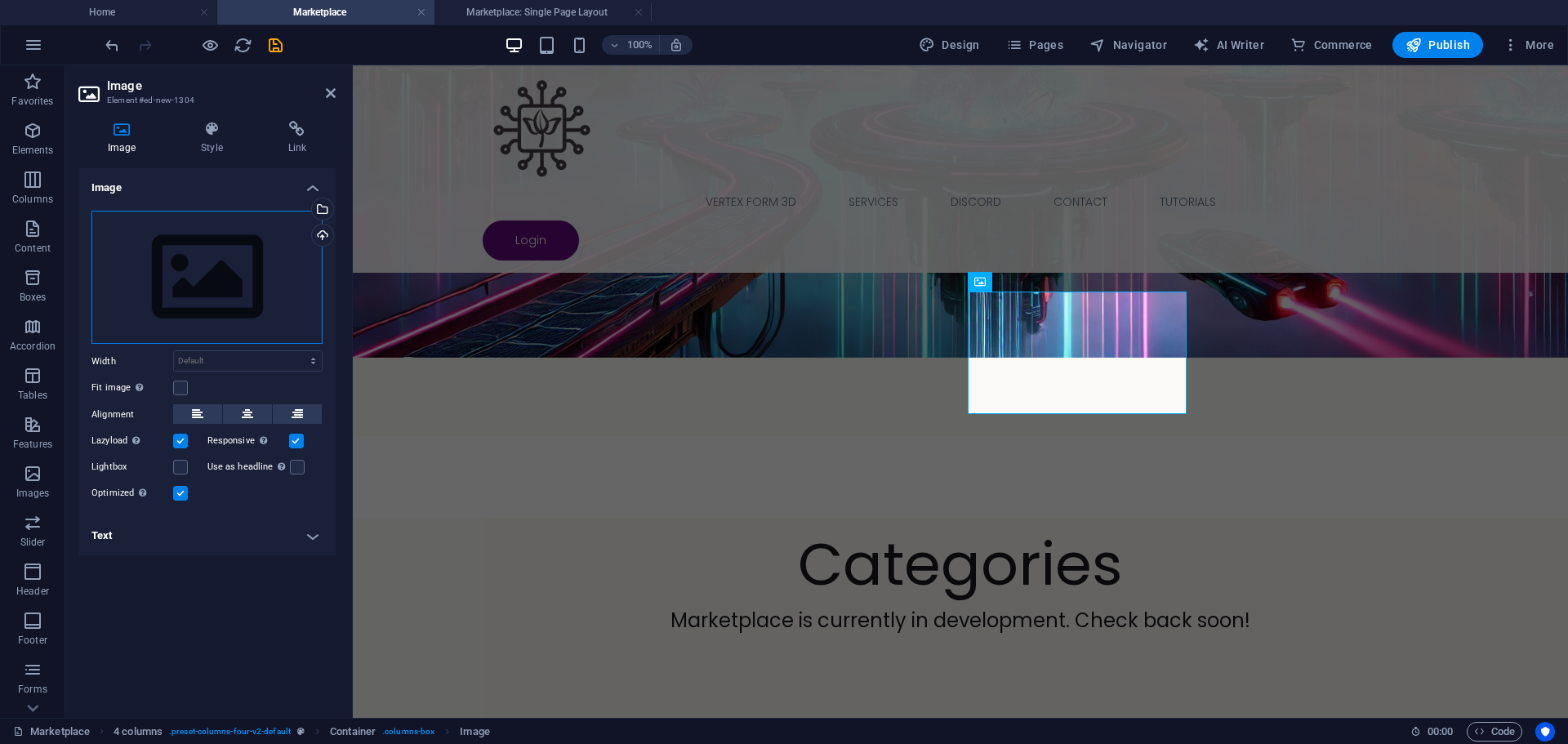
click at [181, 287] on div "Drag files here, click to choose files or select files from Files or our free s…" at bounding box center [207, 277] width 231 height 134
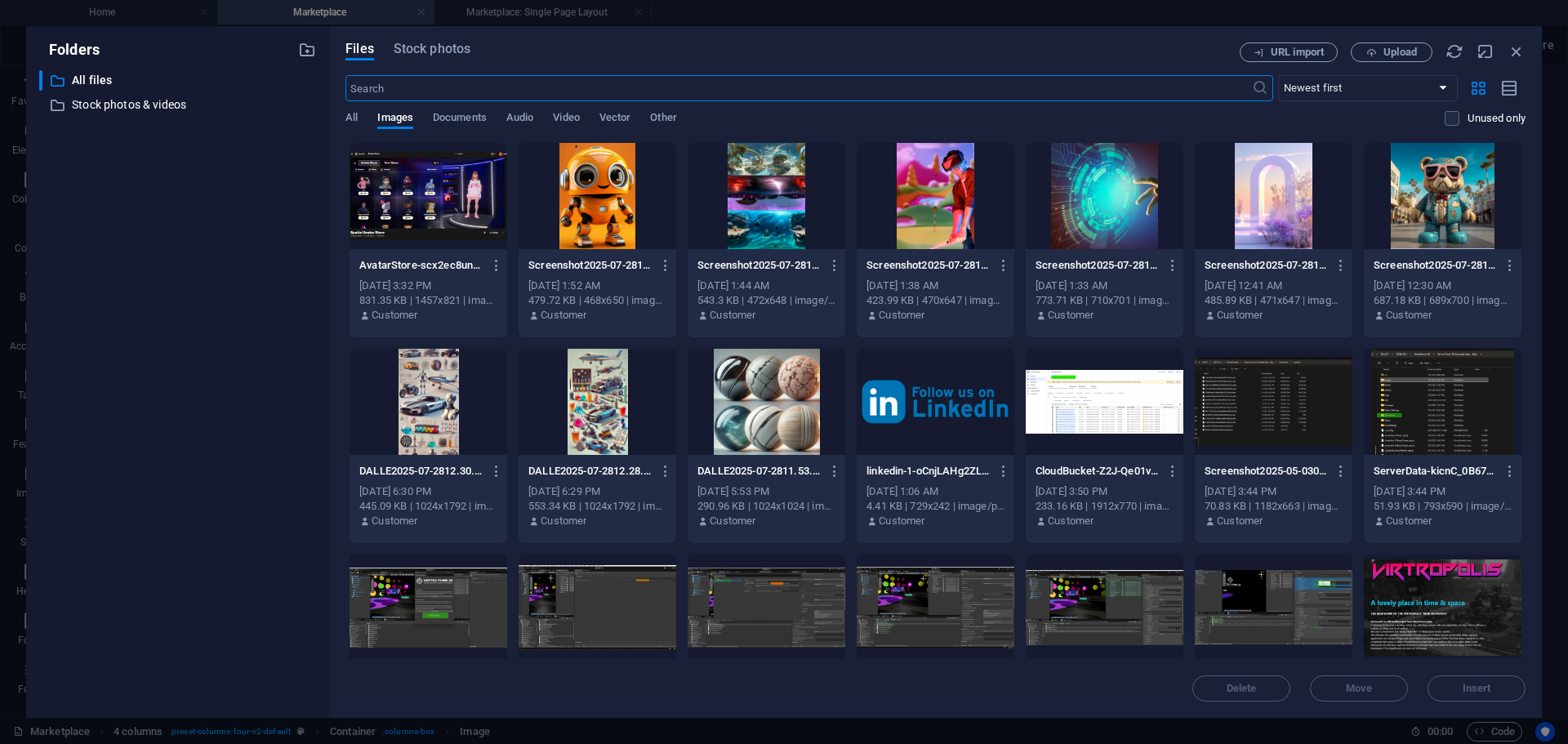
click at [1411, 221] on div at bounding box center [1443, 196] width 158 height 106
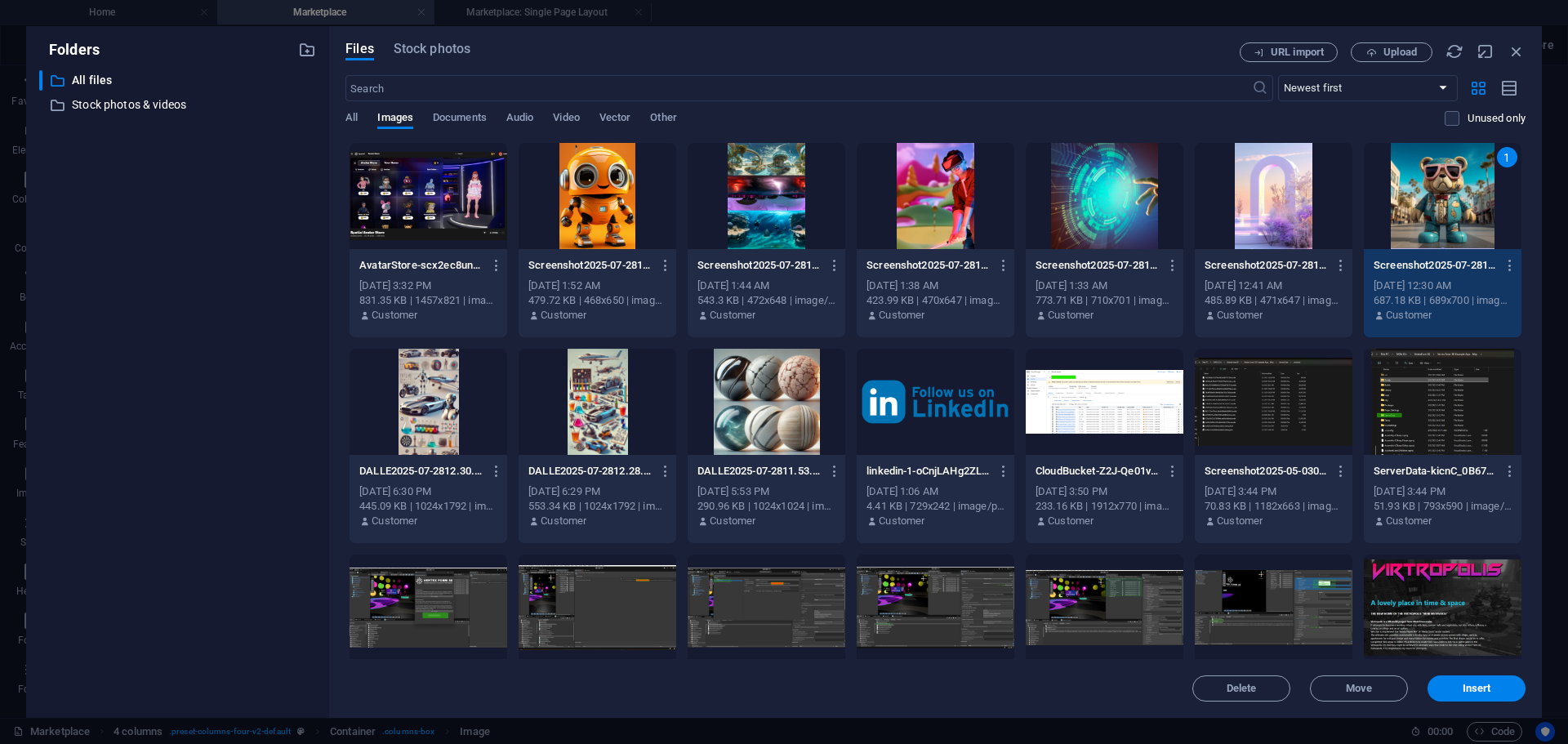
click at [1411, 221] on div "1" at bounding box center [1443, 196] width 158 height 106
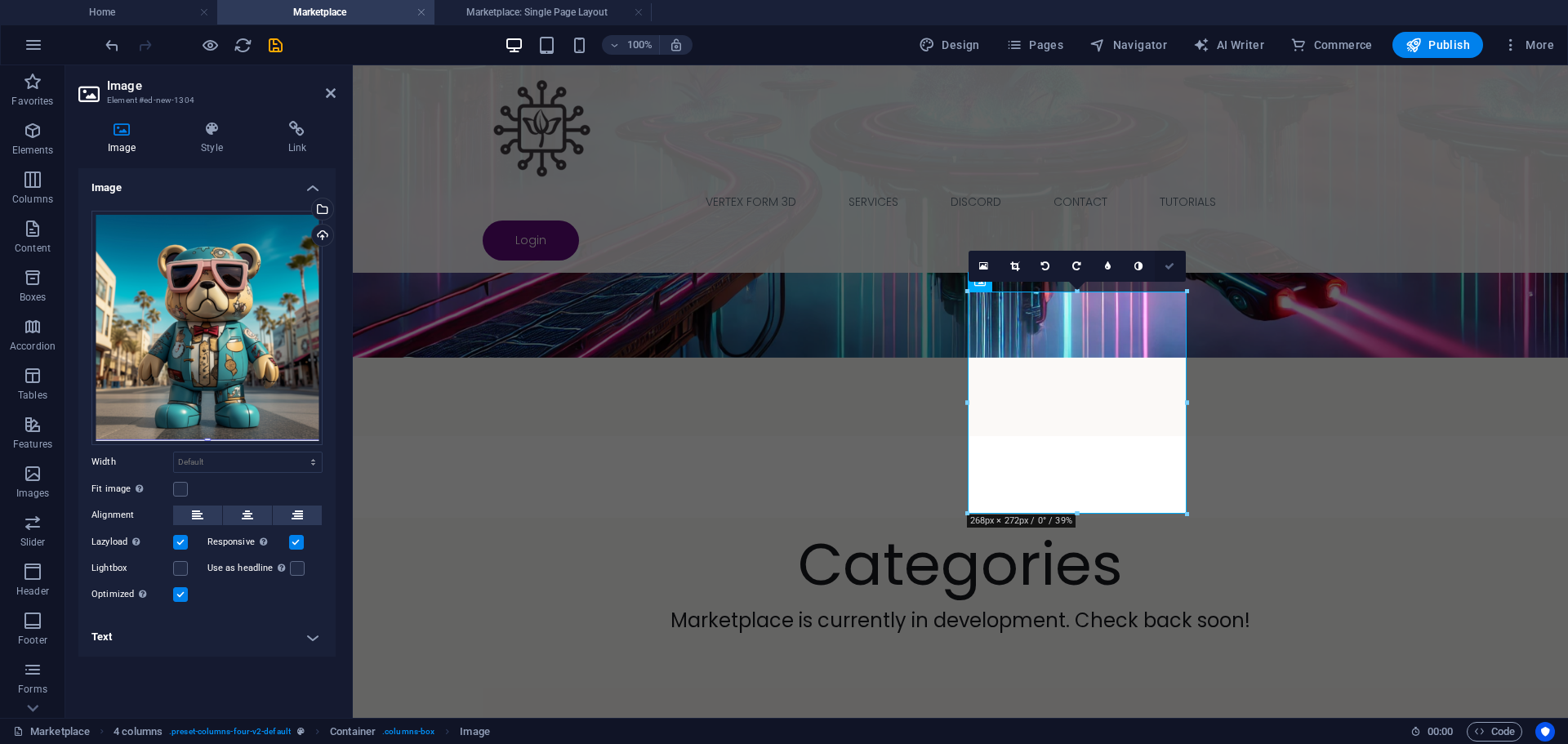
click at [1176, 267] on link at bounding box center [1170, 266] width 31 height 31
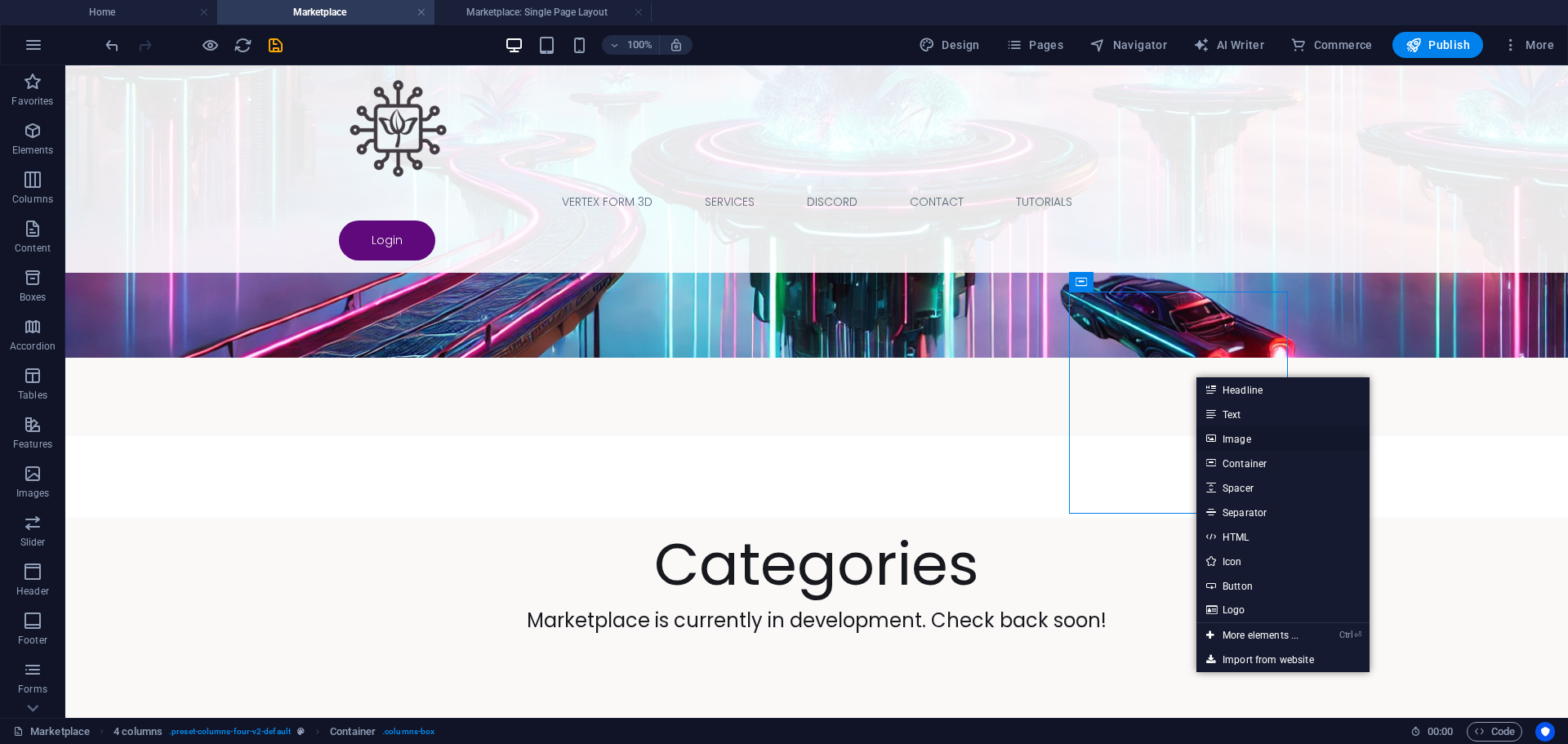
click at [1259, 434] on link "Image" at bounding box center [1283, 438] width 173 height 24
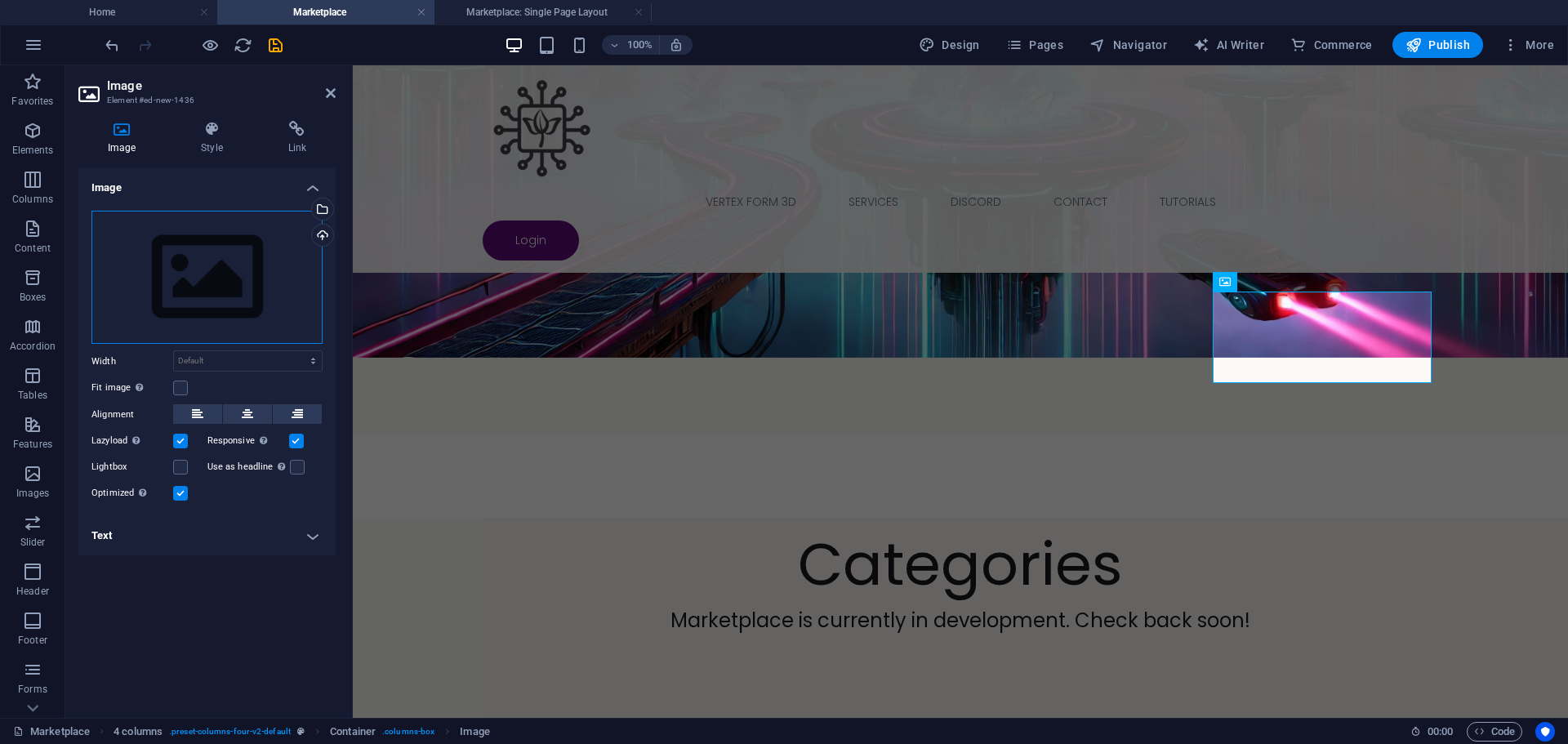
click at [134, 264] on div "Drag files here, click to choose files or select files from Files or our free s…" at bounding box center [207, 277] width 231 height 134
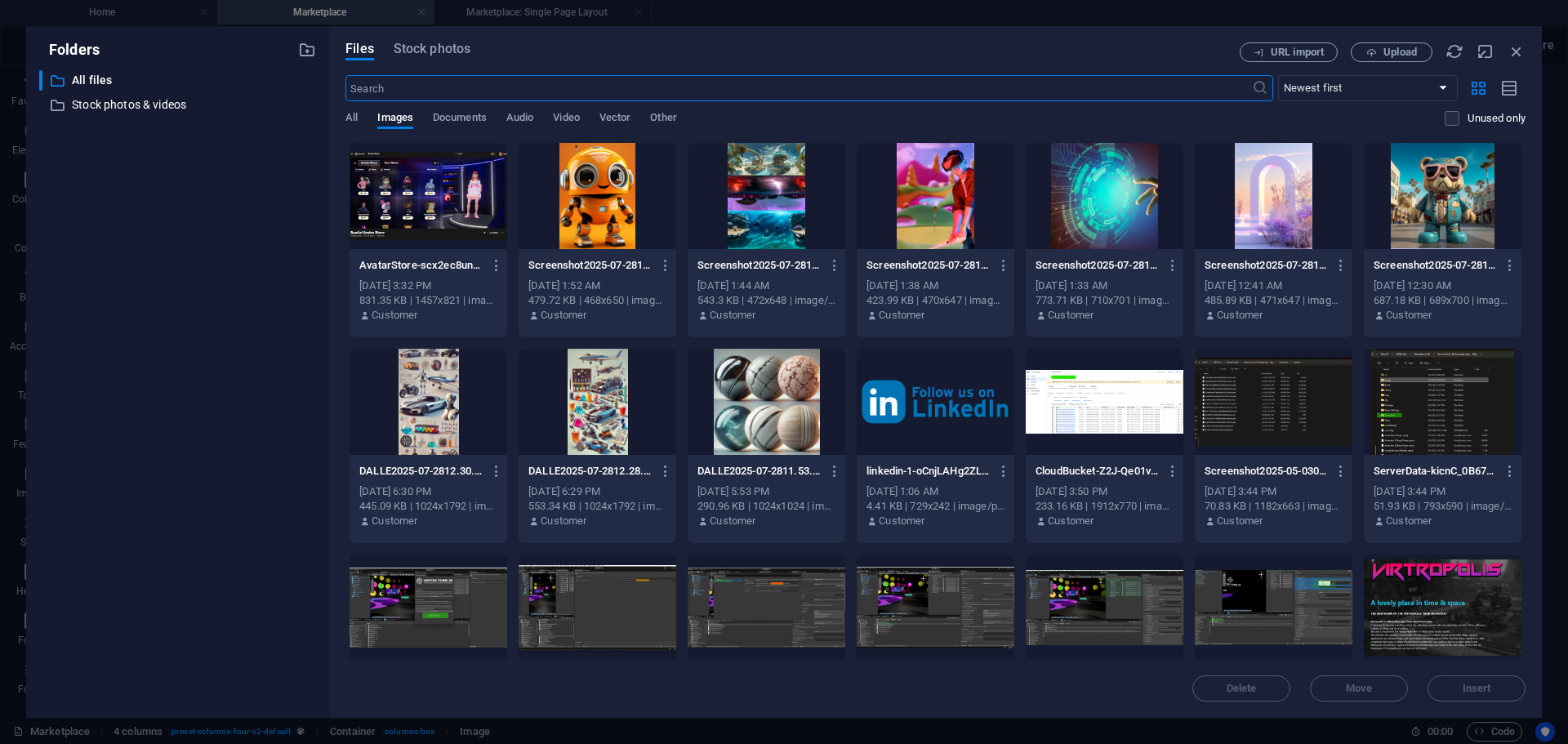
click at [597, 203] on div at bounding box center [598, 196] width 158 height 106
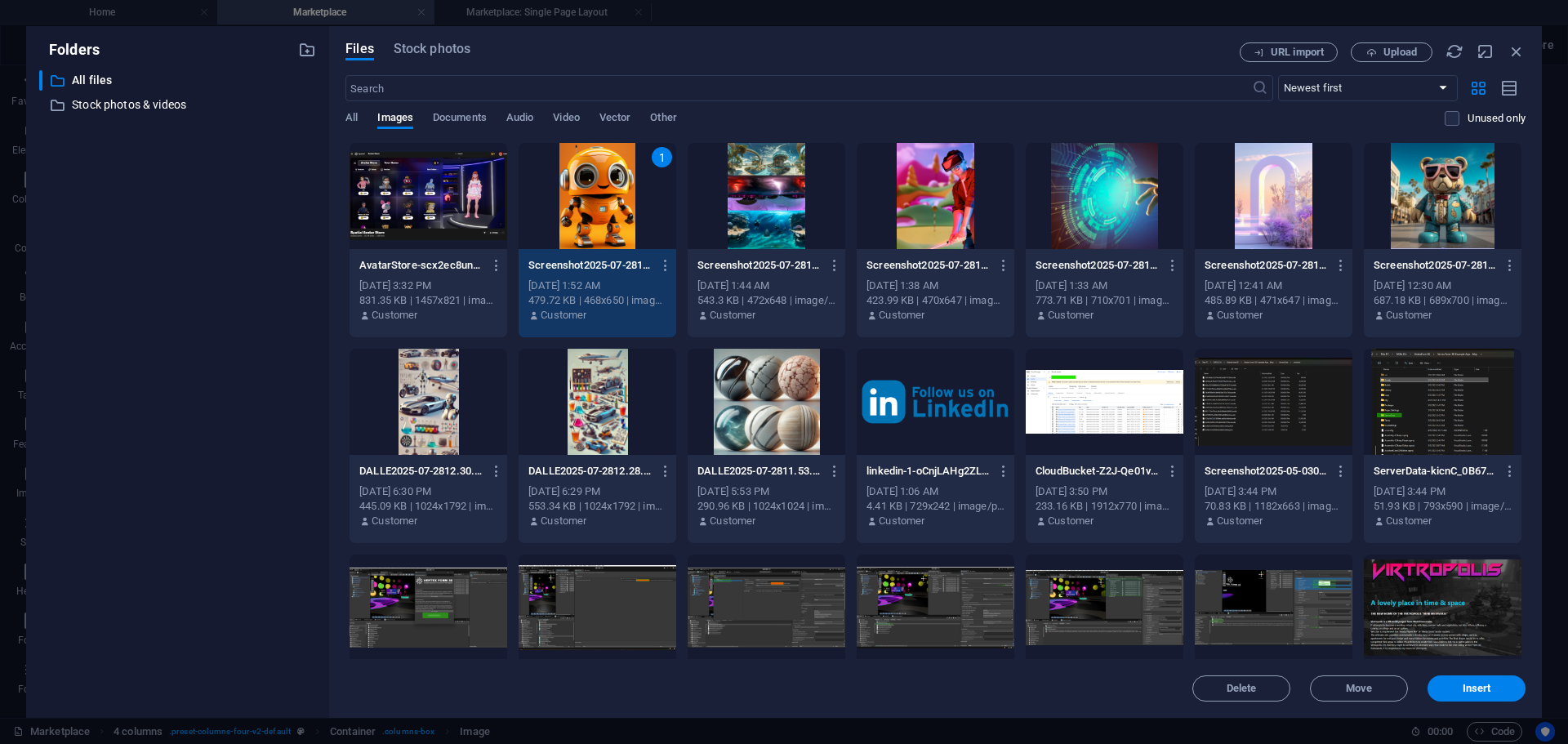
click at [597, 203] on div "1" at bounding box center [598, 196] width 158 height 106
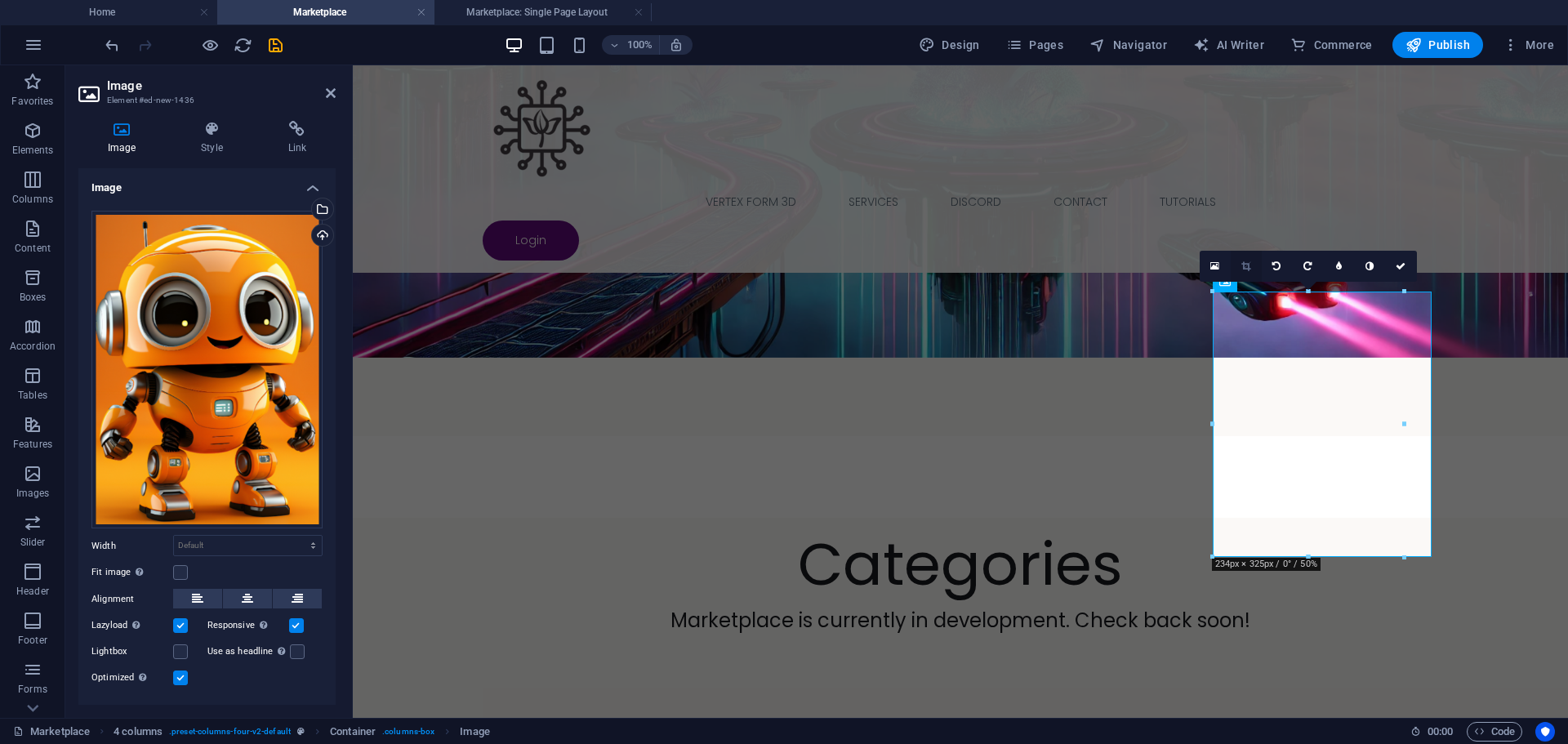
click at [1247, 267] on icon at bounding box center [1245, 266] width 9 height 10
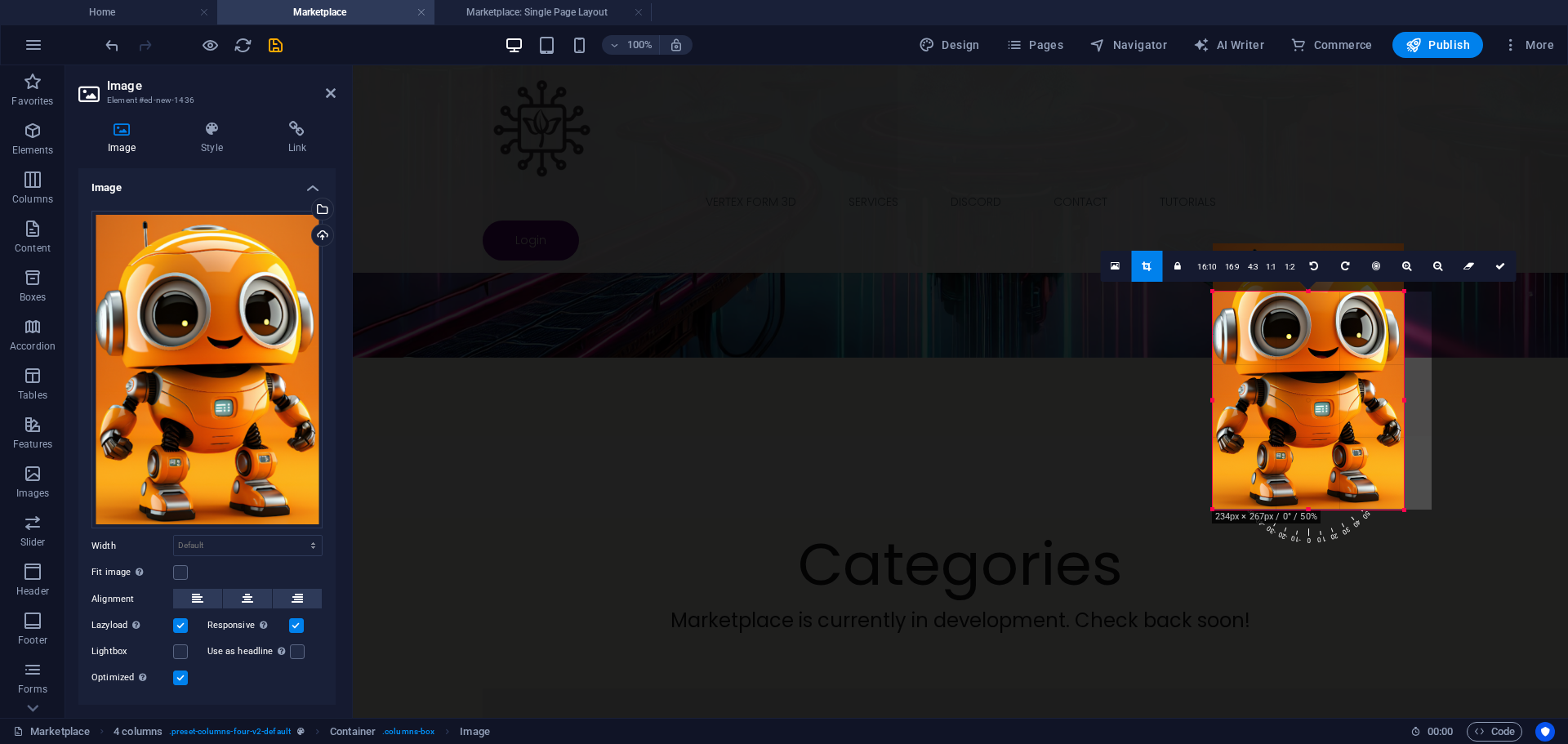
drag, startPoint x: 1309, startPoint y: 293, endPoint x: 1309, endPoint y: 342, distance: 49.0
click at [1309, 342] on div "180 170 160 150 140 130 120 110 100 90 80 70 60 50 40 30 20 10 0 -10 -20 -30 -4…" at bounding box center [1309, 401] width 191 height 218
click at [1496, 265] on icon at bounding box center [1501, 266] width 10 height 10
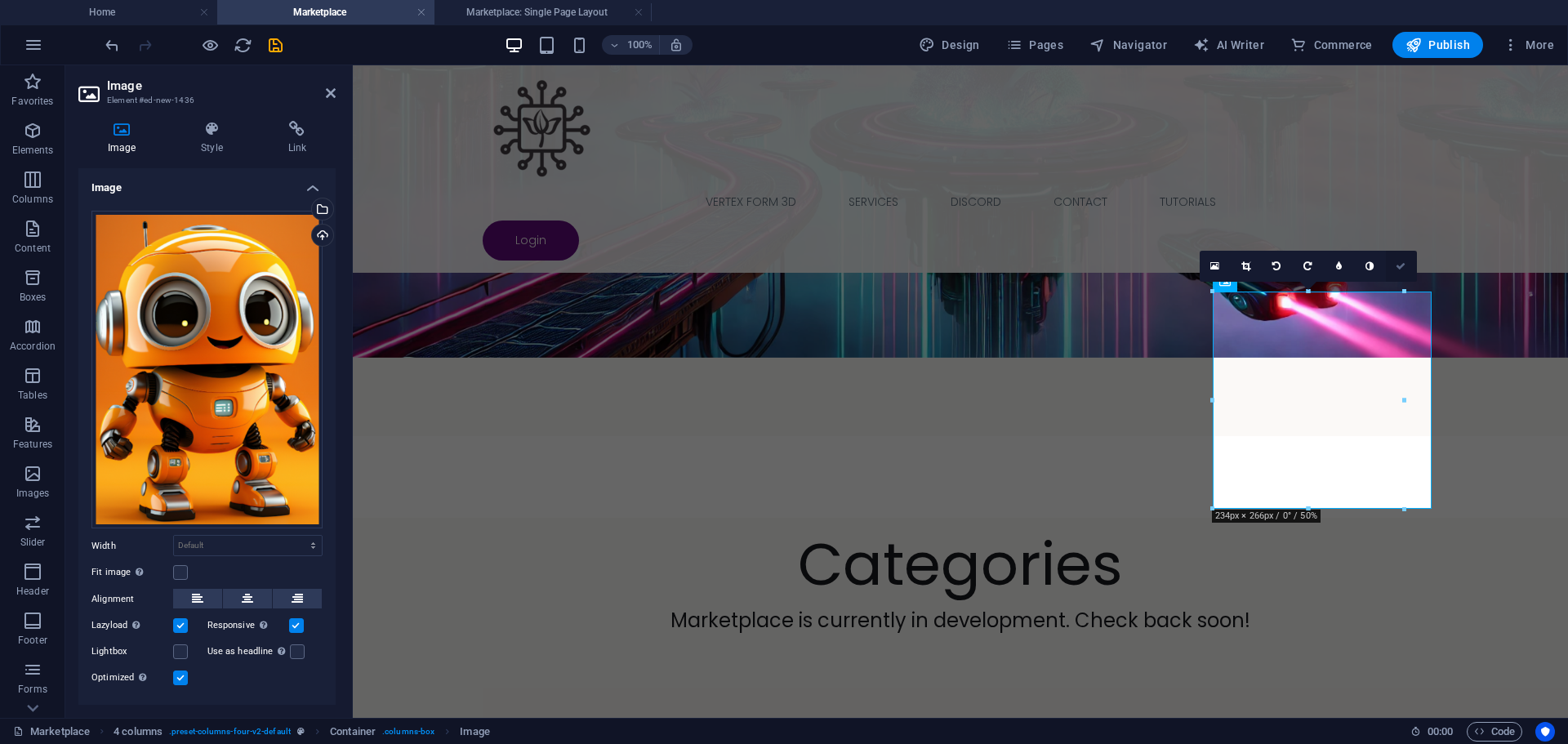
click at [1402, 263] on icon at bounding box center [1401, 266] width 10 height 10
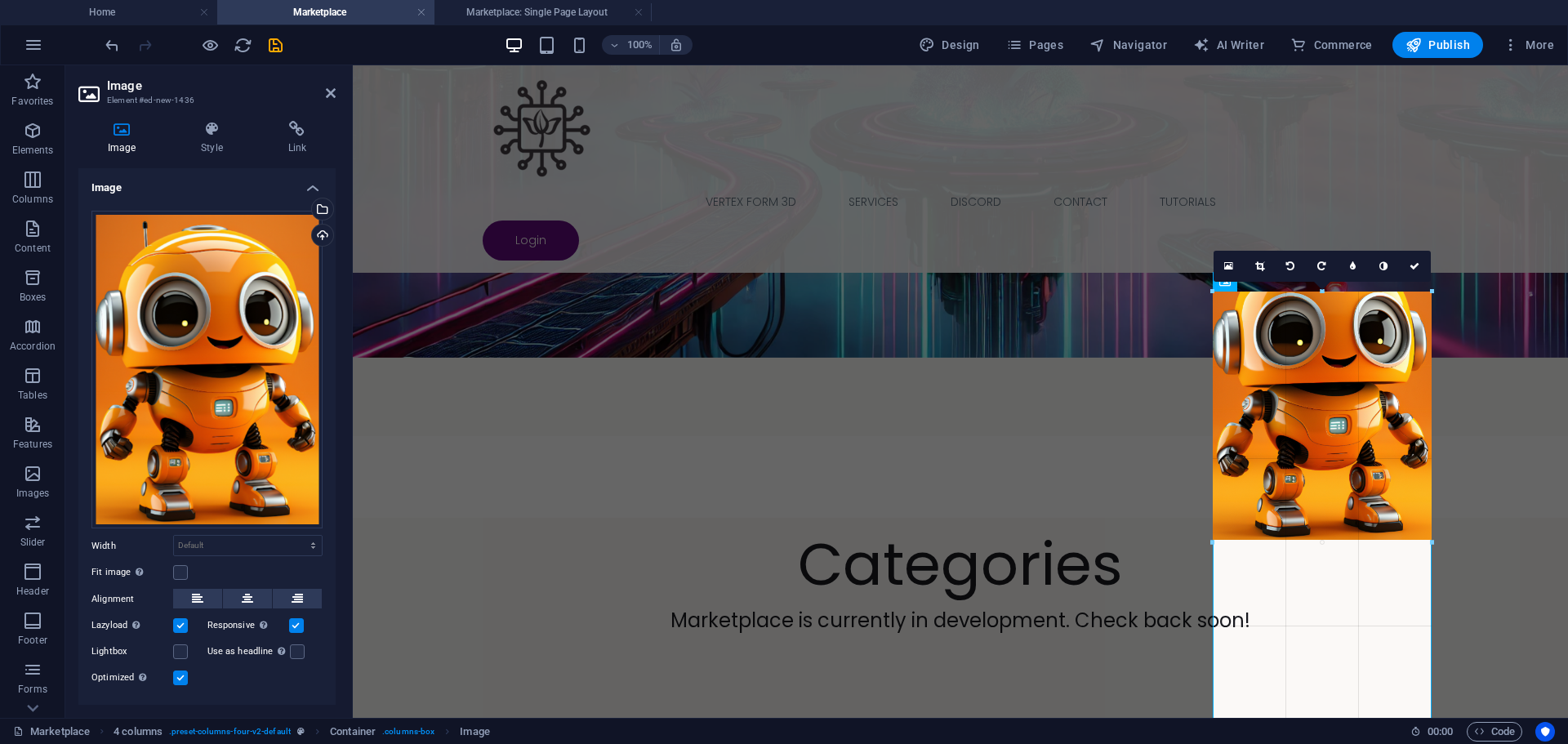
drag, startPoint x: 1404, startPoint y: 512, endPoint x: 1098, endPoint y: 475, distance: 308.2
type input "268"
select select "px"
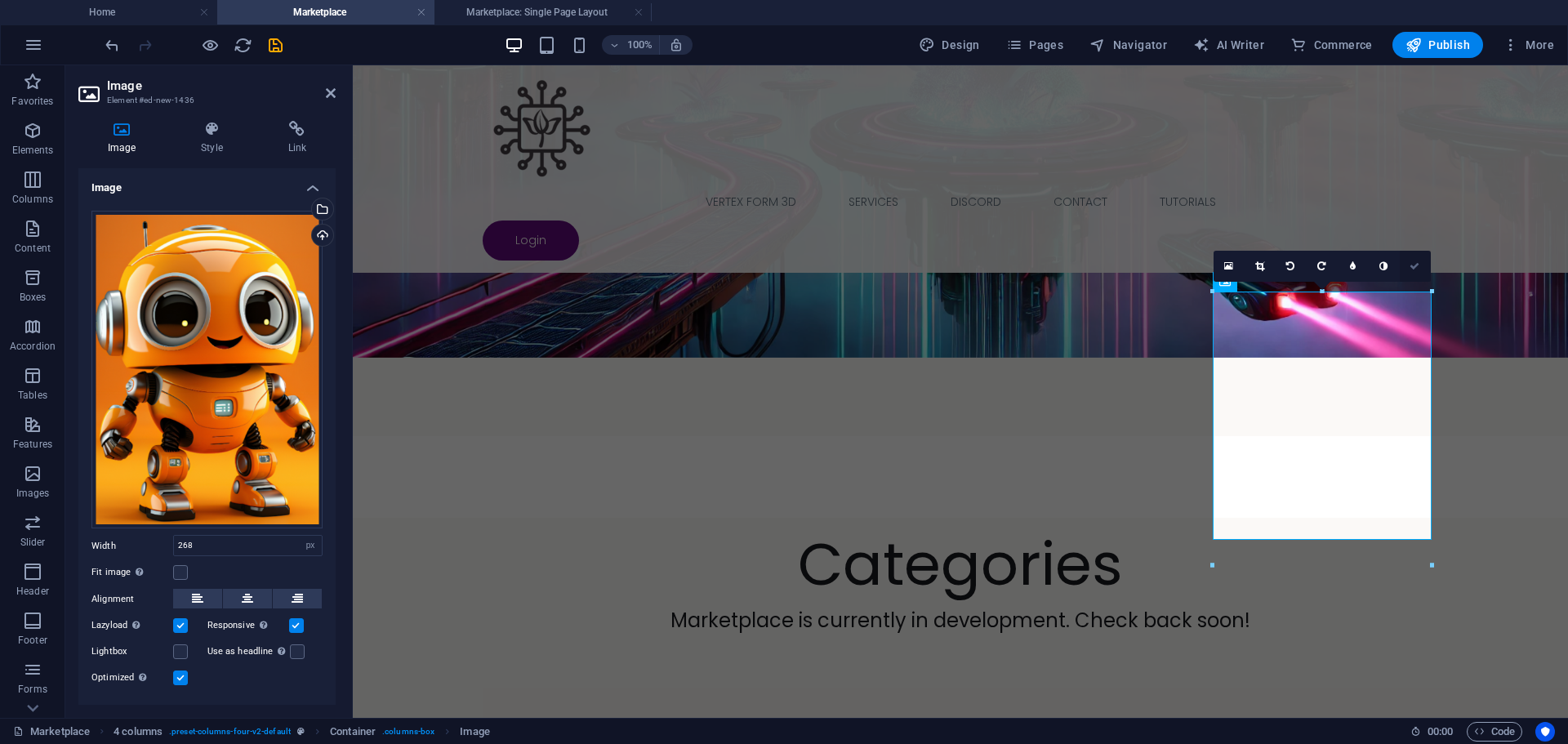
click at [1412, 264] on icon at bounding box center [1415, 266] width 10 height 10
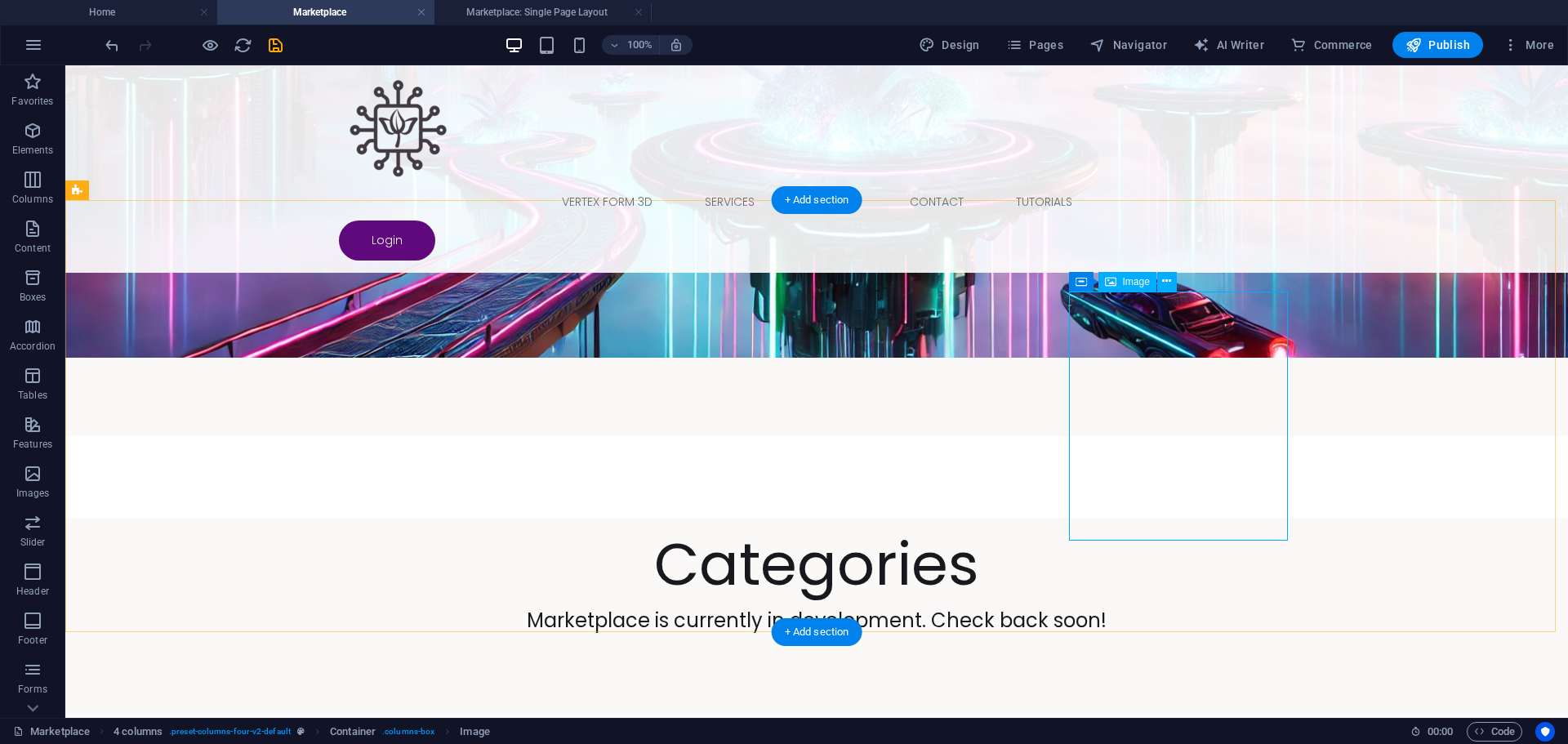
select select "px"
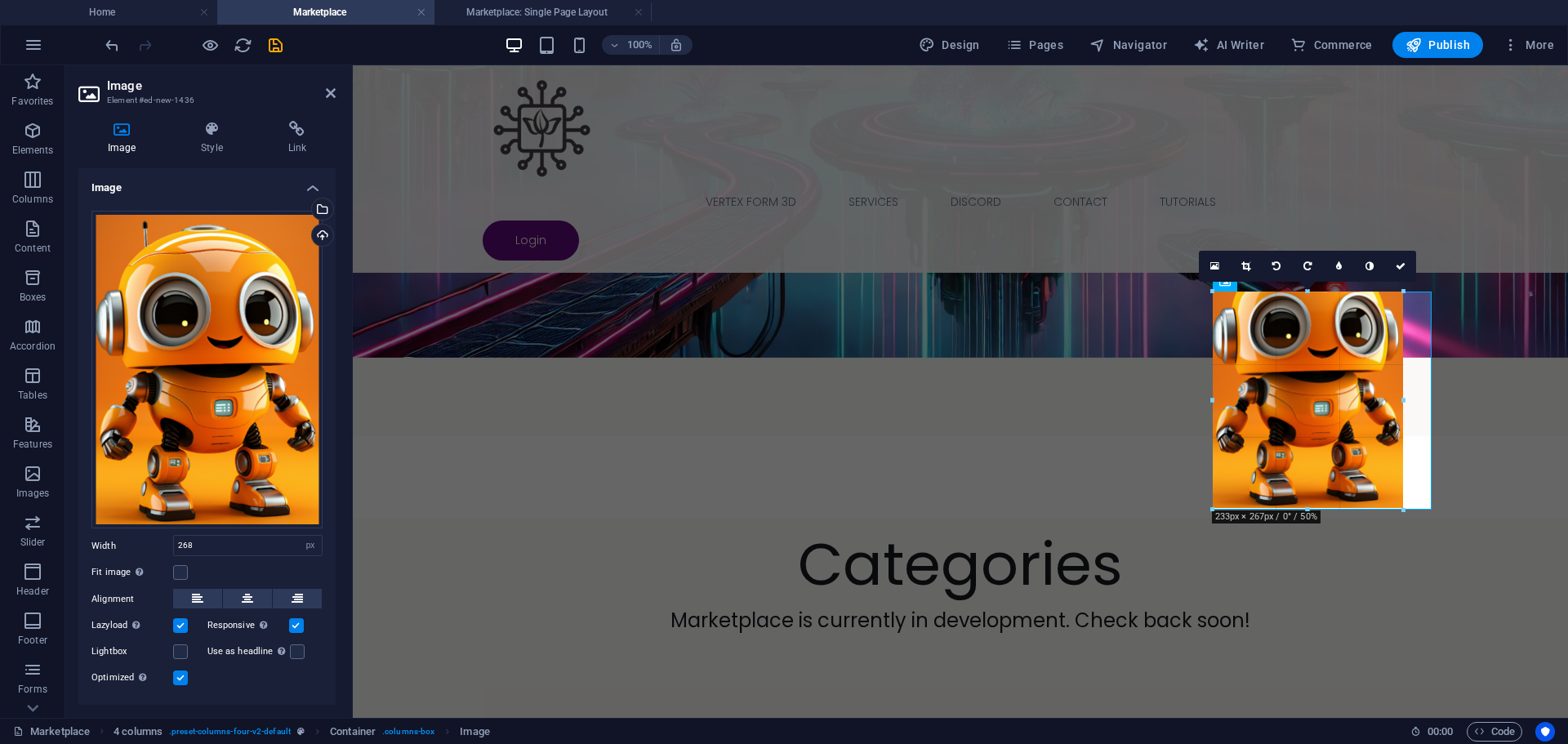
drag, startPoint x: 1430, startPoint y: 539, endPoint x: 1383, endPoint y: 510, distance: 55.2
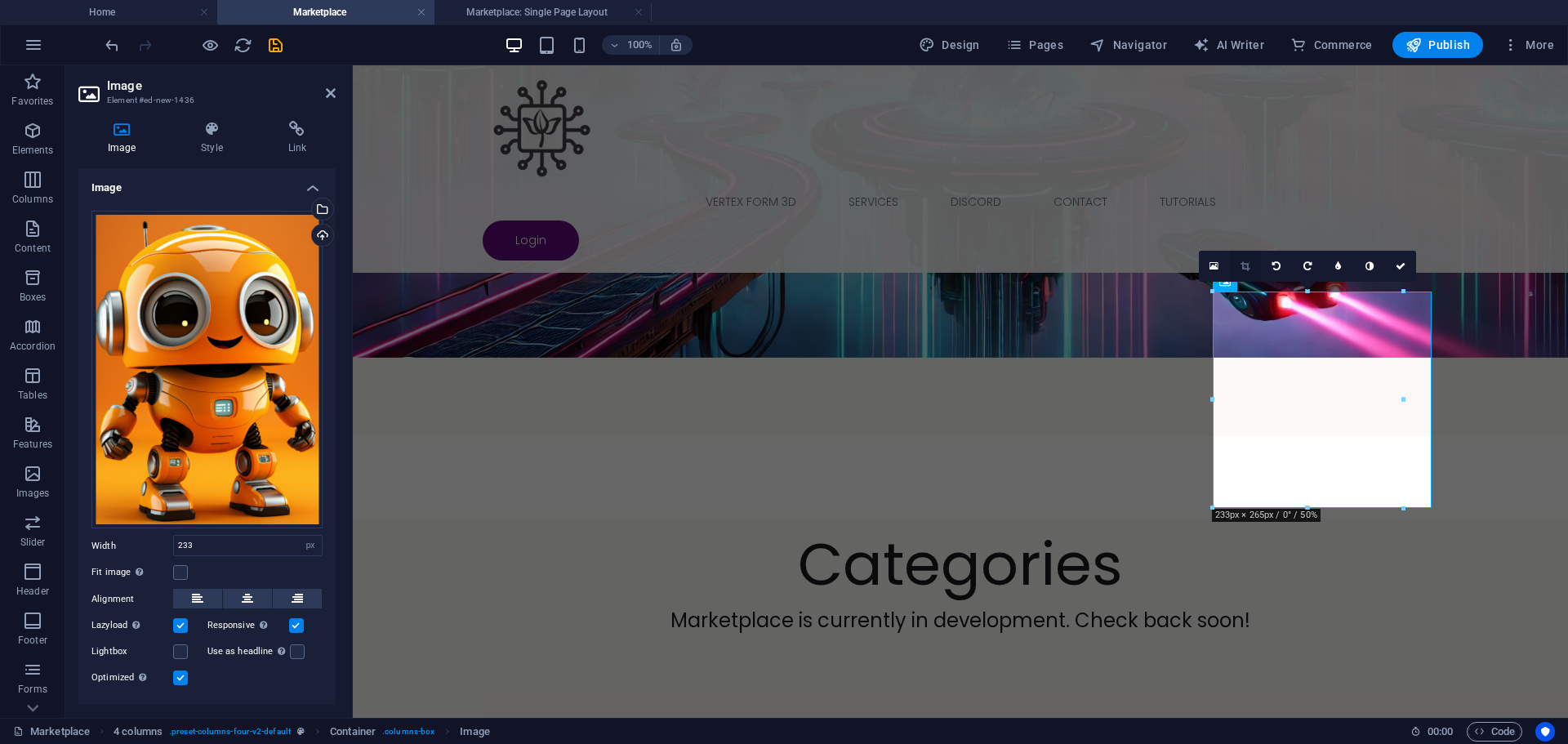
click at [1244, 267] on icon at bounding box center [1245, 266] width 9 height 10
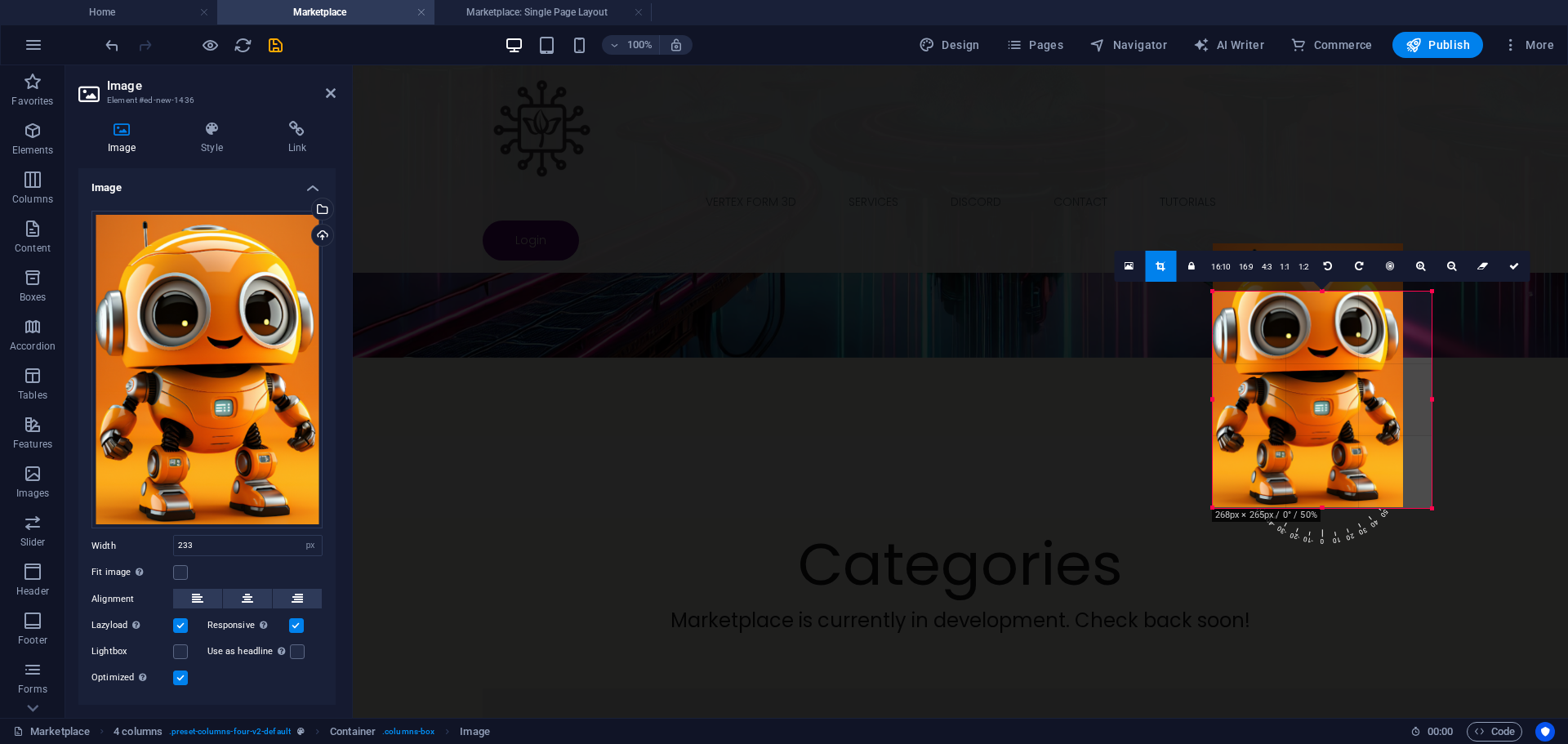
drag, startPoint x: 1402, startPoint y: 402, endPoint x: 1082, endPoint y: 338, distance: 326.3
click at [1434, 402] on div at bounding box center [1432, 400] width 6 height 216
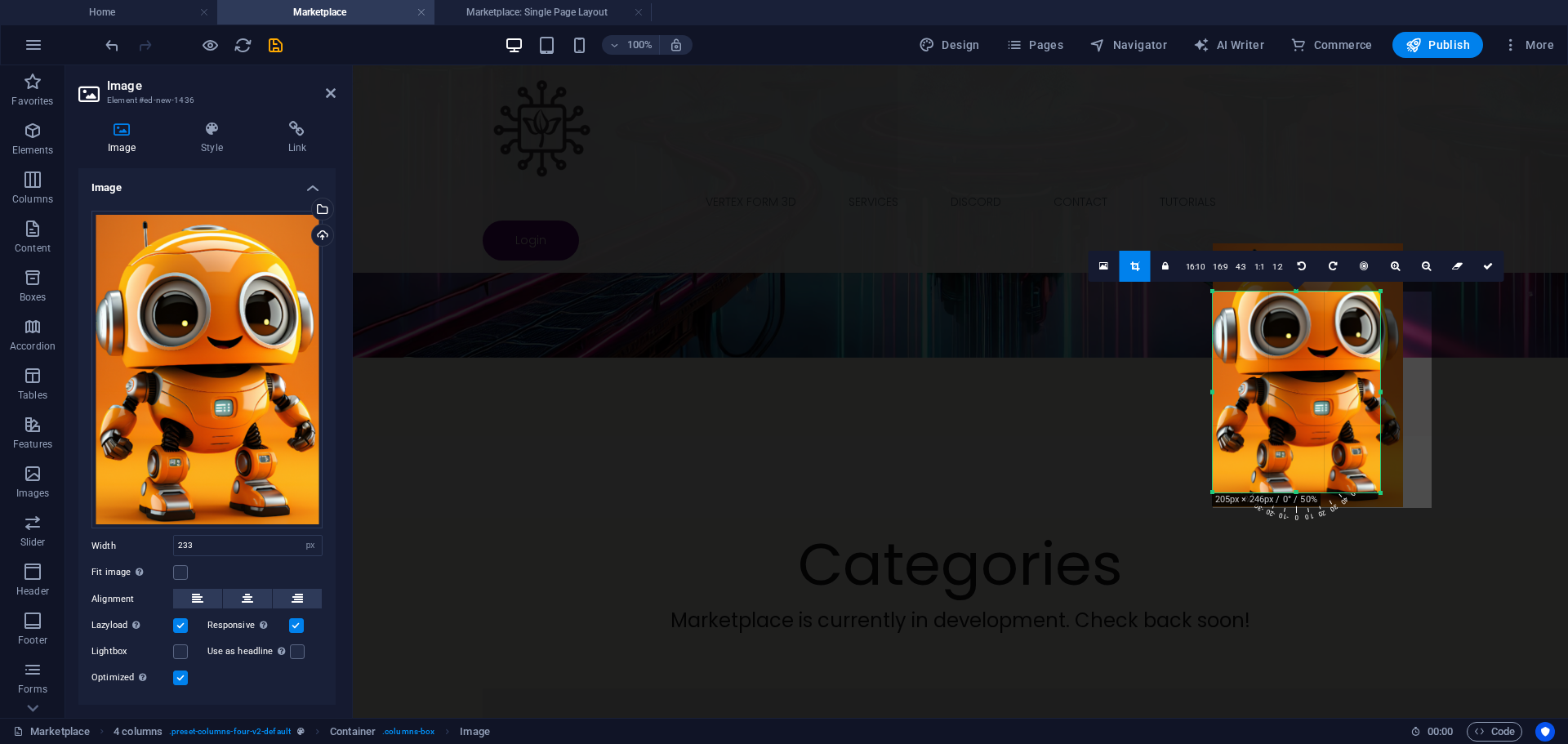
drag, startPoint x: 1407, startPoint y: 509, endPoint x: 1378, endPoint y: 469, distance: 49.4
click at [1382, 490] on div at bounding box center [1381, 493] width 10 height 10
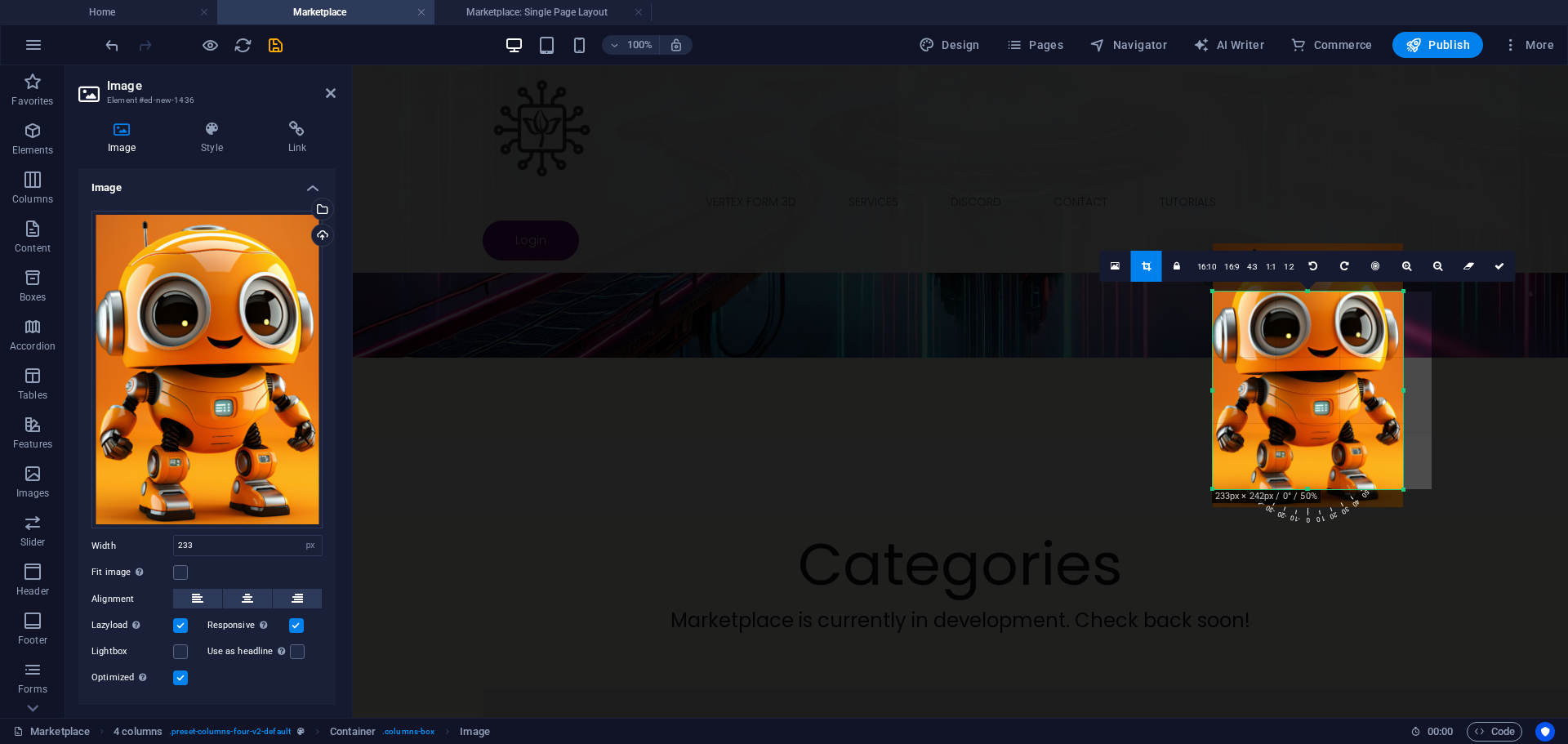
drag, startPoint x: 1378, startPoint y: 392, endPoint x: 1402, endPoint y: 392, distance: 24.0
click at [1402, 392] on div at bounding box center [1403, 391] width 6 height 198
click at [1468, 261] on icon at bounding box center [1468, 266] width 11 height 10
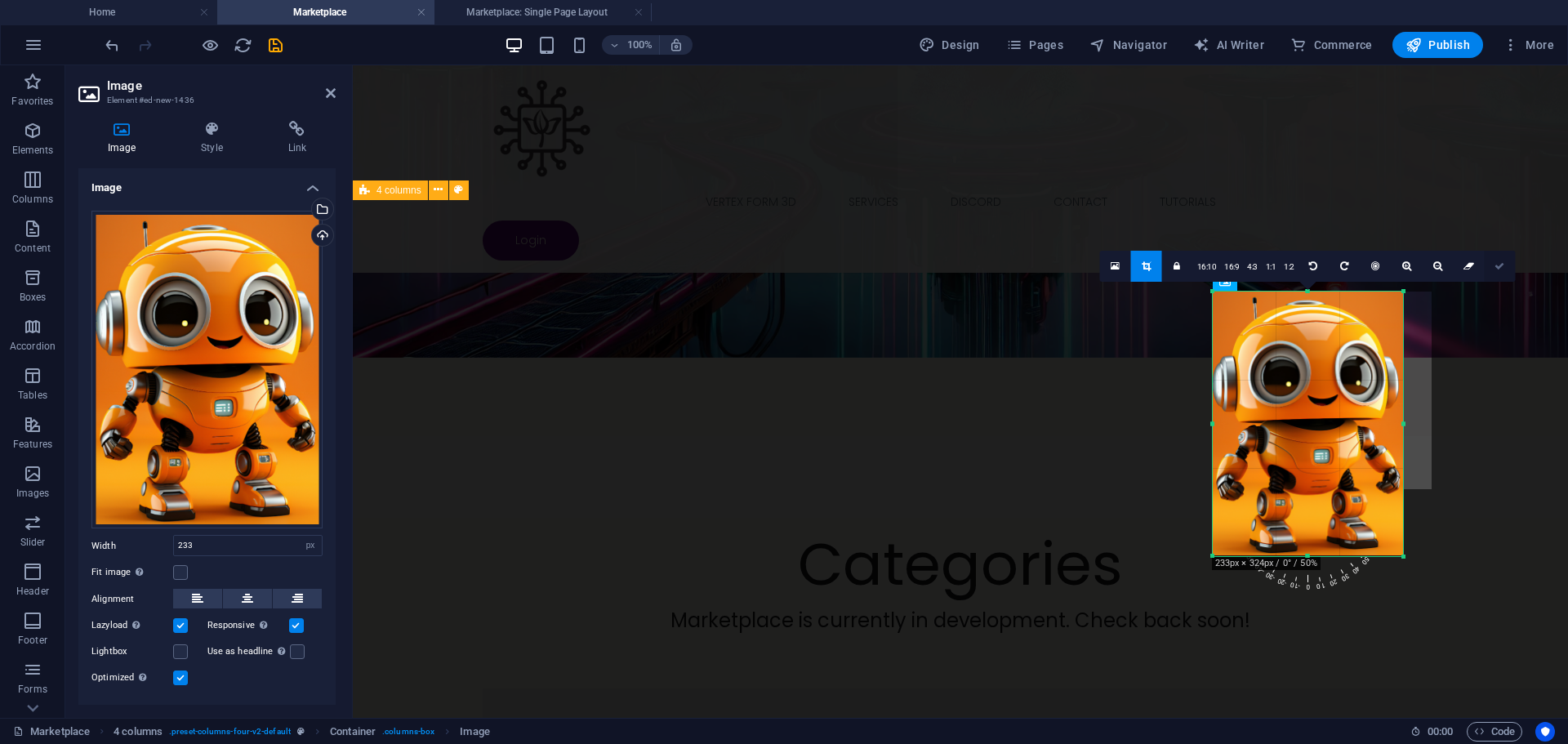
type input "268"
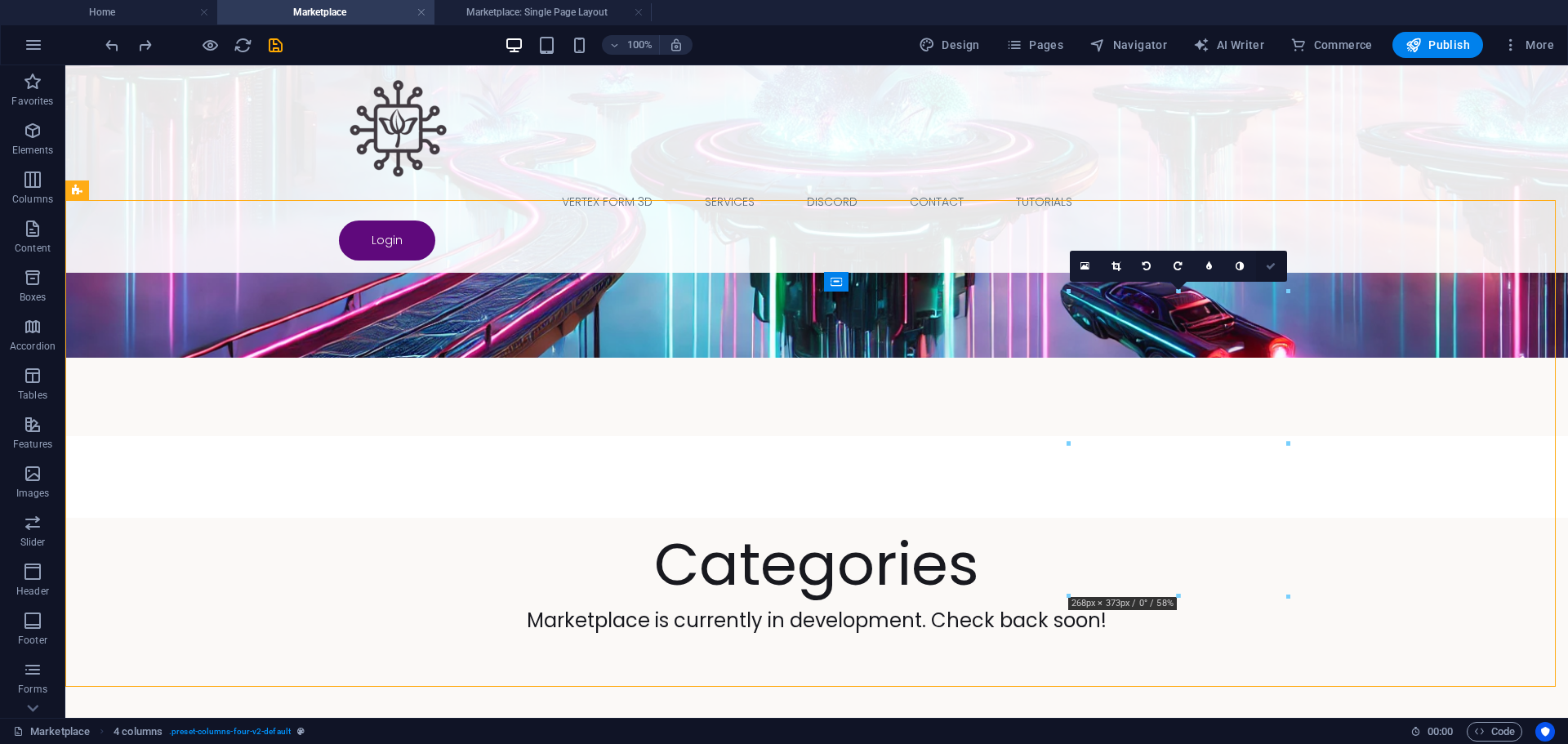
click at [1267, 262] on icon at bounding box center [1271, 266] width 10 height 10
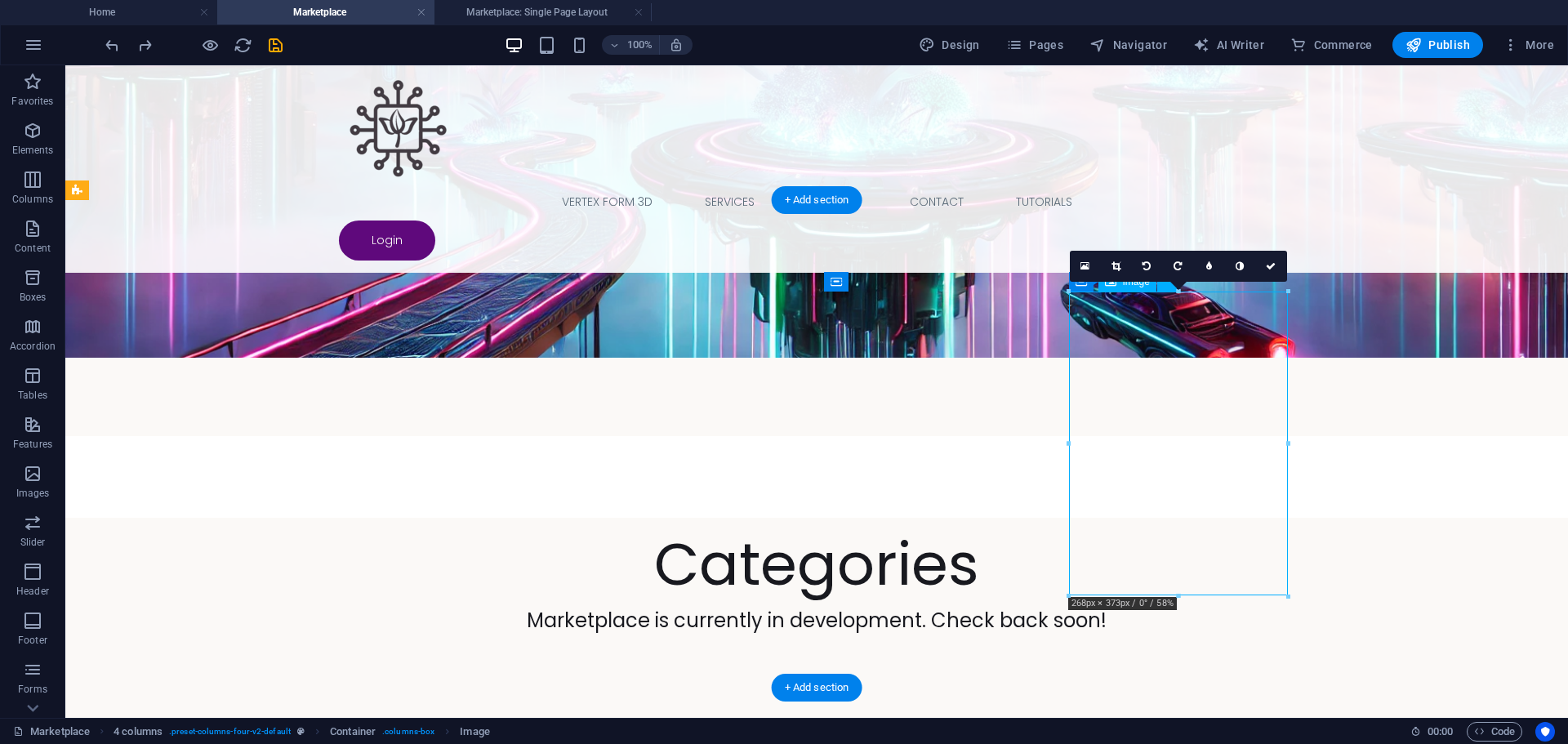
select select "px"
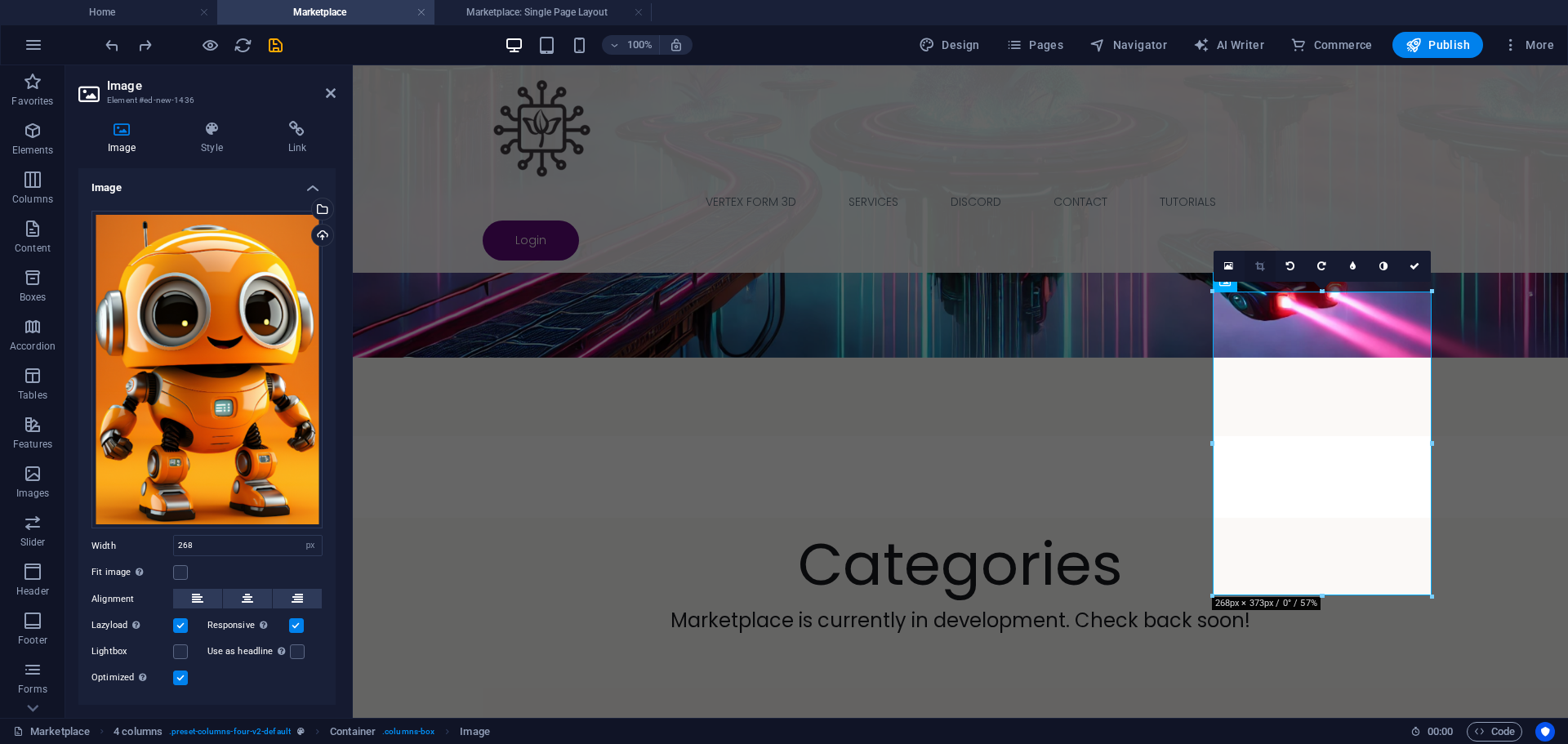
click at [1257, 265] on icon at bounding box center [1260, 266] width 9 height 10
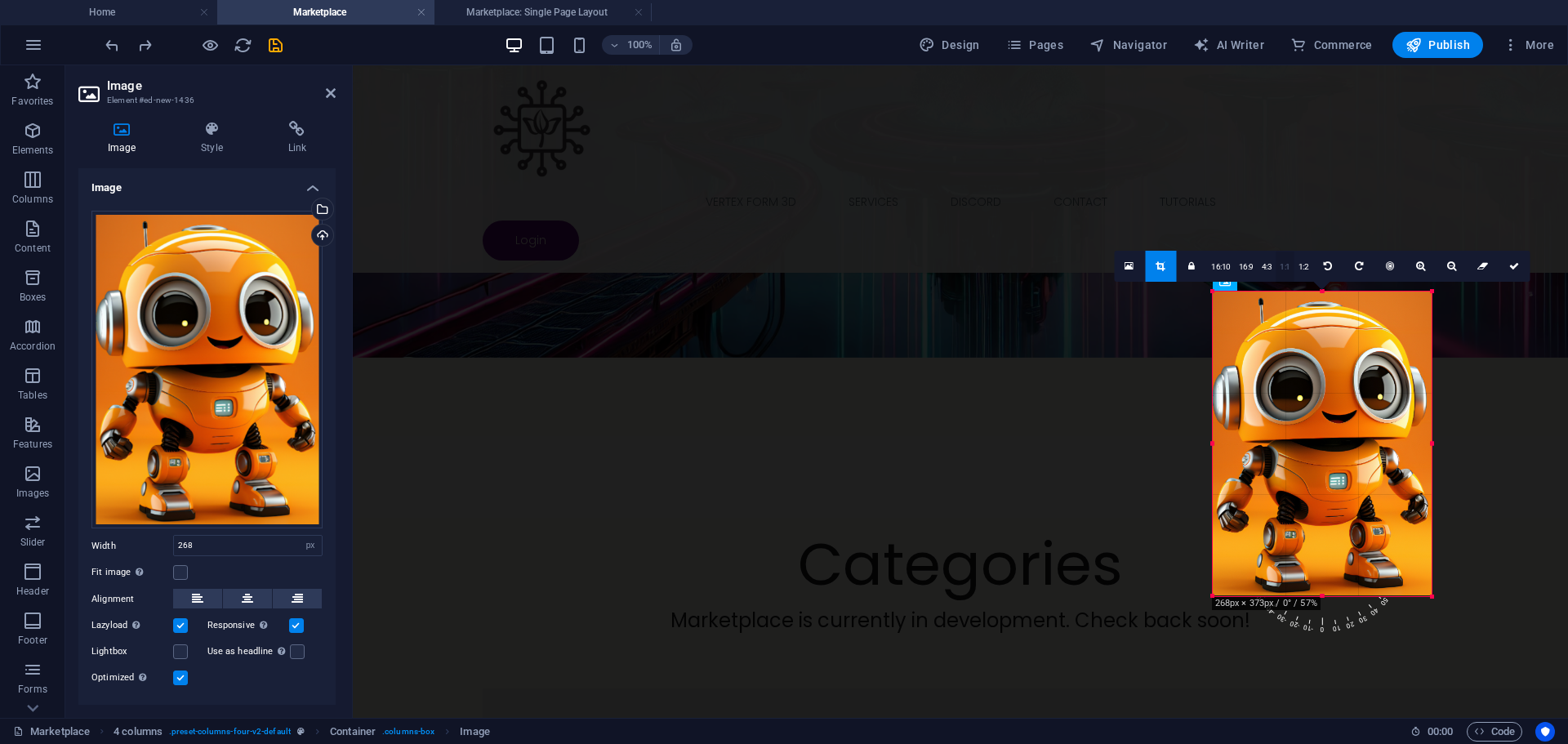
click at [1287, 266] on link "1:1" at bounding box center [1284, 267] width 19 height 31
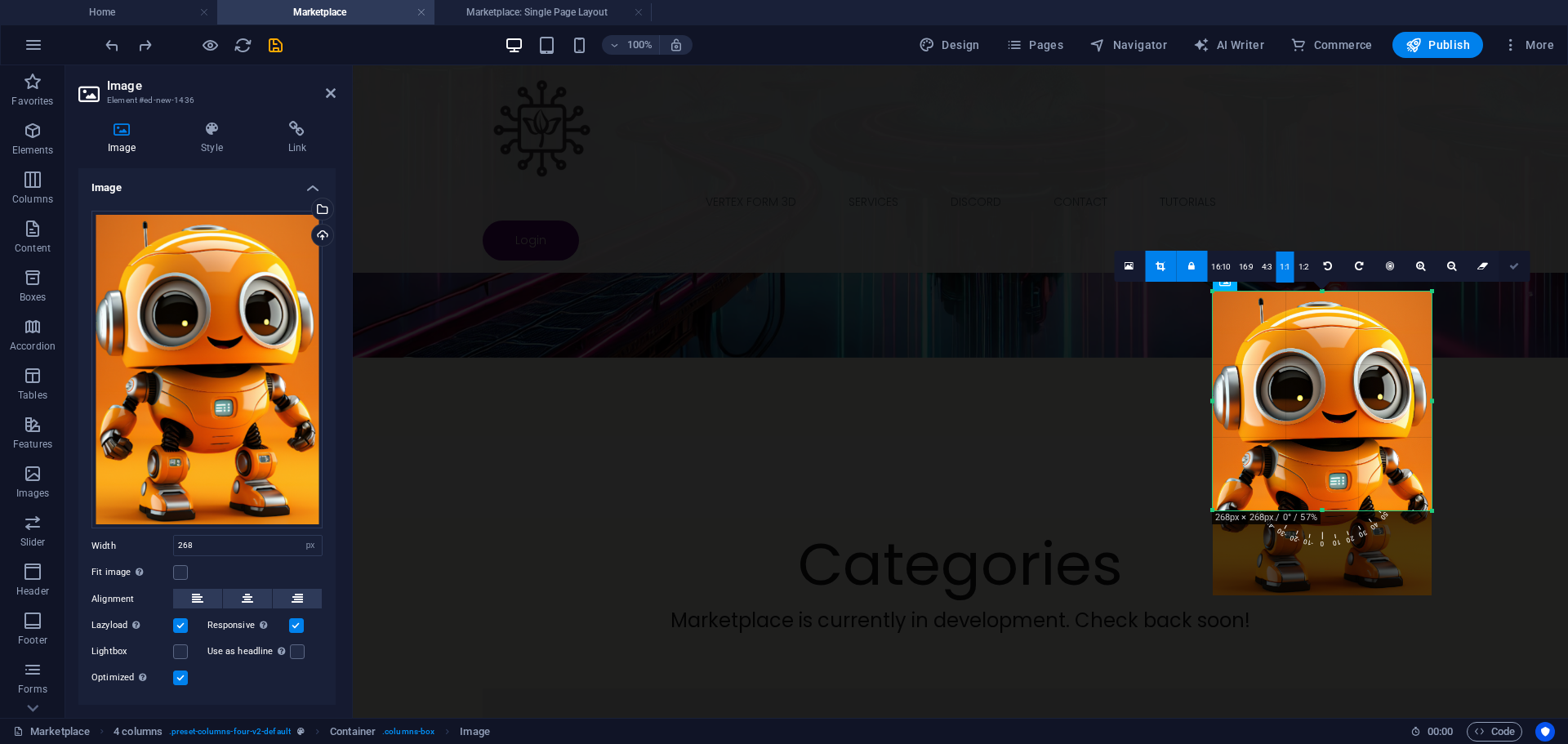
click at [1517, 267] on icon at bounding box center [1514, 266] width 10 height 10
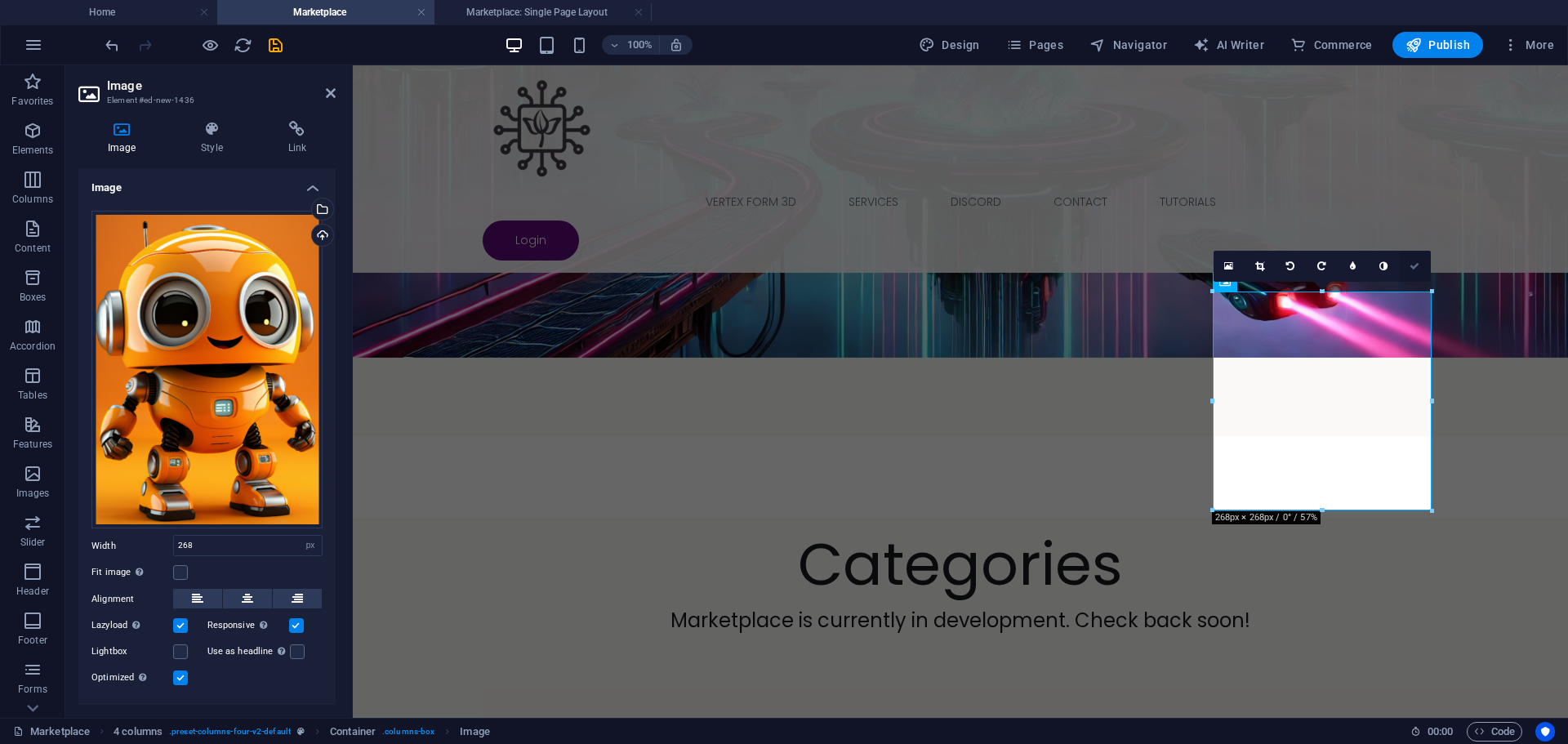
click at [1415, 266] on icon at bounding box center [1415, 266] width 10 height 10
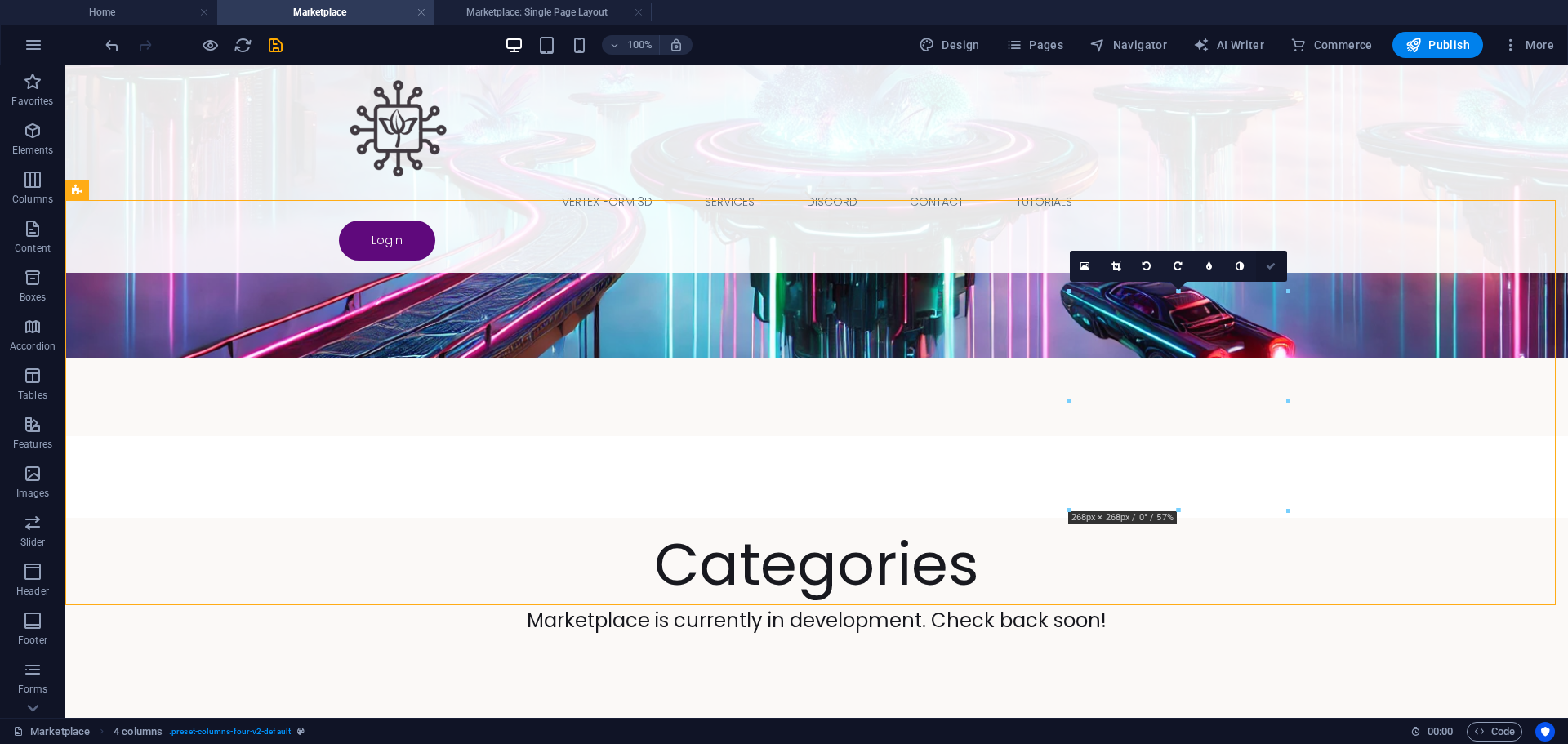
click at [1274, 263] on icon at bounding box center [1271, 266] width 10 height 10
click at [1267, 256] on link at bounding box center [1271, 266] width 31 height 31
click at [1273, 265] on icon at bounding box center [1271, 266] width 10 height 10
click at [1269, 264] on icon at bounding box center [1271, 266] width 10 height 10
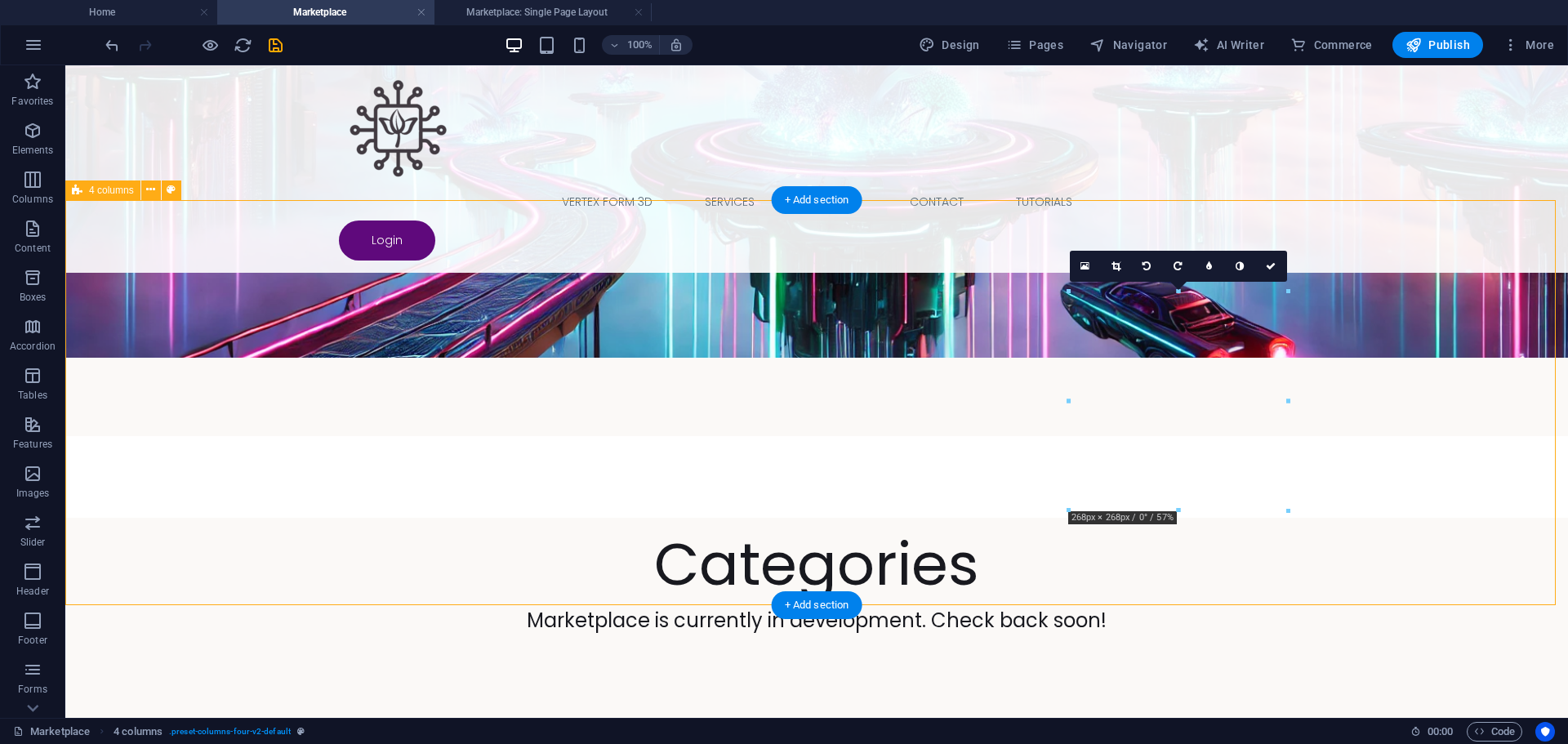
click at [1345, 128] on div "Vertex Form 3D Services Discord Contact Tutorials Login" at bounding box center [817, 170] width 1503 height 208
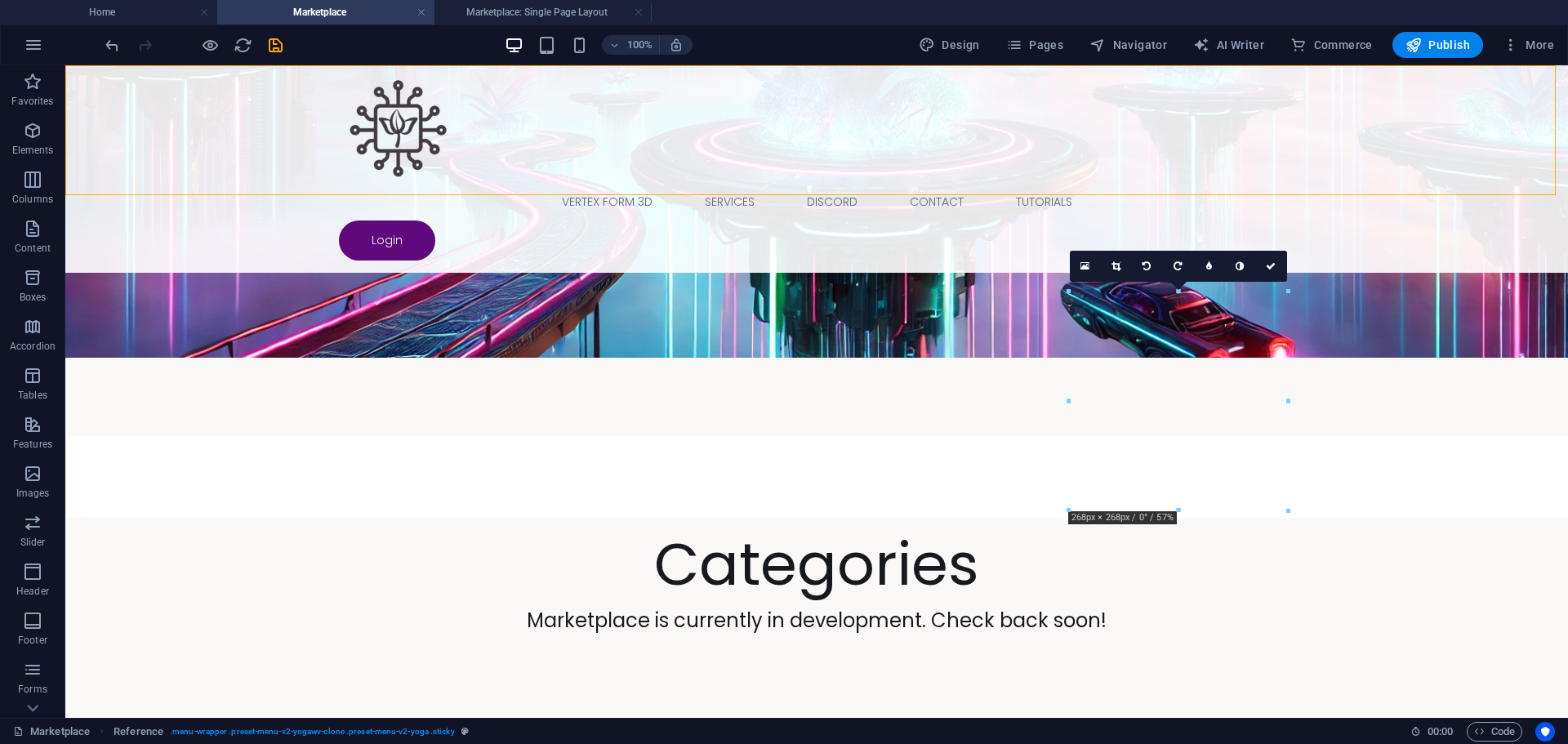
click at [1345, 128] on div "Vertex Form 3D Services Discord Contact Tutorials Login" at bounding box center [817, 170] width 1503 height 208
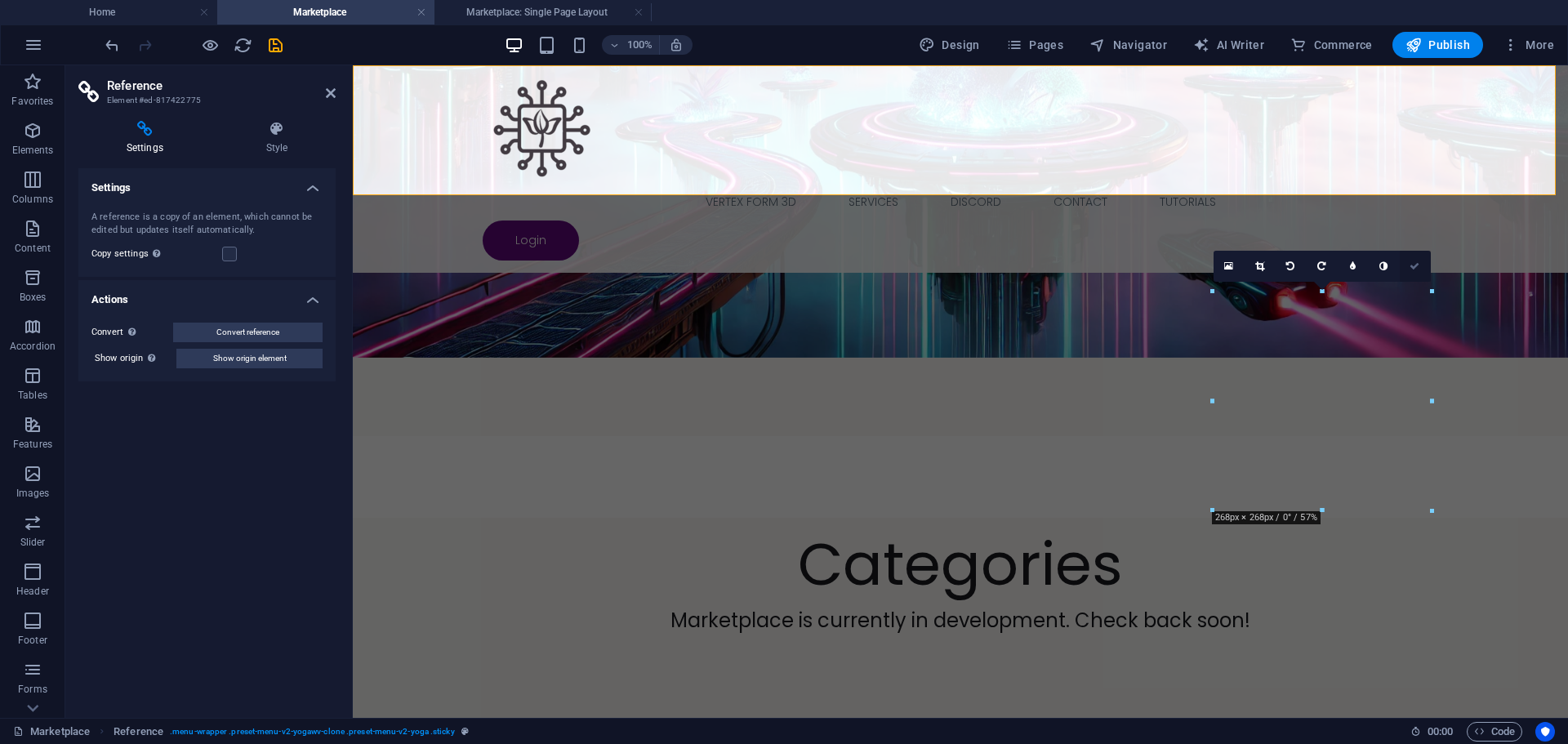
click at [1416, 265] on icon at bounding box center [1415, 266] width 10 height 10
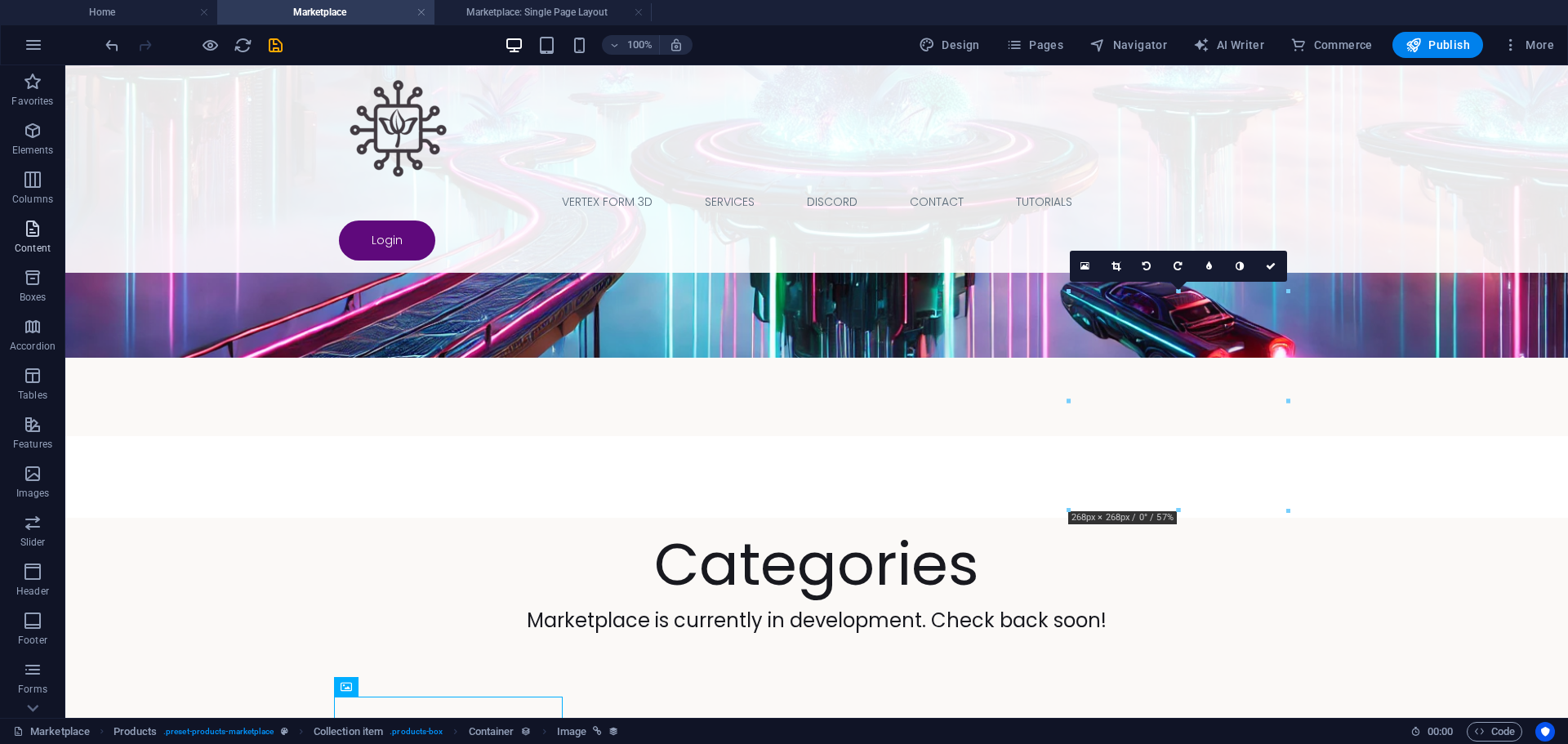
click at [32, 234] on icon "button" at bounding box center [33, 229] width 20 height 20
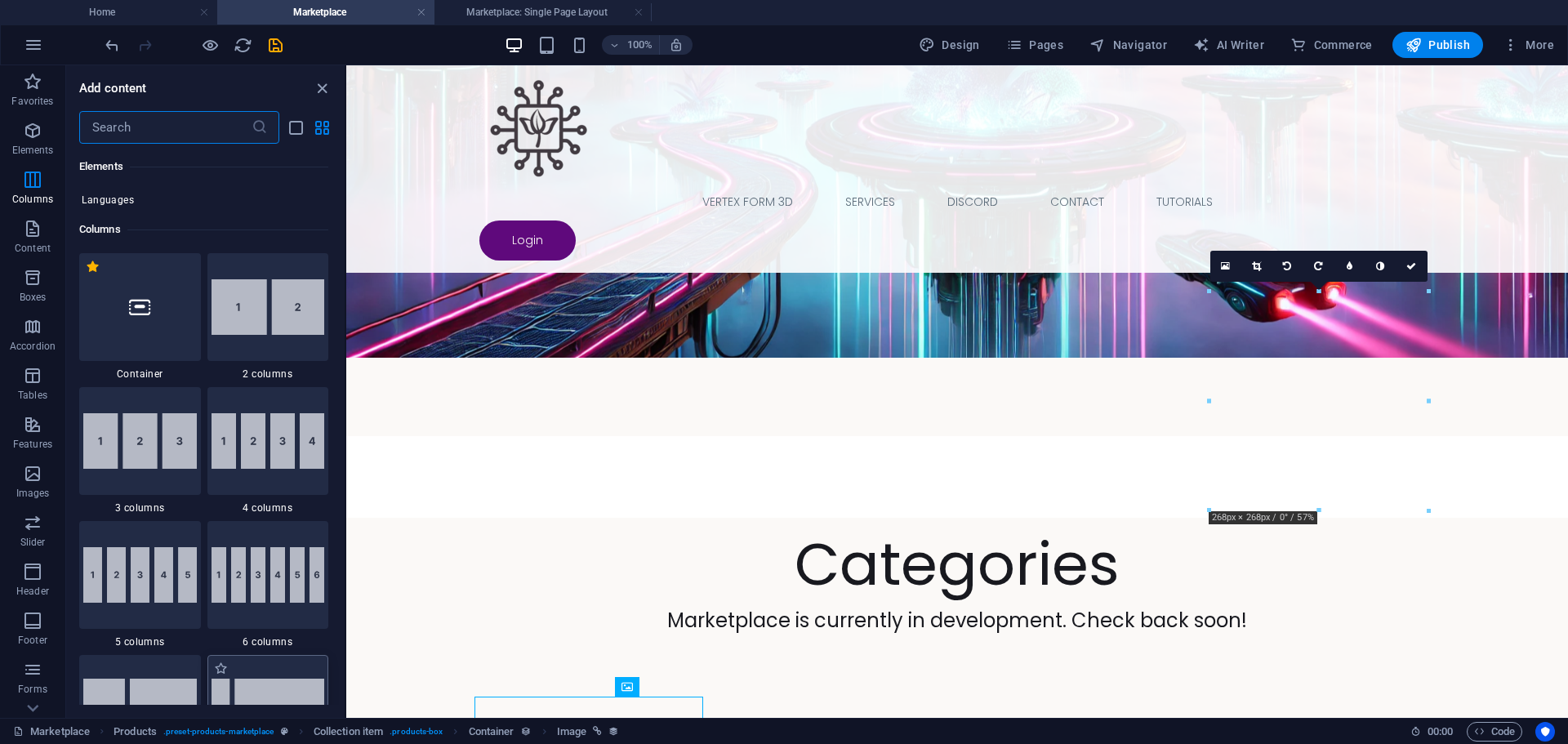
scroll to position [734, 0]
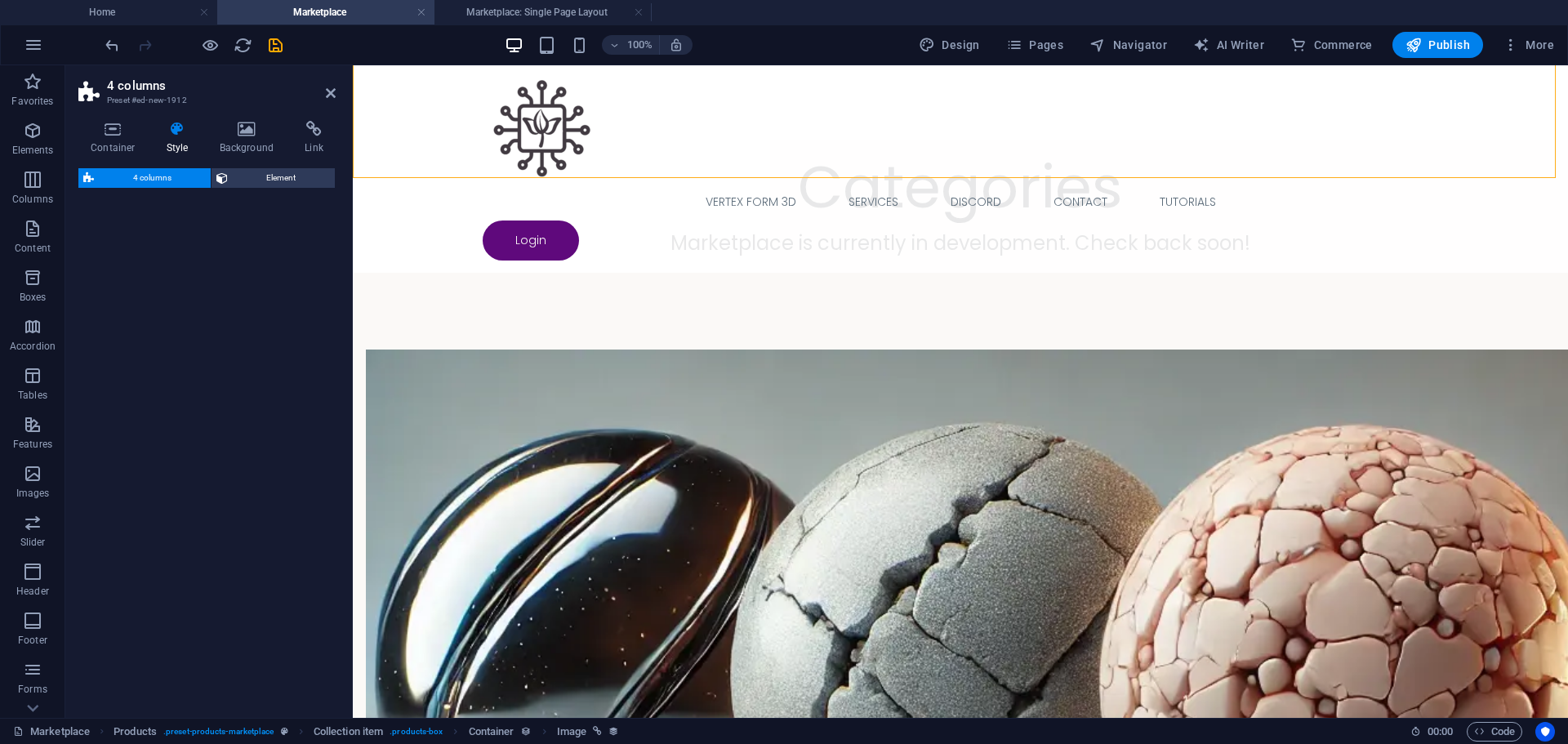
select select "rem"
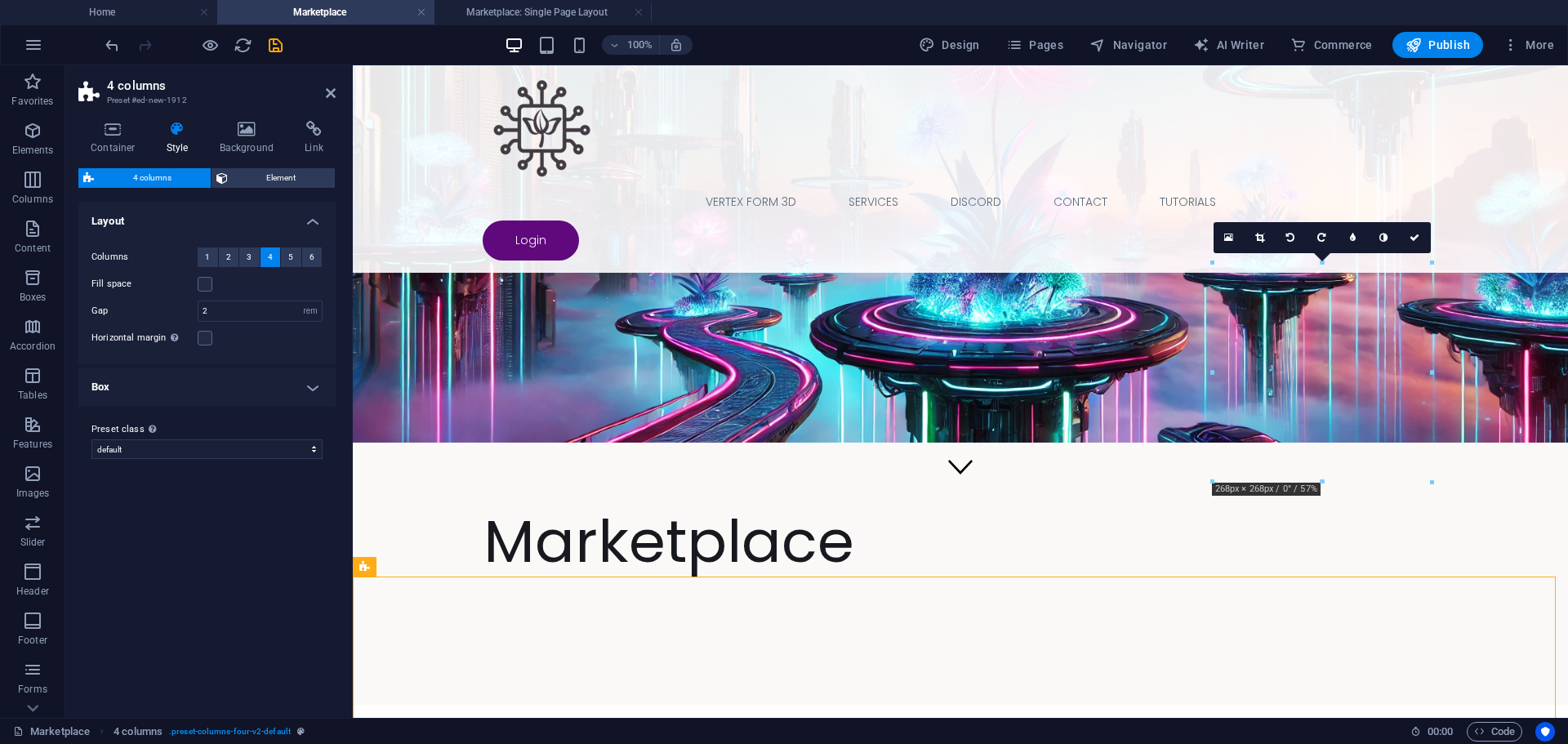
scroll to position [214, 0]
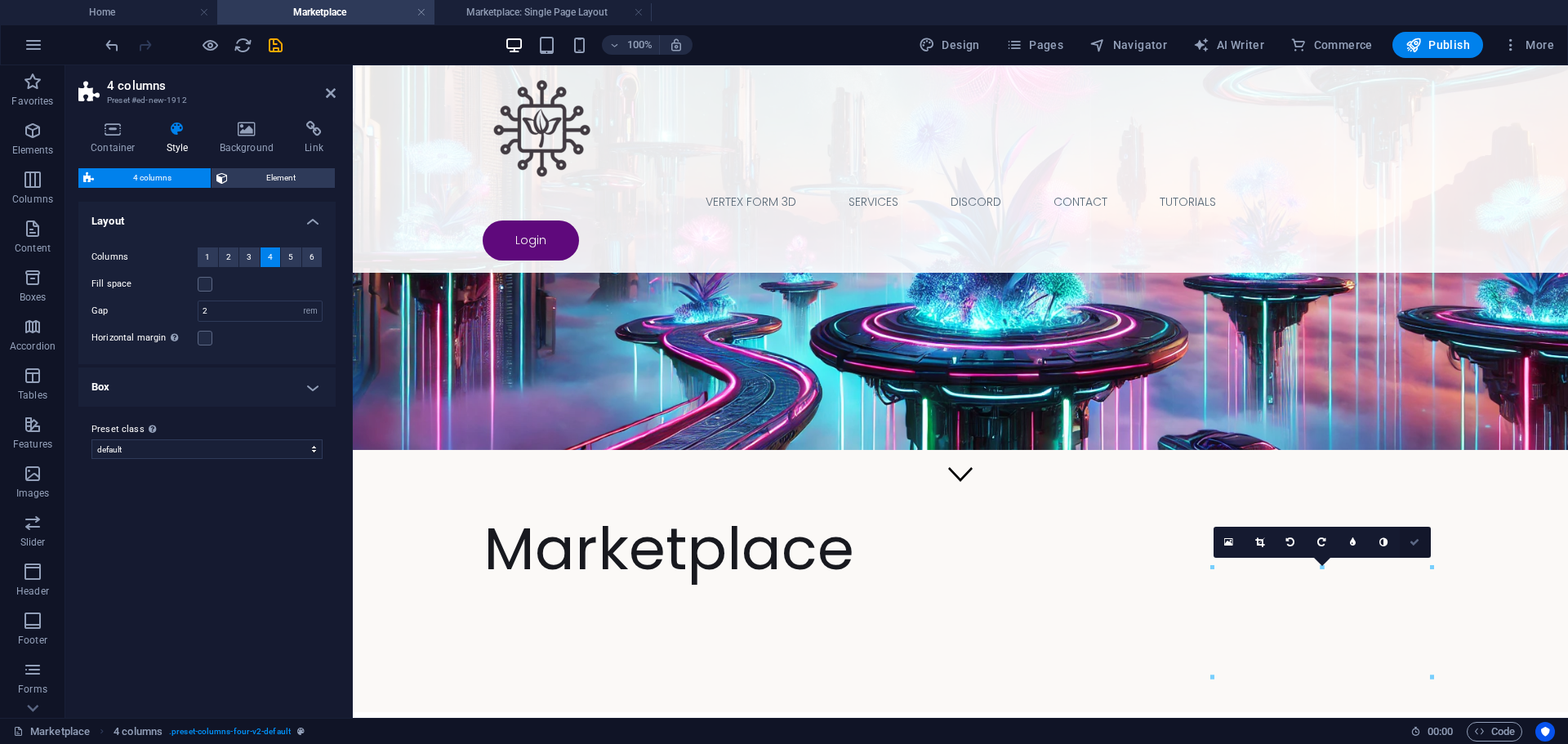
click at [1420, 542] on link at bounding box center [1415, 542] width 31 height 31
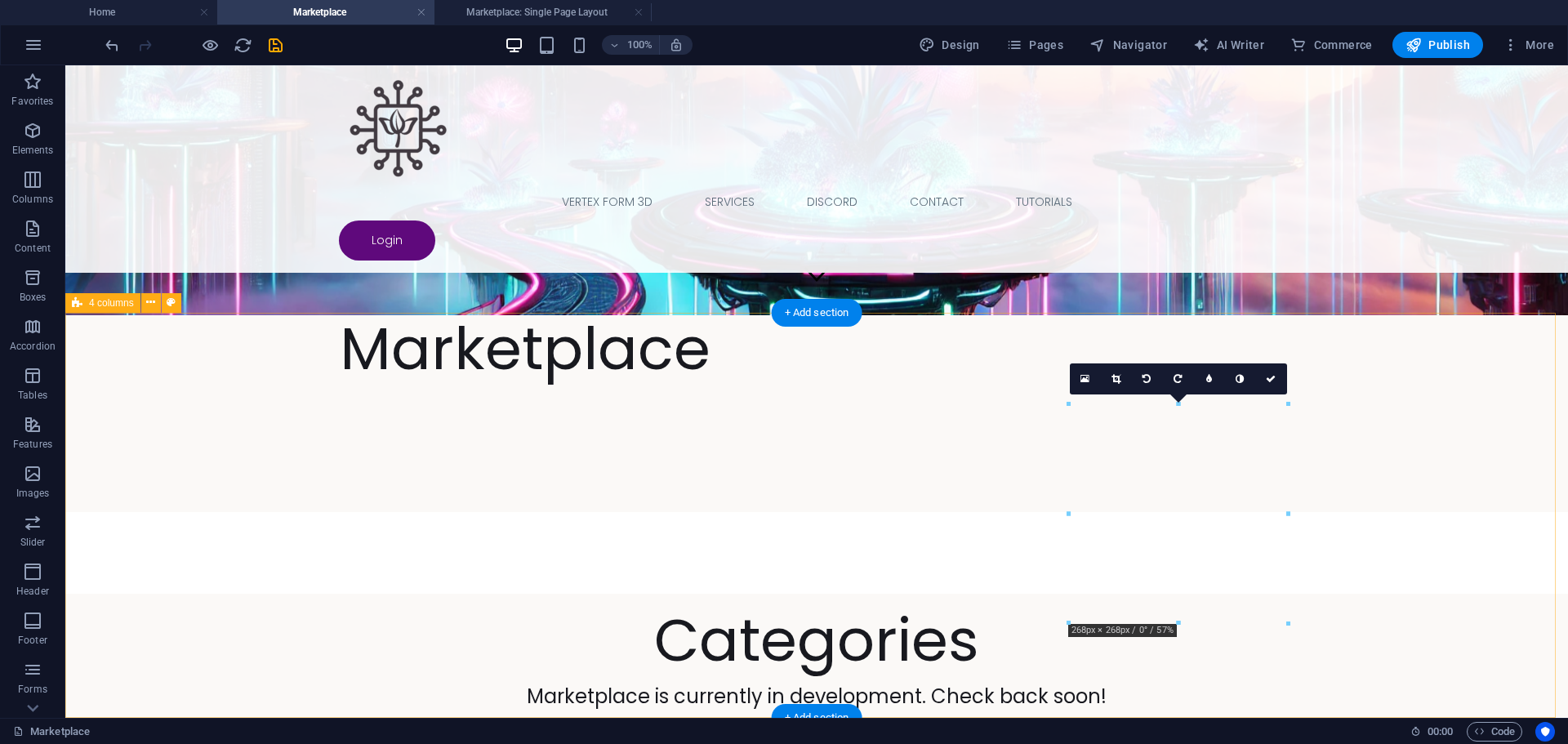
scroll to position [377, 0]
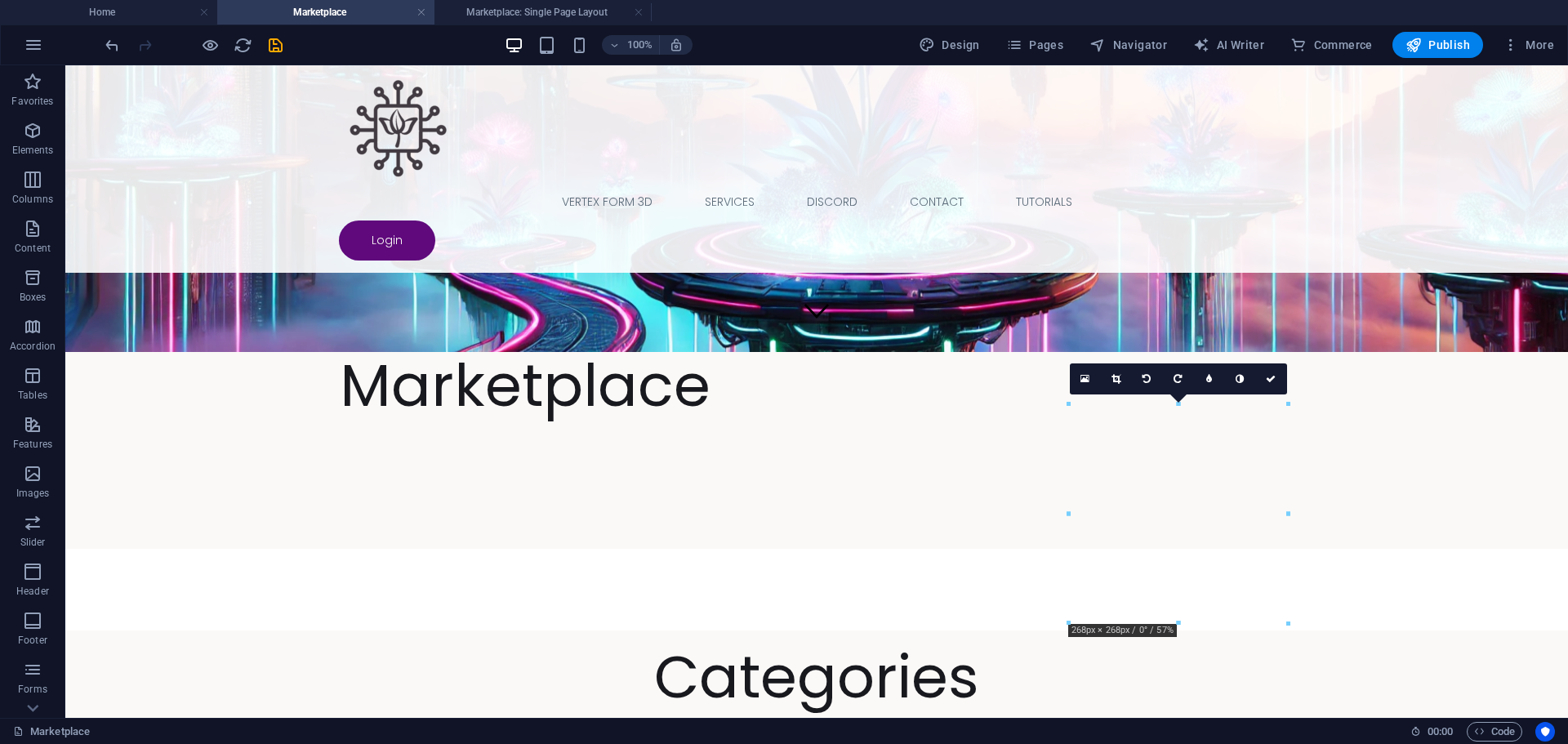
click at [259, 44] on div at bounding box center [194, 44] width 183 height 26
click at [221, 46] on div at bounding box center [194, 44] width 183 height 26
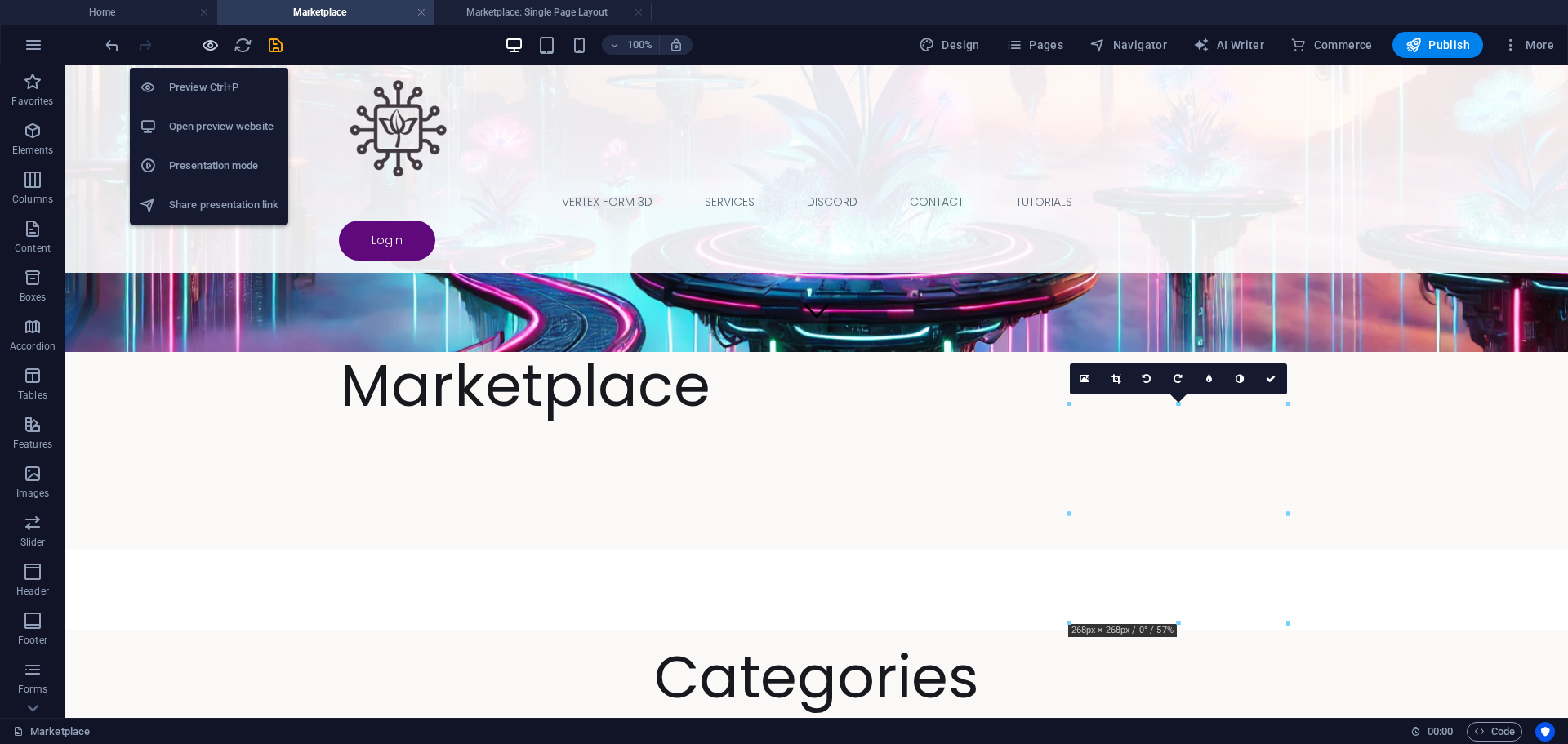
click at [211, 45] on icon "button" at bounding box center [210, 45] width 19 height 19
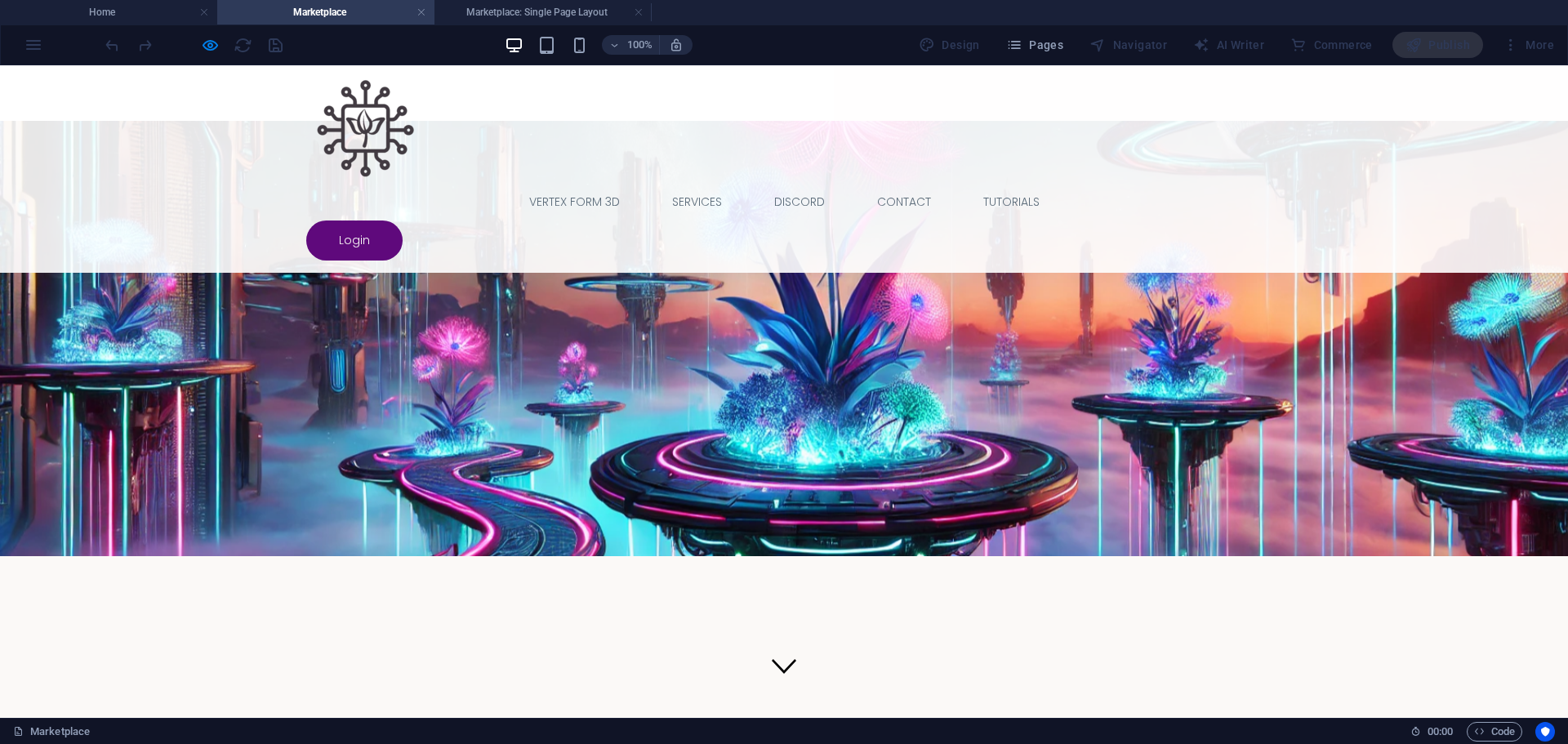
scroll to position [0, 0]
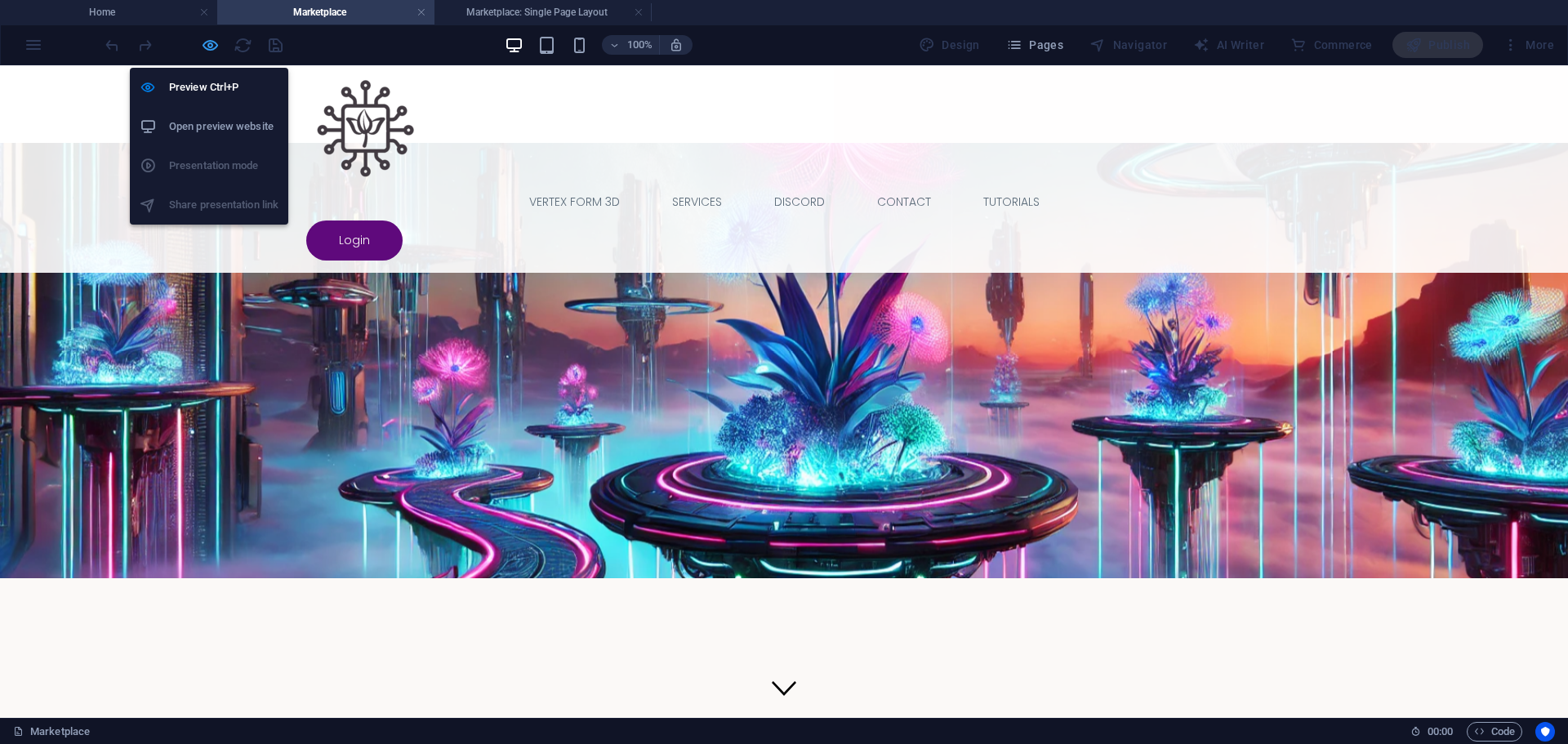
click at [208, 42] on icon "button" at bounding box center [210, 45] width 19 height 19
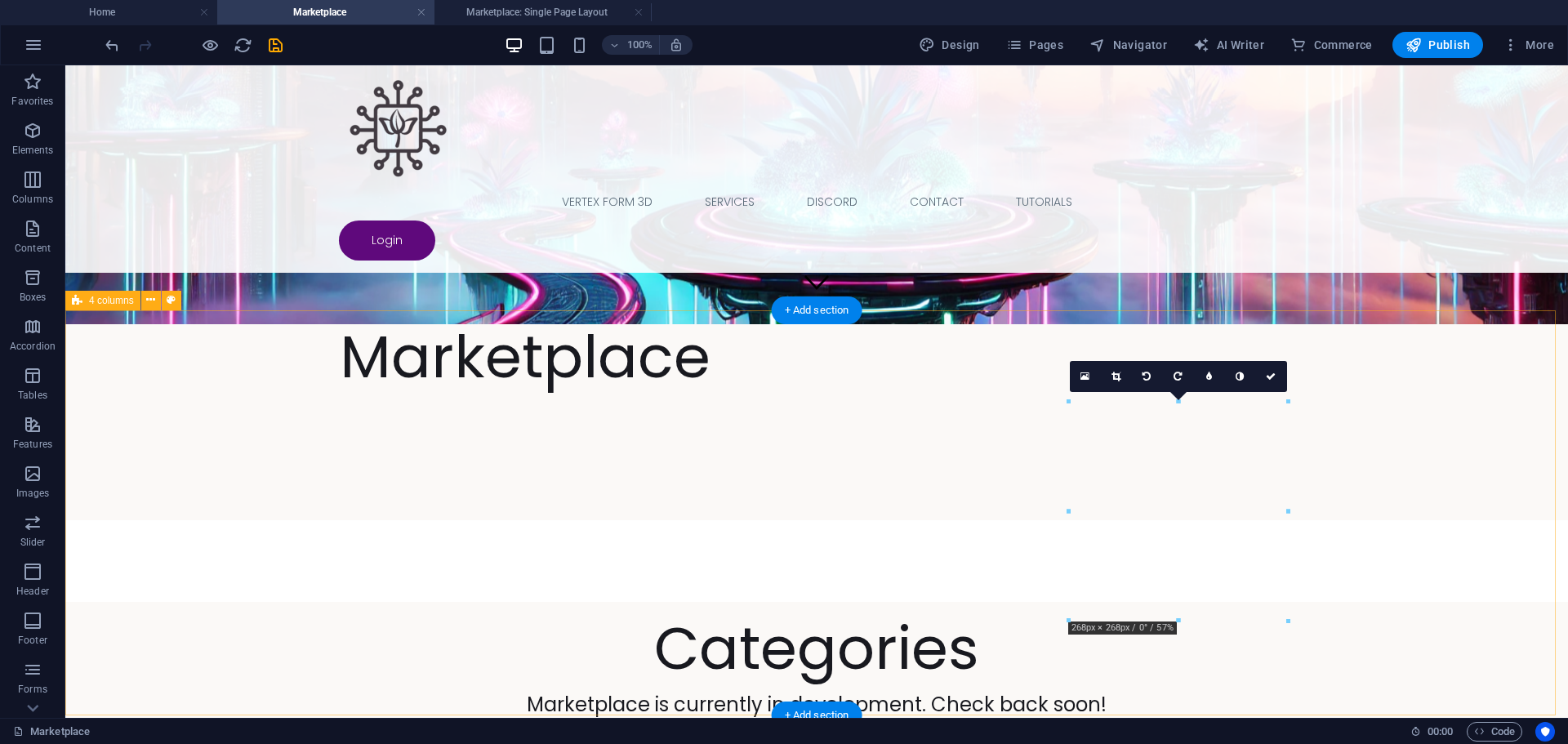
scroll to position [408, 0]
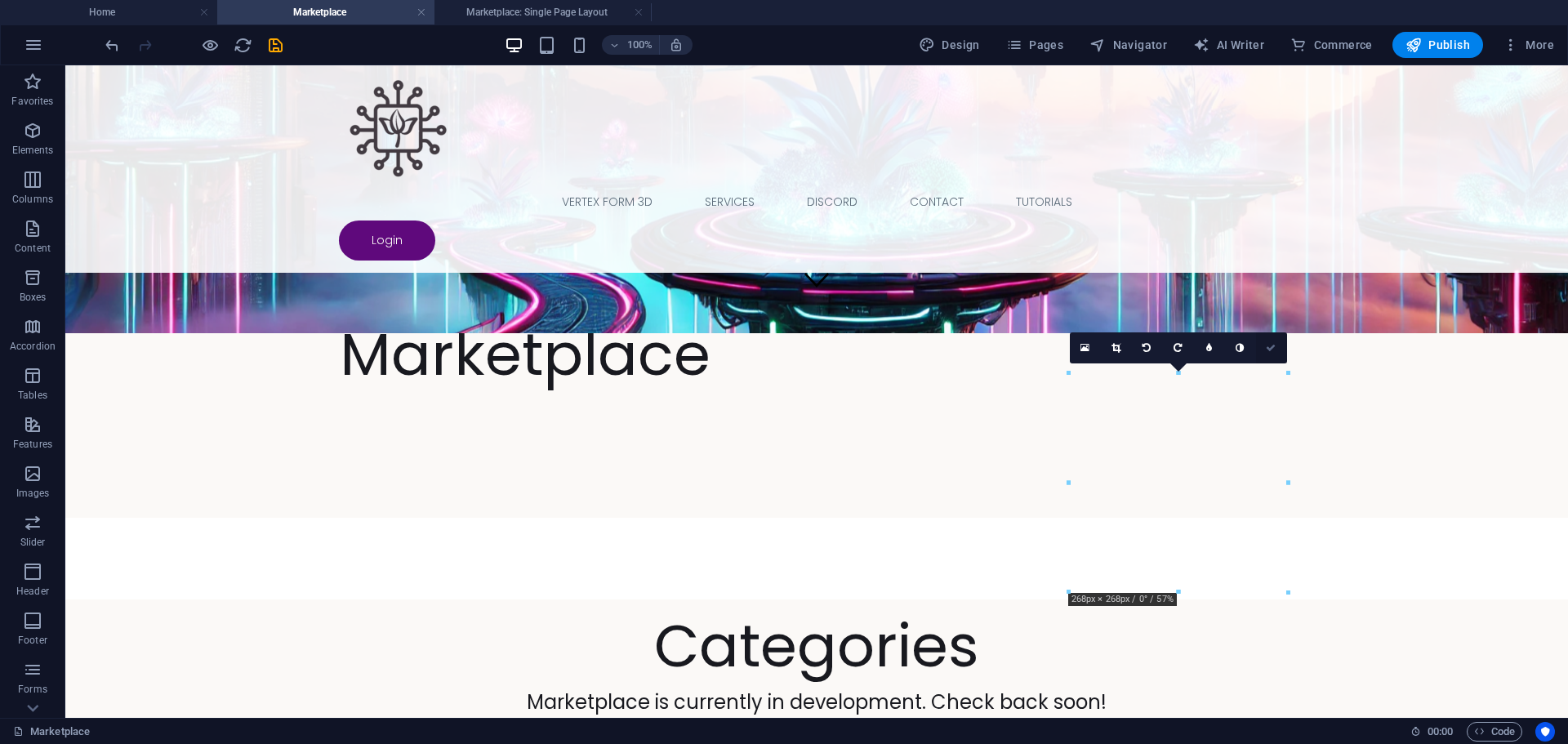
click at [1270, 347] on icon at bounding box center [1271, 348] width 10 height 10
click at [1275, 347] on icon at bounding box center [1271, 348] width 10 height 10
click at [1272, 346] on icon at bounding box center [1271, 348] width 10 height 10
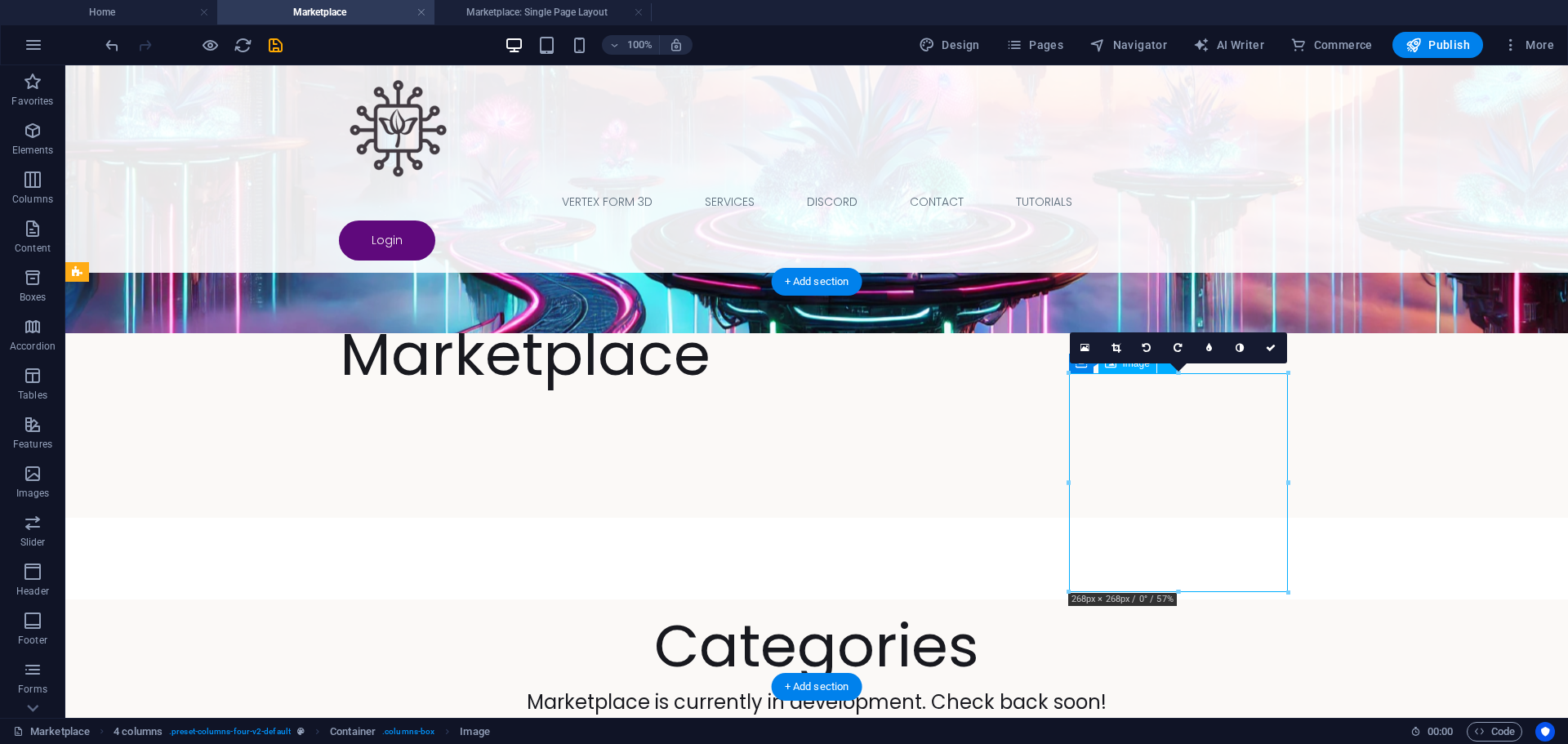
select select "px"
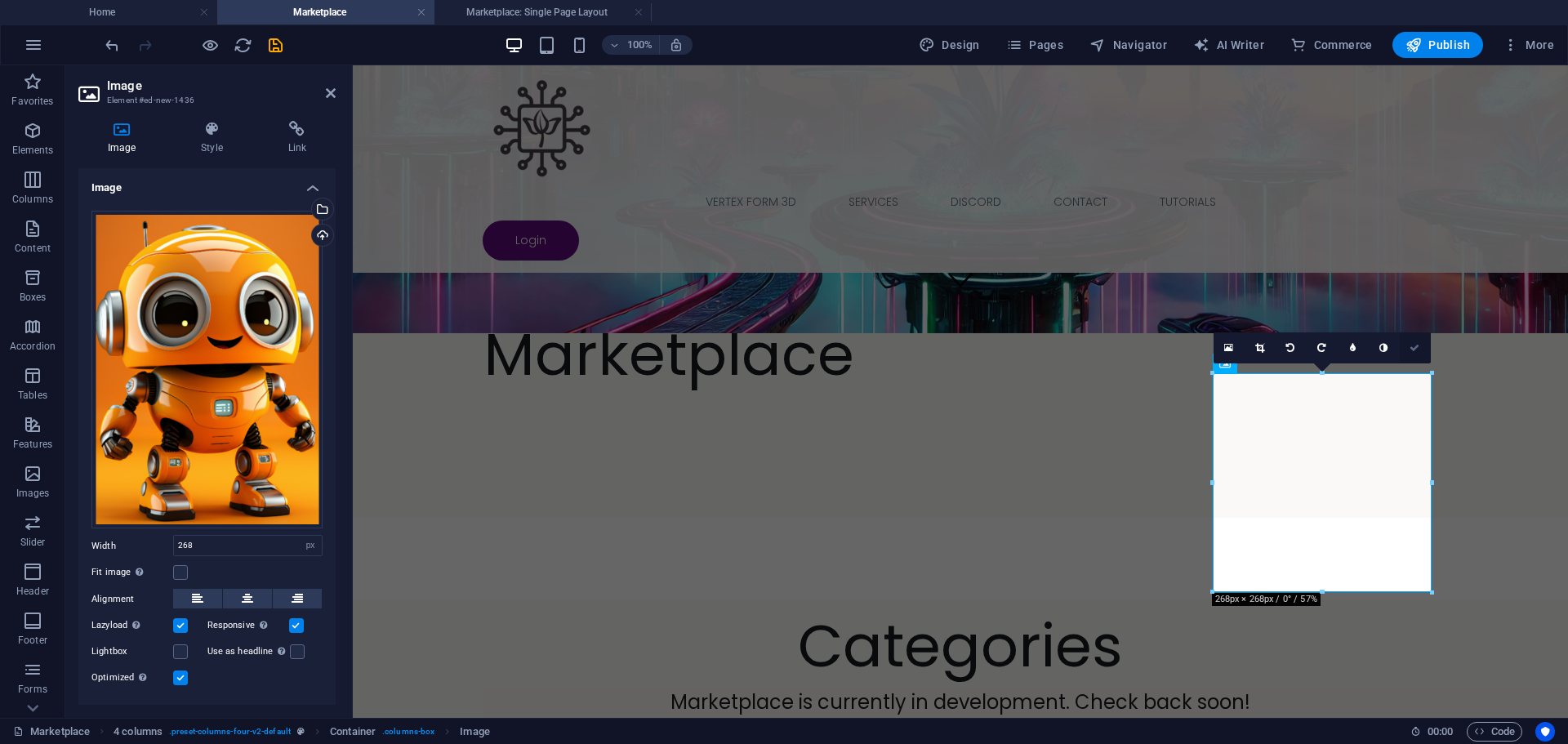
drag, startPoint x: 1411, startPoint y: 341, endPoint x: 1345, endPoint y: 276, distance: 92.6
click at [1411, 341] on link at bounding box center [1415, 347] width 31 height 31
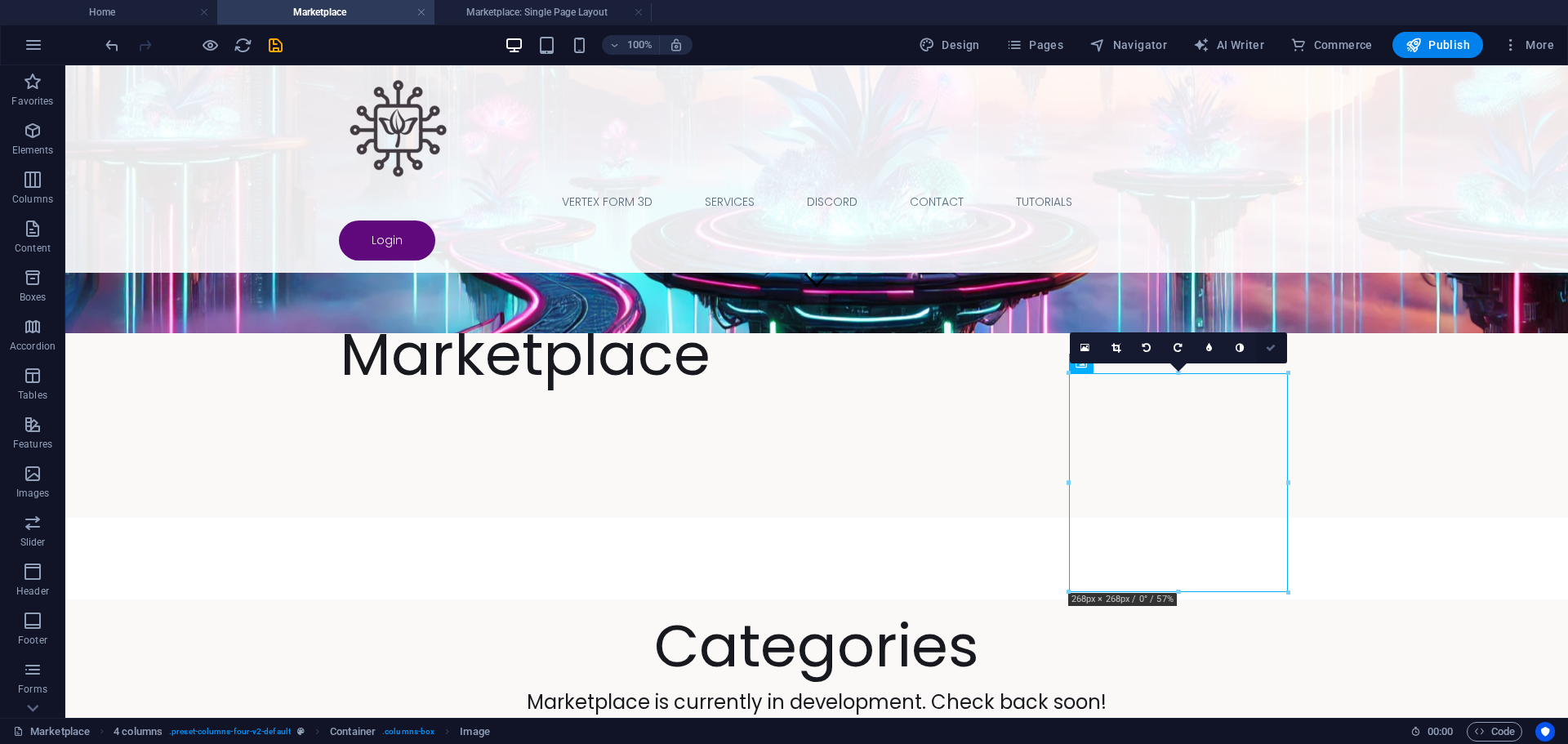
click at [1273, 354] on link at bounding box center [1271, 347] width 31 height 31
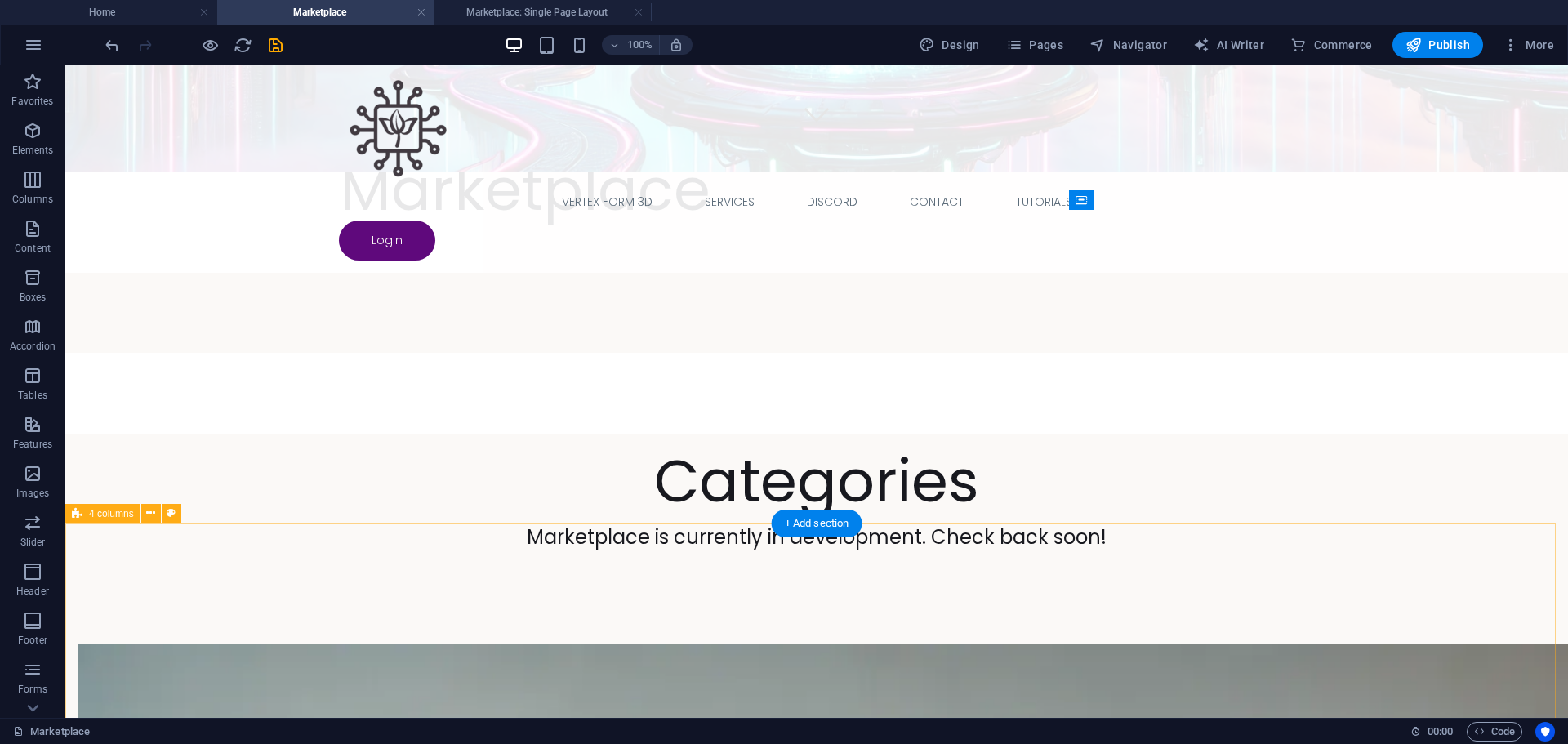
scroll to position [572, 0]
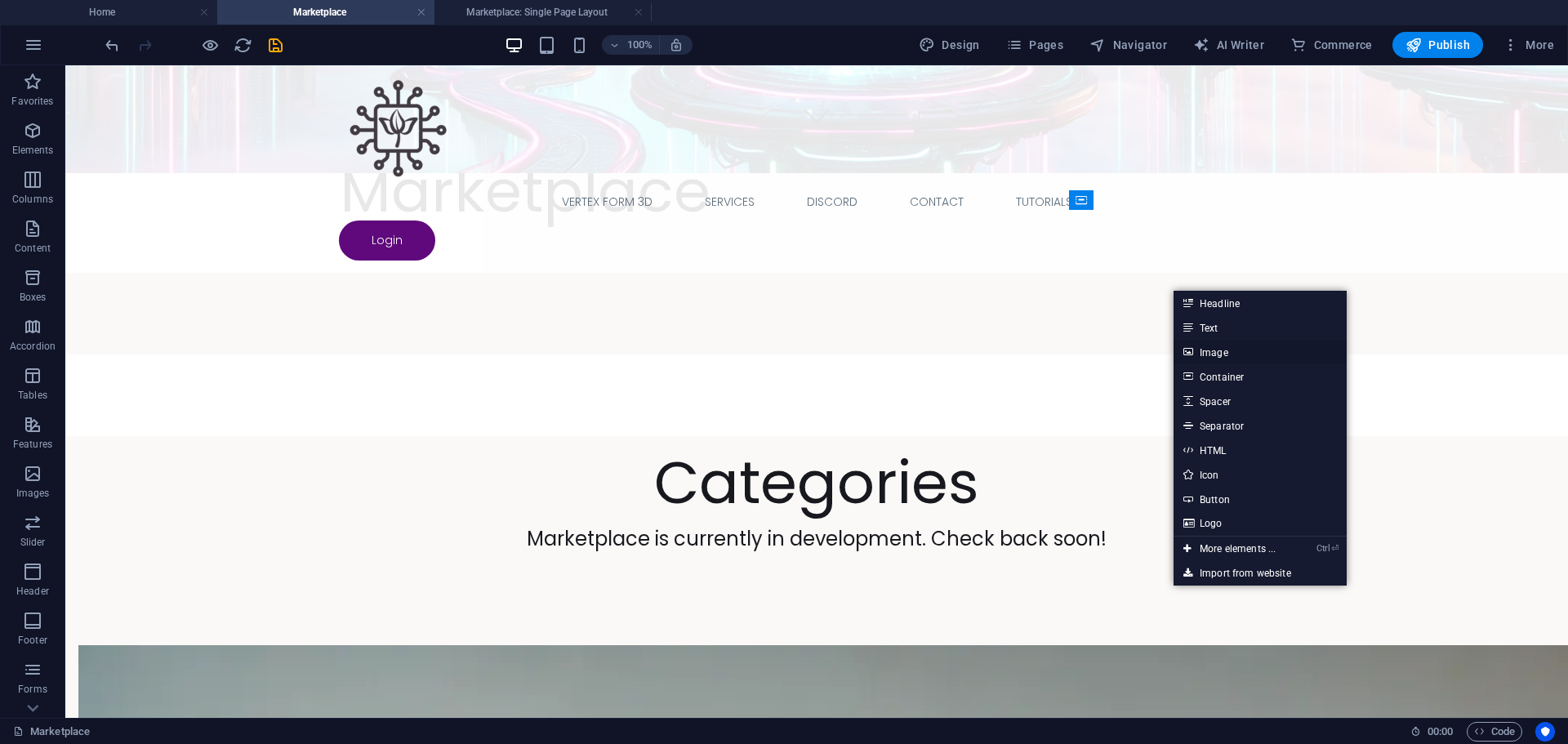
click at [1231, 351] on link "Image" at bounding box center [1260, 352] width 173 height 24
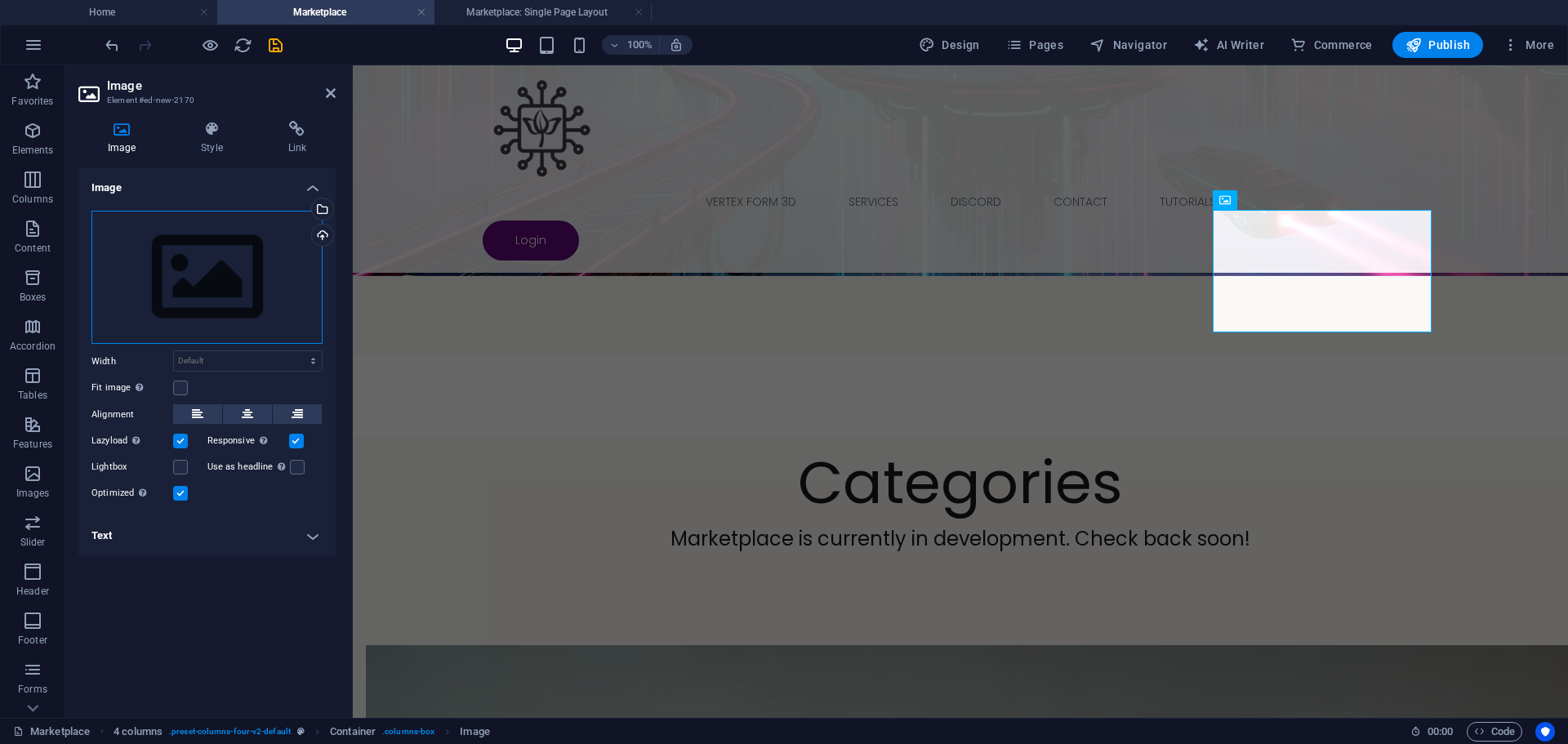
click at [247, 295] on div "Drag files here, click to choose files or select files from Files or our free s…" at bounding box center [207, 277] width 231 height 134
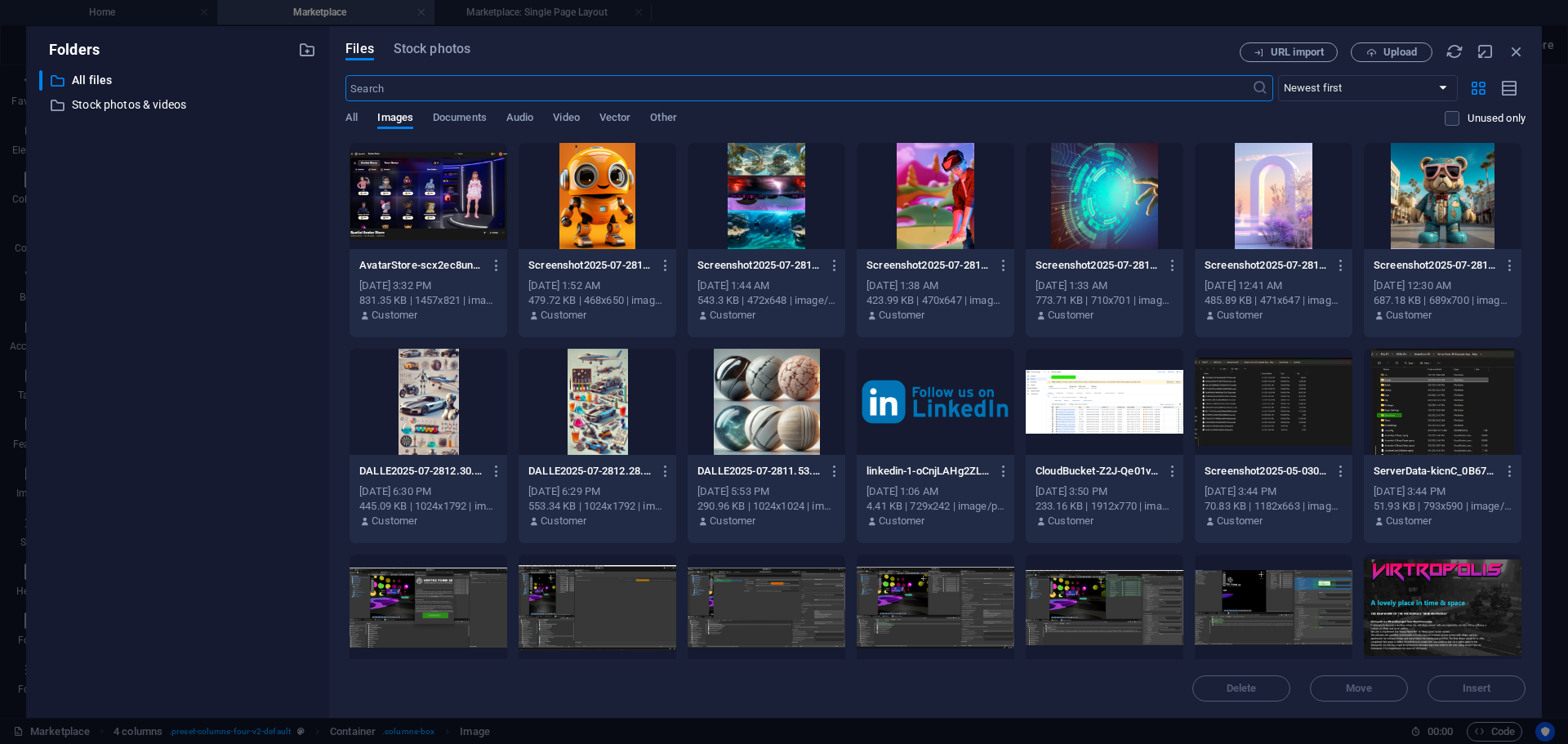
click at [1248, 216] on div at bounding box center [1274, 196] width 158 height 106
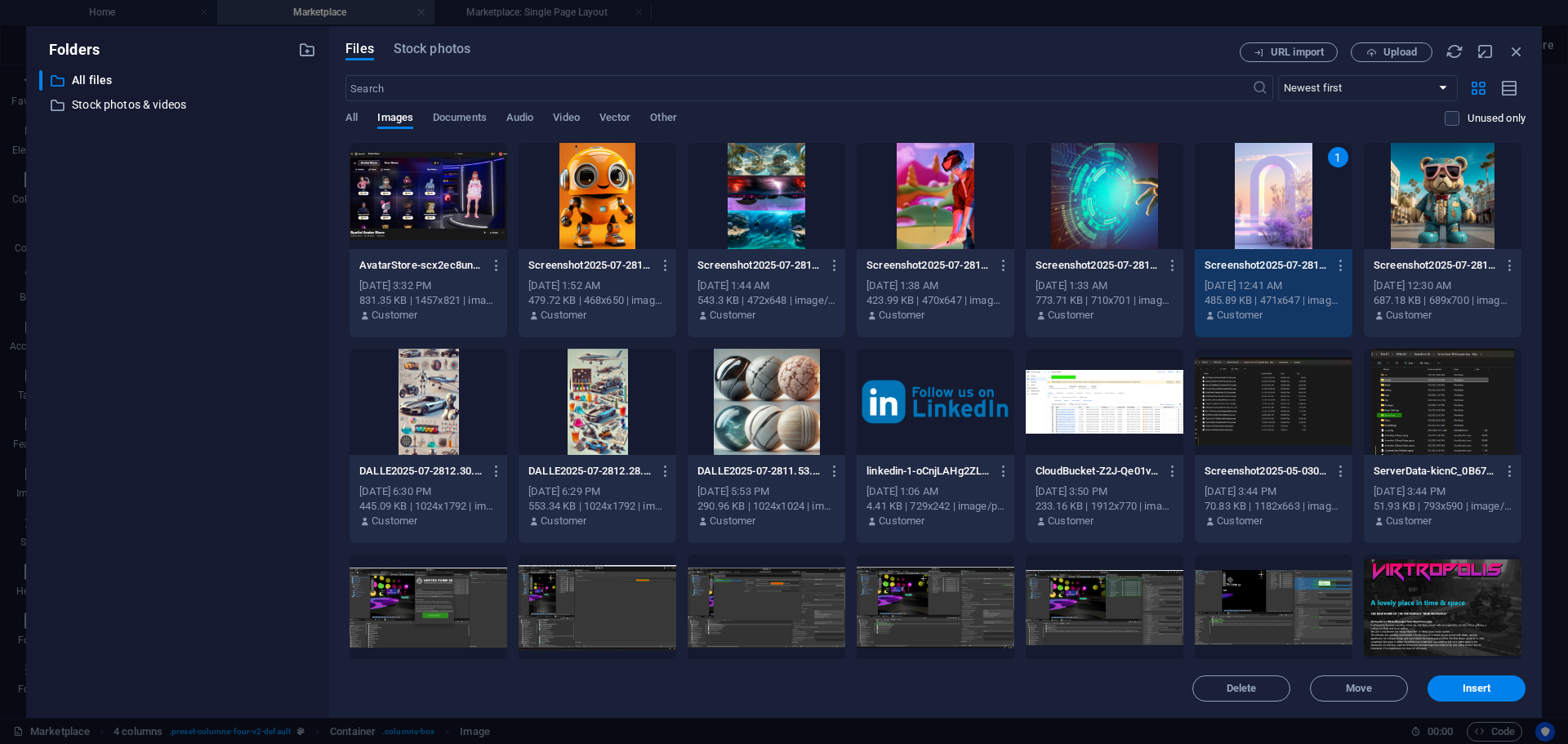
click at [1248, 216] on div "1" at bounding box center [1274, 196] width 158 height 106
